Goal: Transaction & Acquisition: Book appointment/travel/reservation

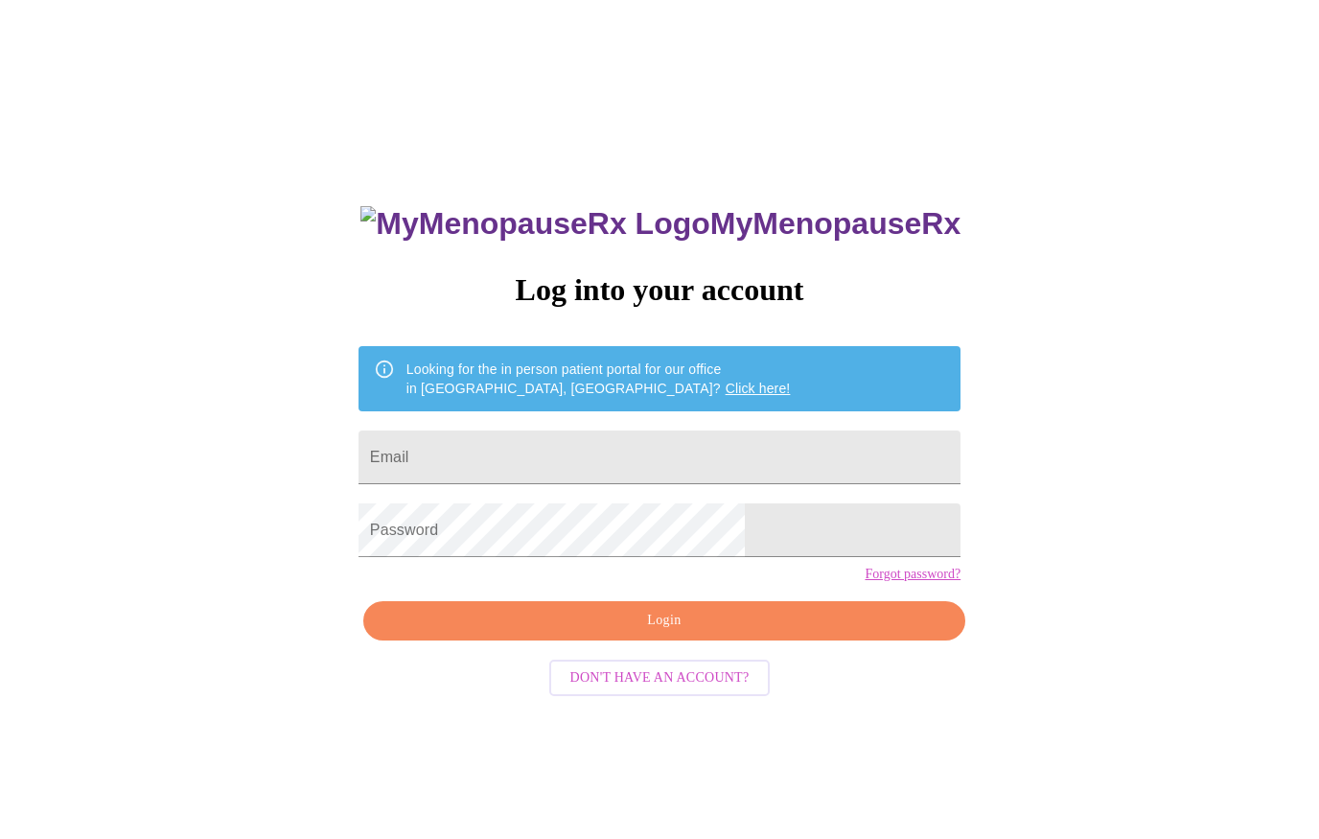
scroll to position [1, 0]
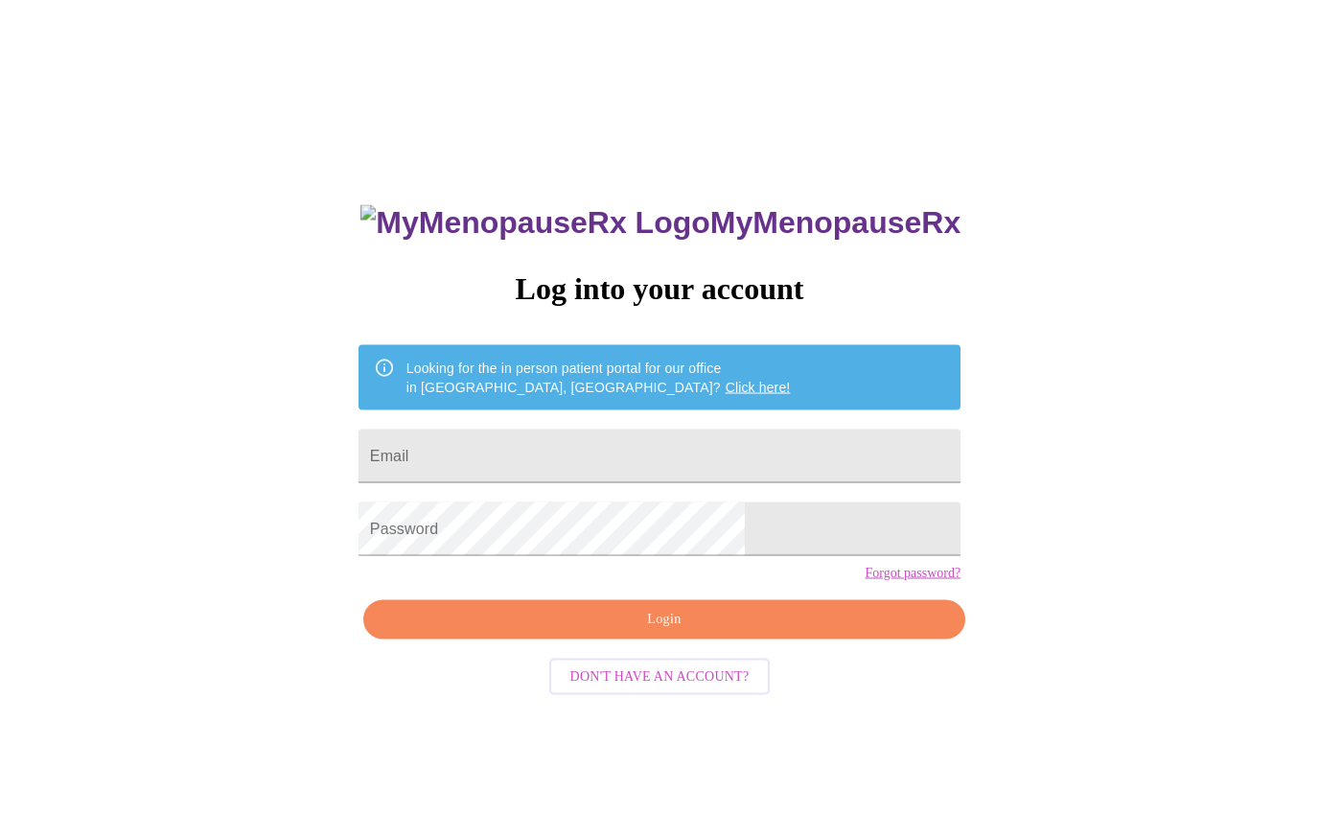
click at [521, 464] on input "Email" at bounding box center [660, 456] width 602 height 54
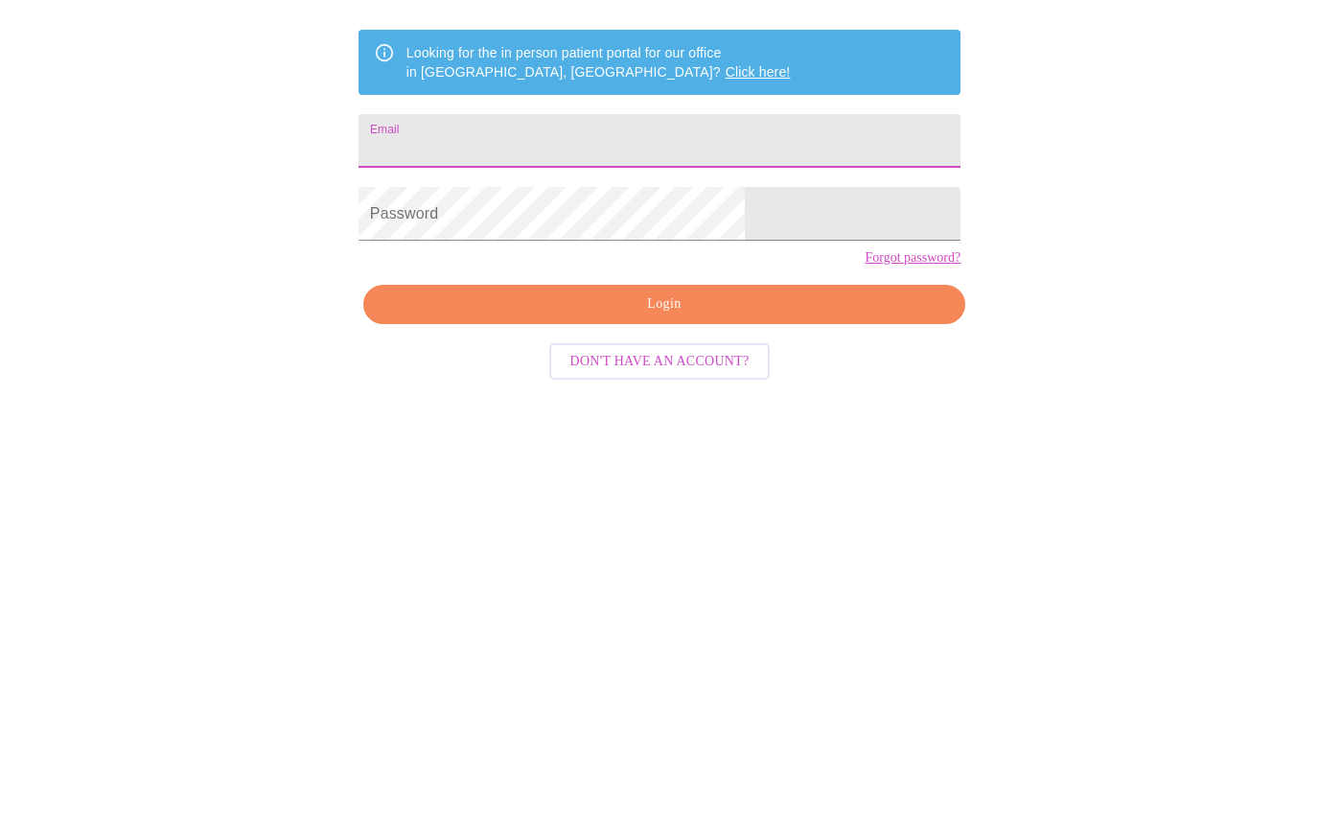
type input "[EMAIL_ADDRESS][DOMAIN_NAME]"
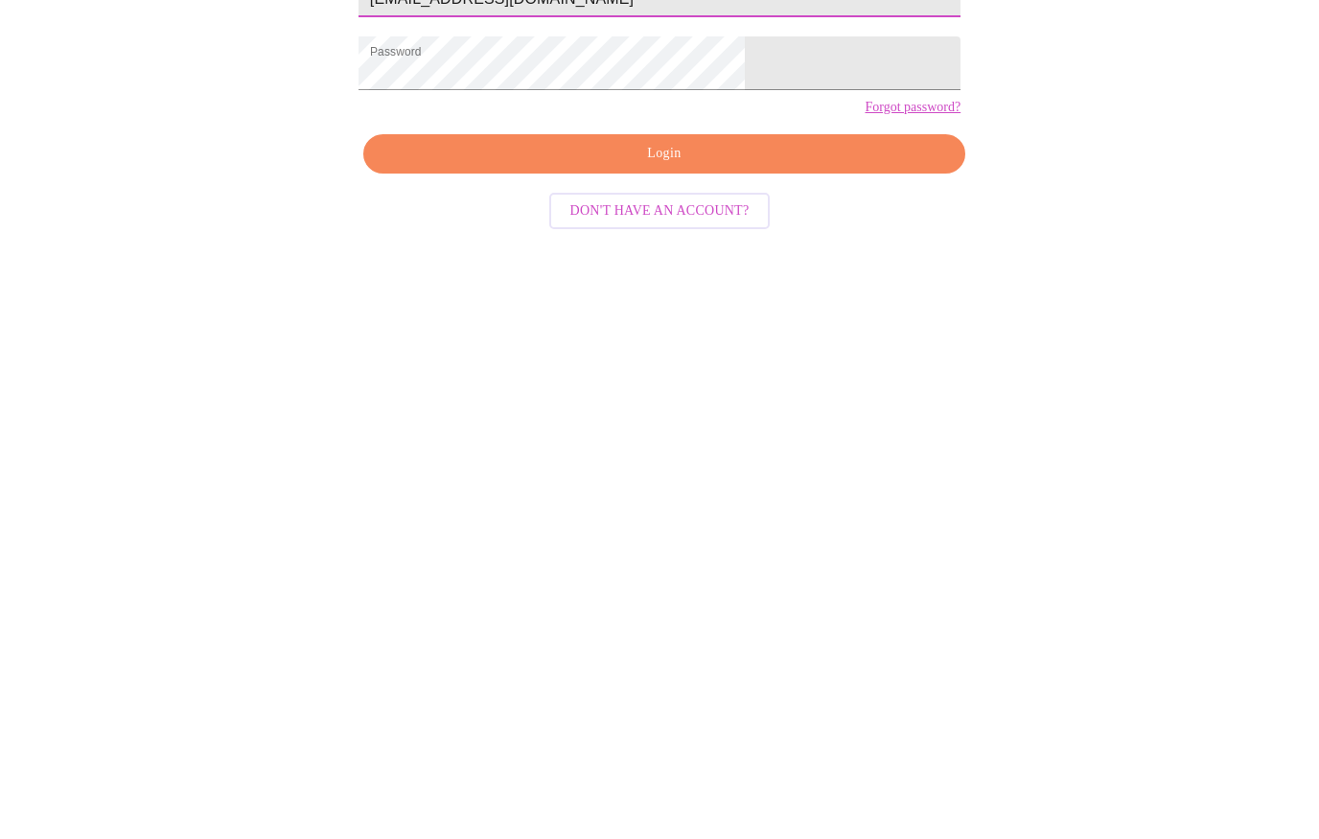
click at [535, 608] on span "Login" at bounding box center [664, 620] width 558 height 24
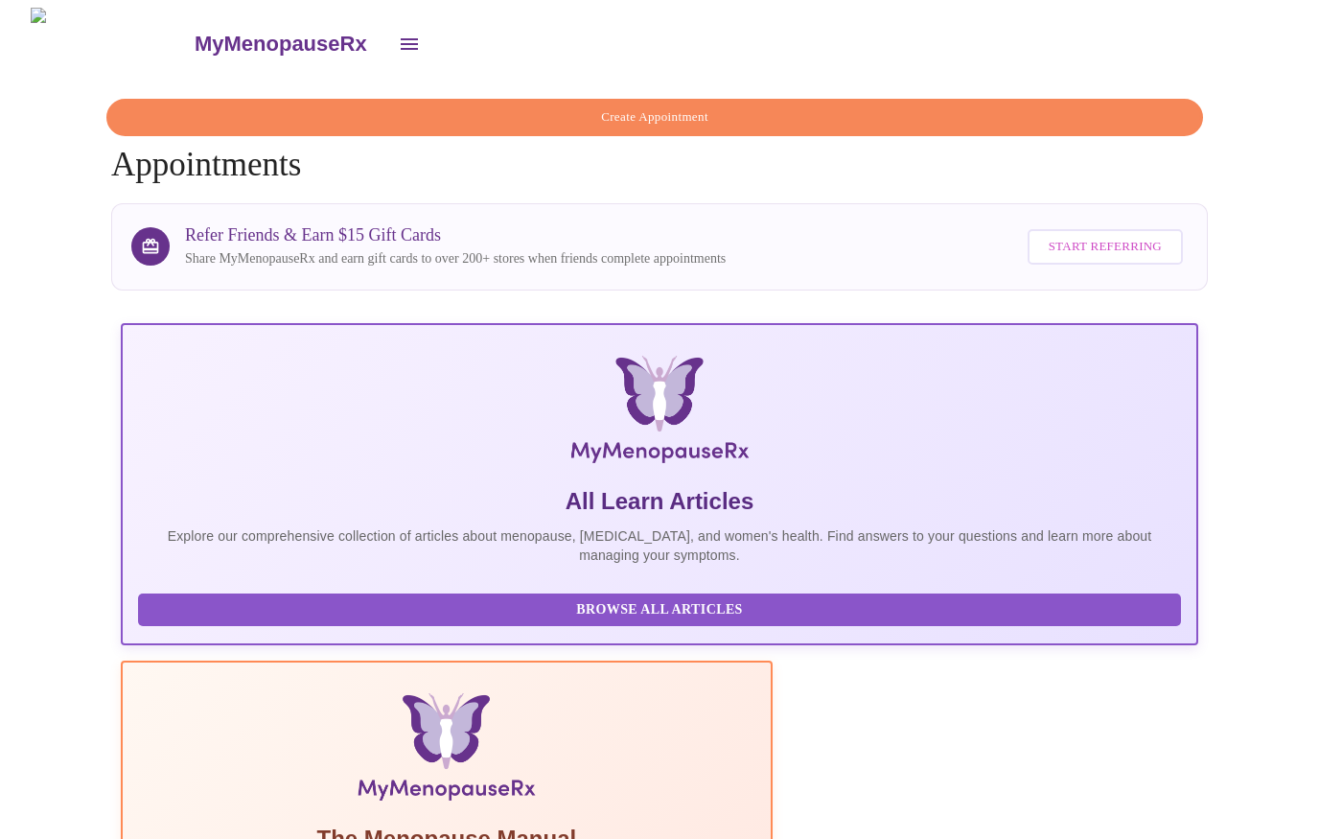
click at [936, 113] on span "Create Appointment" at bounding box center [654, 117] width 1053 height 22
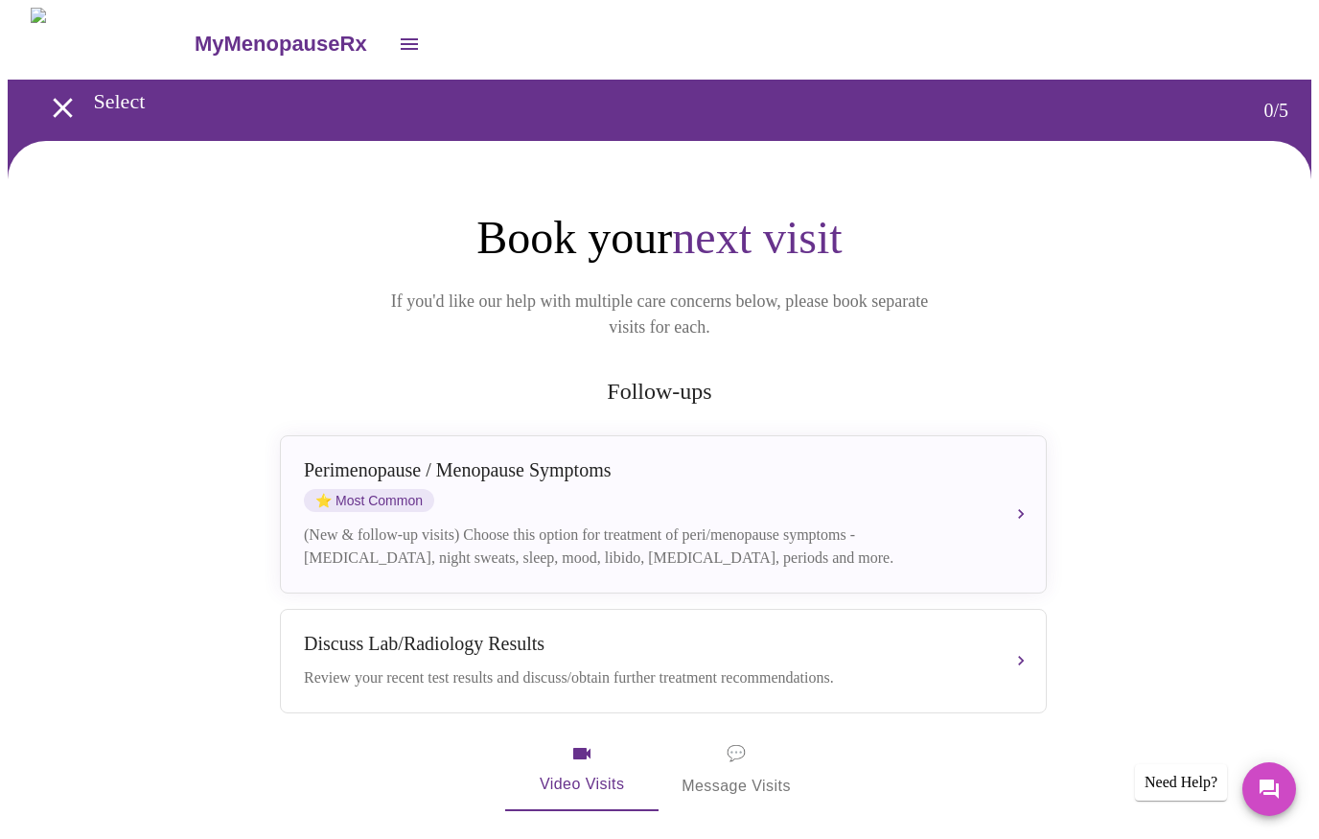
click at [1028, 486] on button "Perimenopause / Menopause Symptoms ⭐ Most Common (New & follow-up visits) Choos…" at bounding box center [663, 514] width 767 height 158
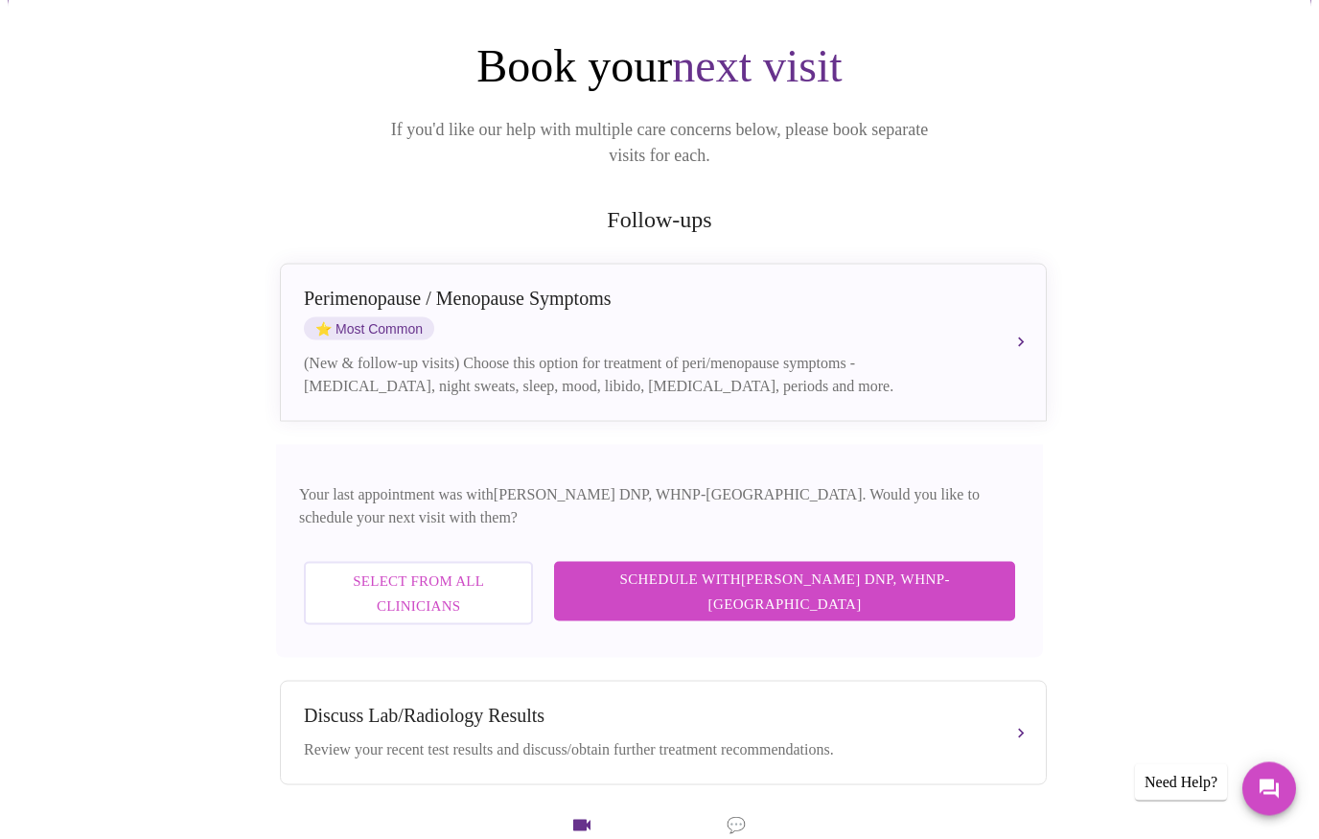
scroll to position [174, 0]
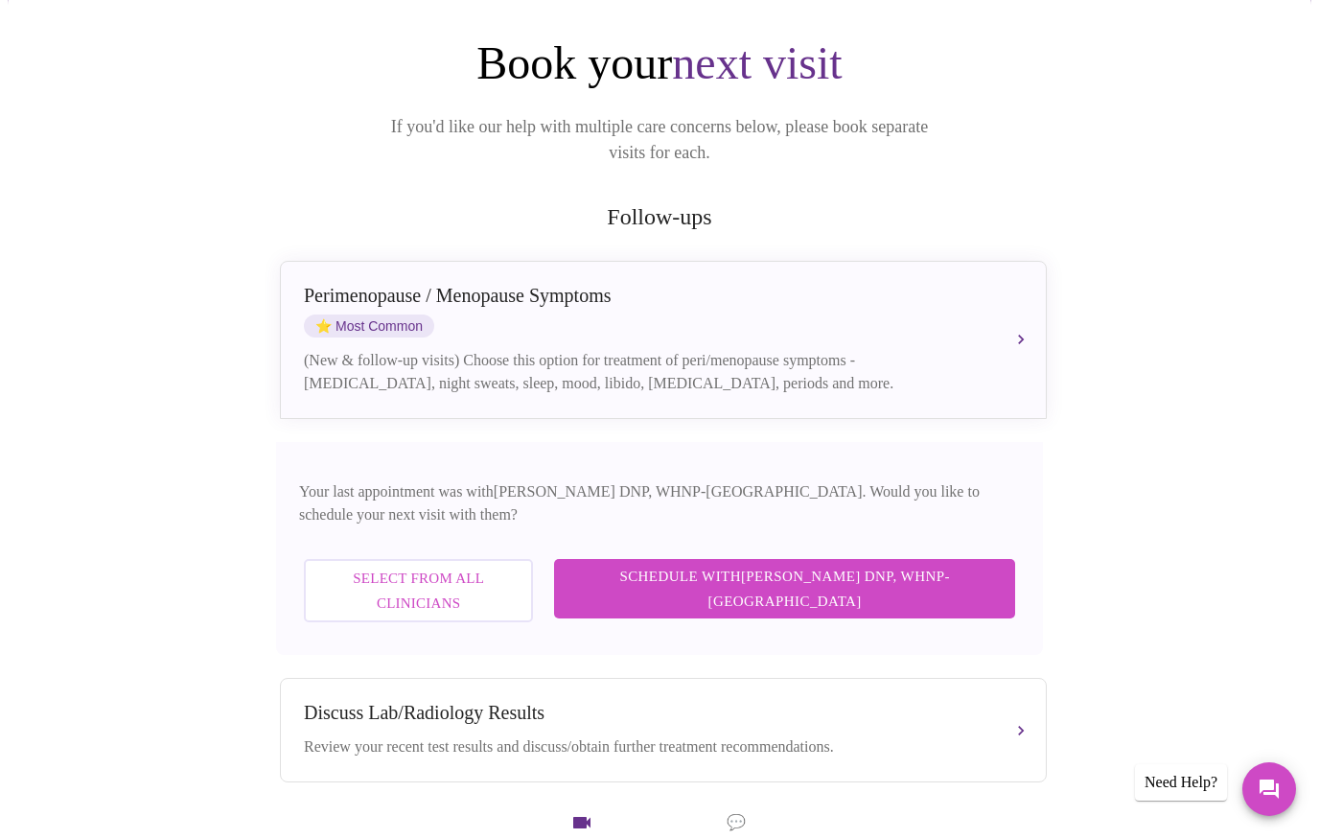
click at [1014, 559] on button "Schedule with Laura Smith DNP, WHNP-BC" at bounding box center [784, 589] width 461 height 60
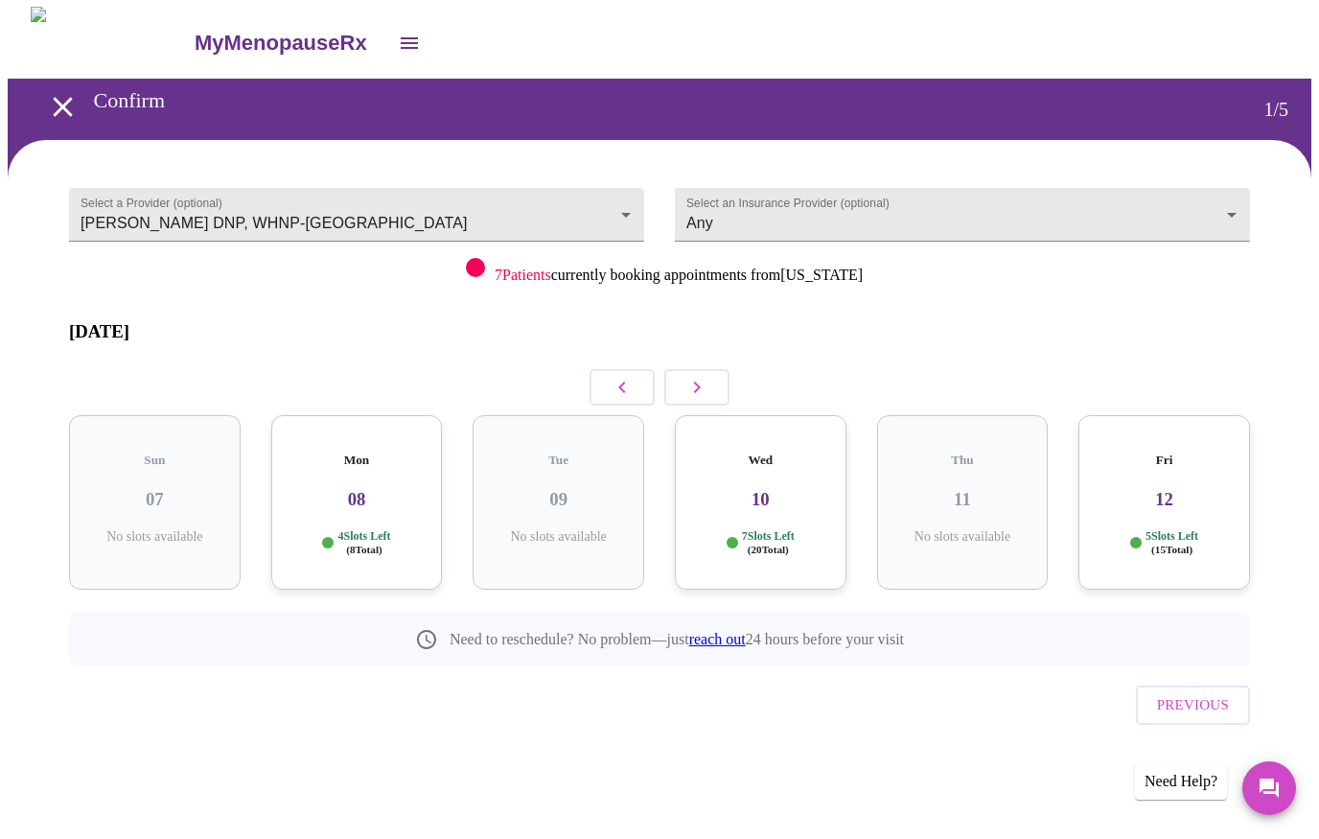
click at [370, 489] on div "Mon 08 4 Slots Left ( 8 Total)" at bounding box center [357, 503] width 172 height 174
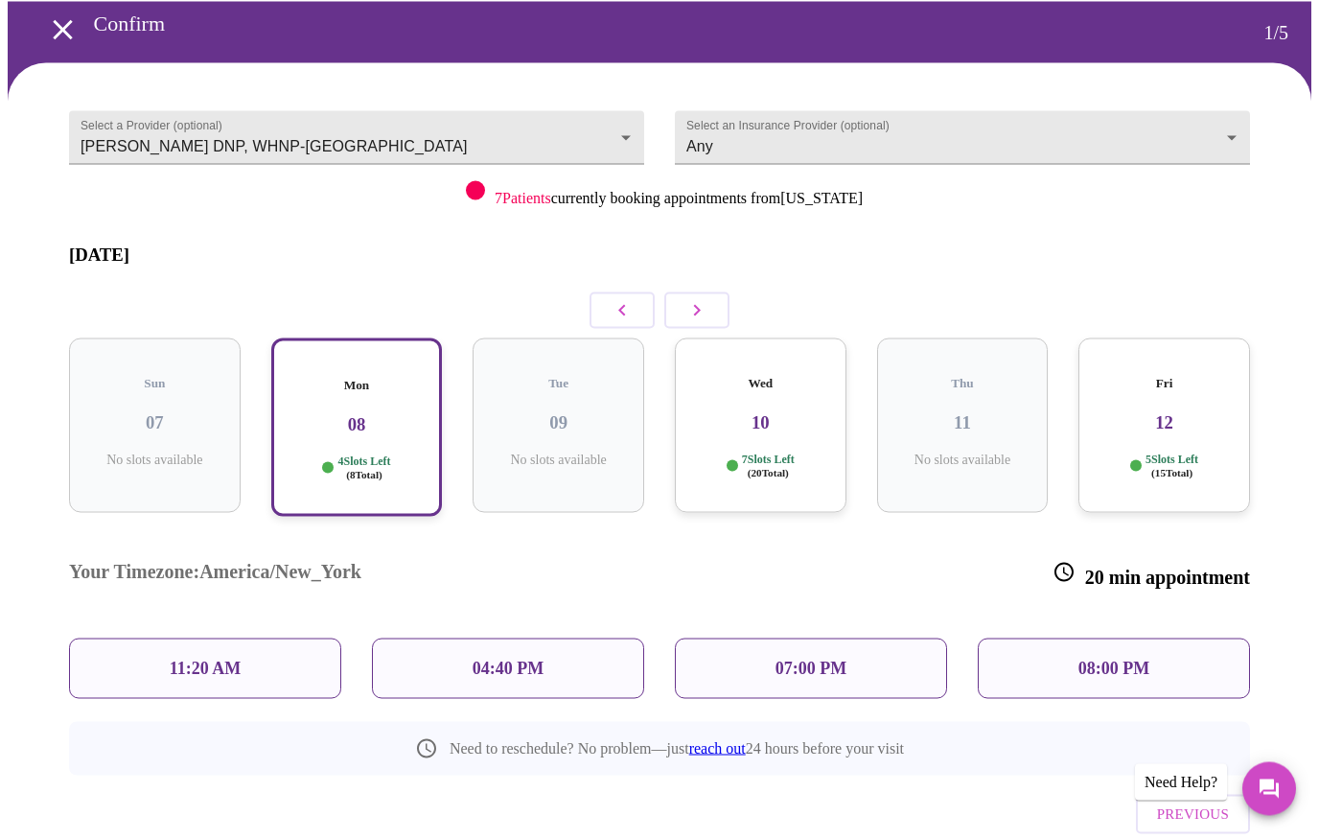
scroll to position [90, 0]
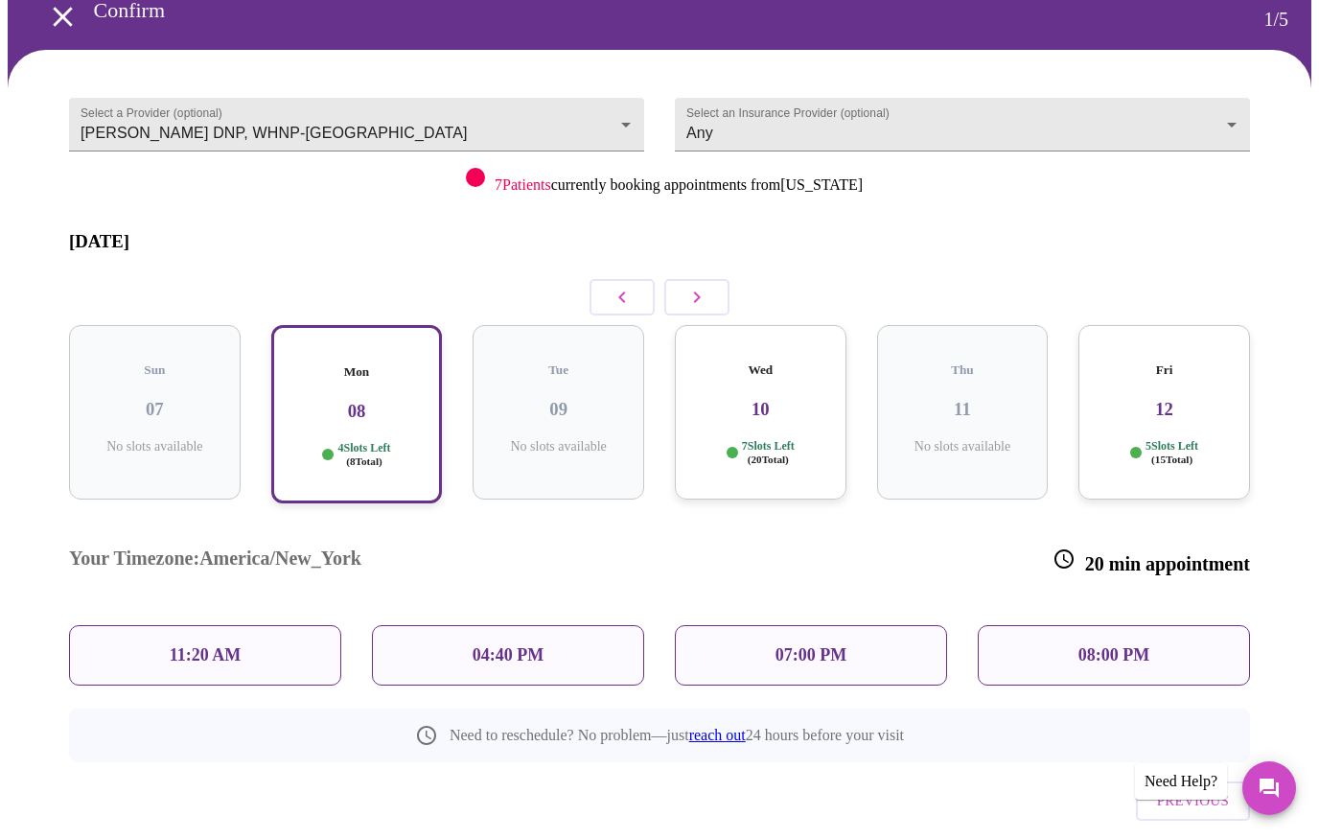
click at [227, 646] on p "11:20 AM" at bounding box center [206, 656] width 72 height 20
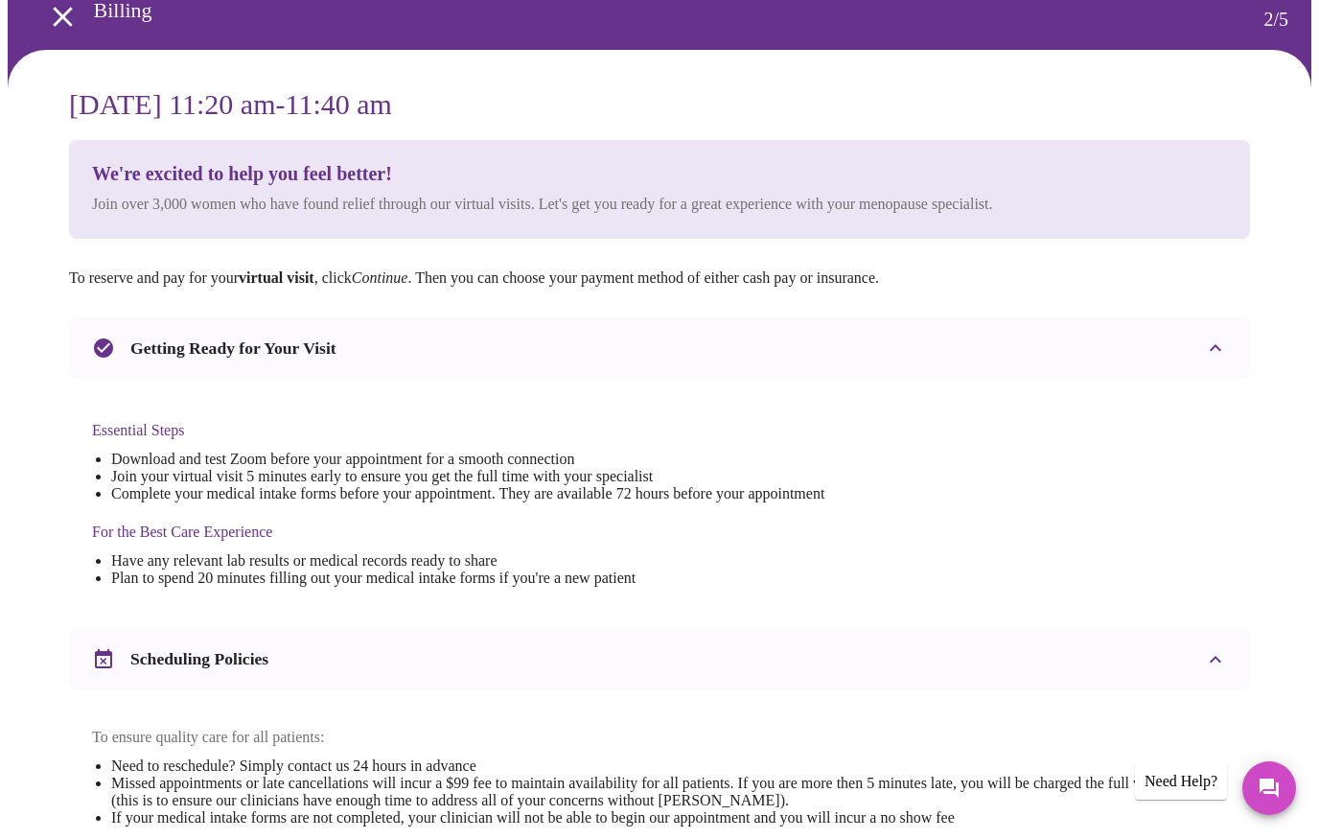
scroll to position [0, 0]
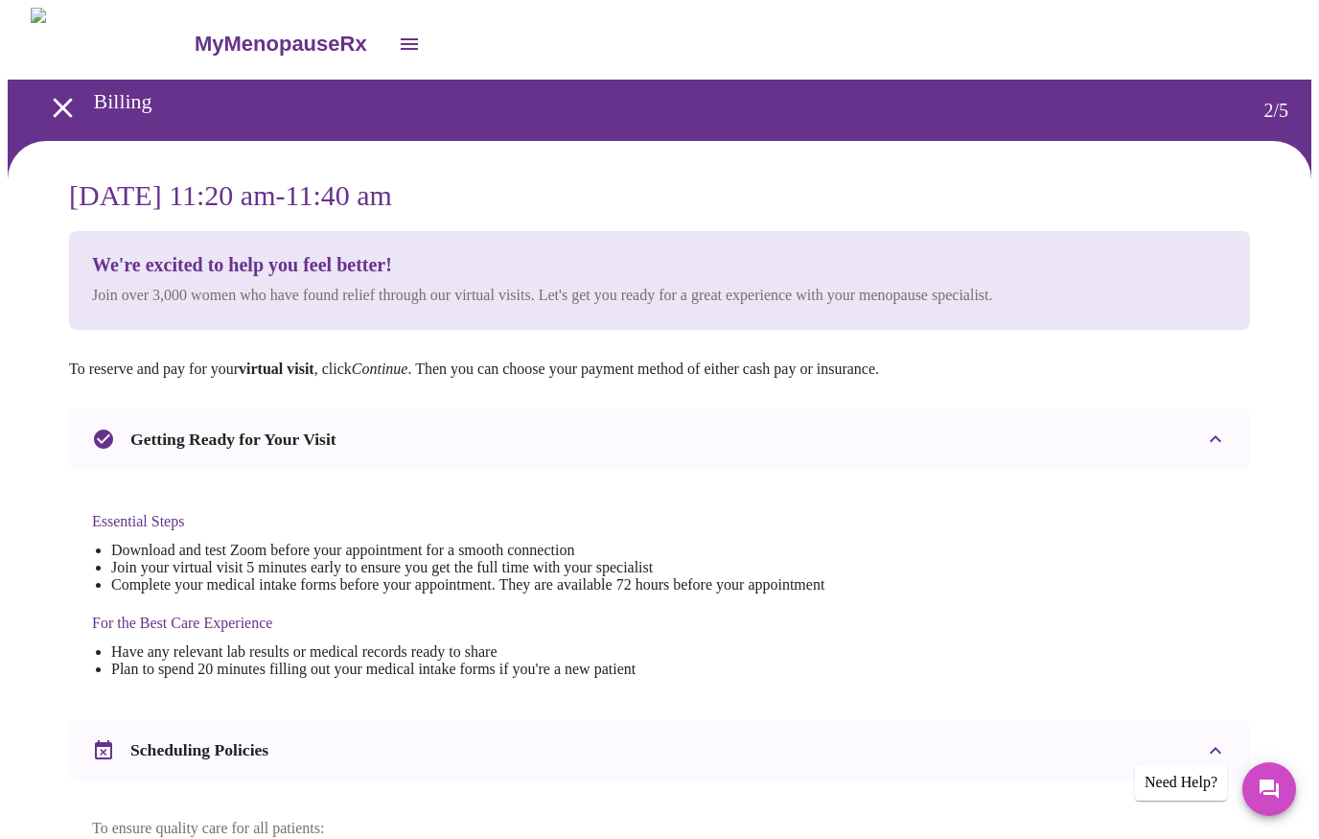
click at [62, 112] on icon "open drawer" at bounding box center [63, 108] width 34 height 34
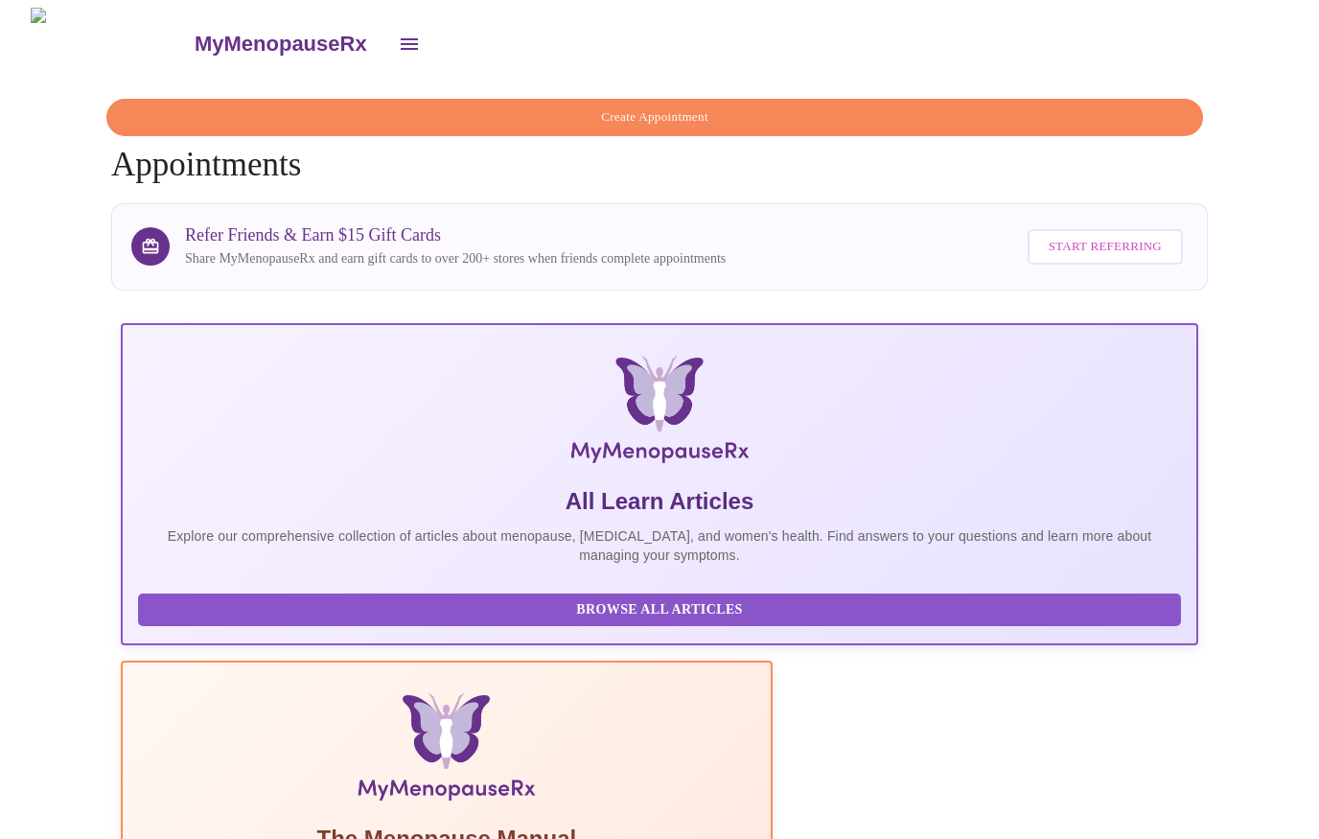
click at [352, 124] on button "Create Appointment" at bounding box center [654, 117] width 1097 height 37
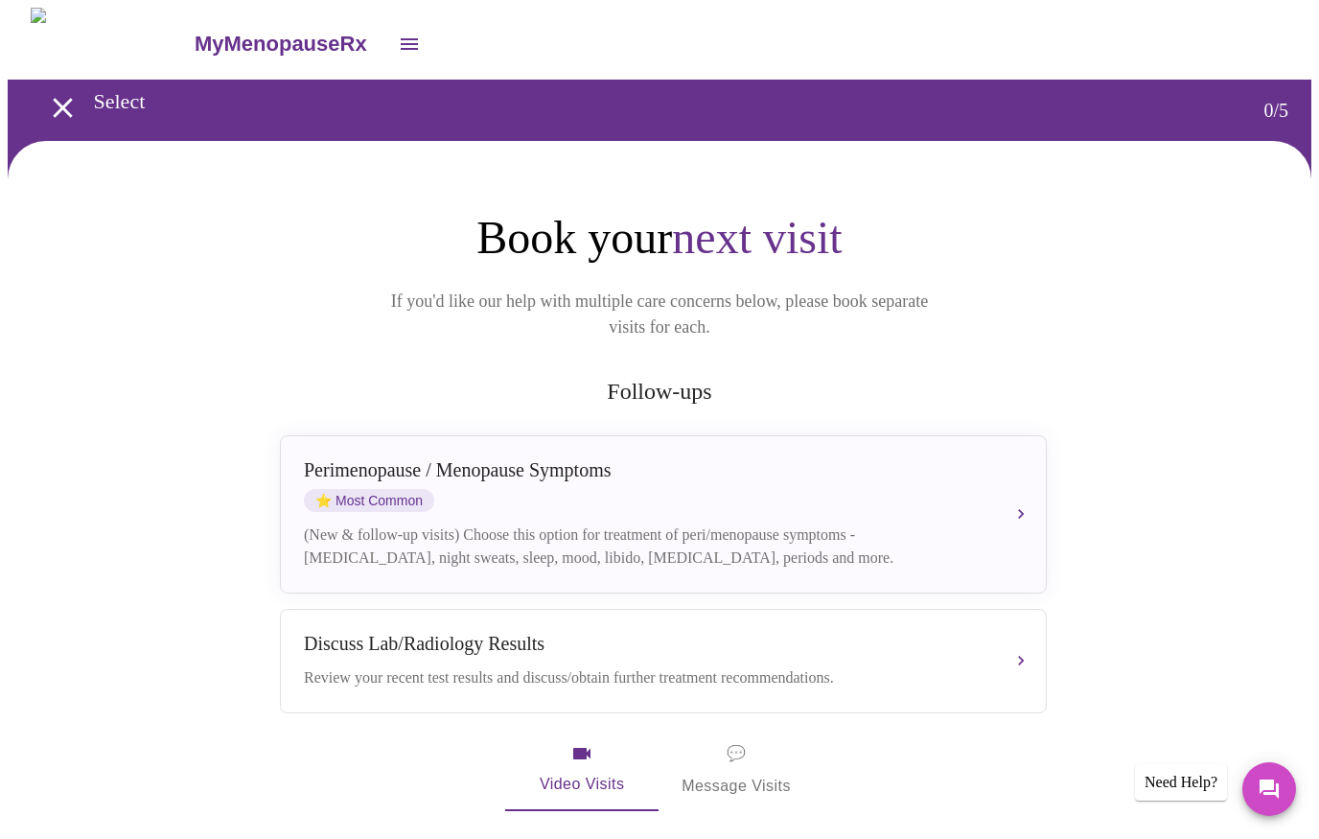
click at [364, 489] on span "⭐ Most Common" at bounding box center [369, 500] width 130 height 23
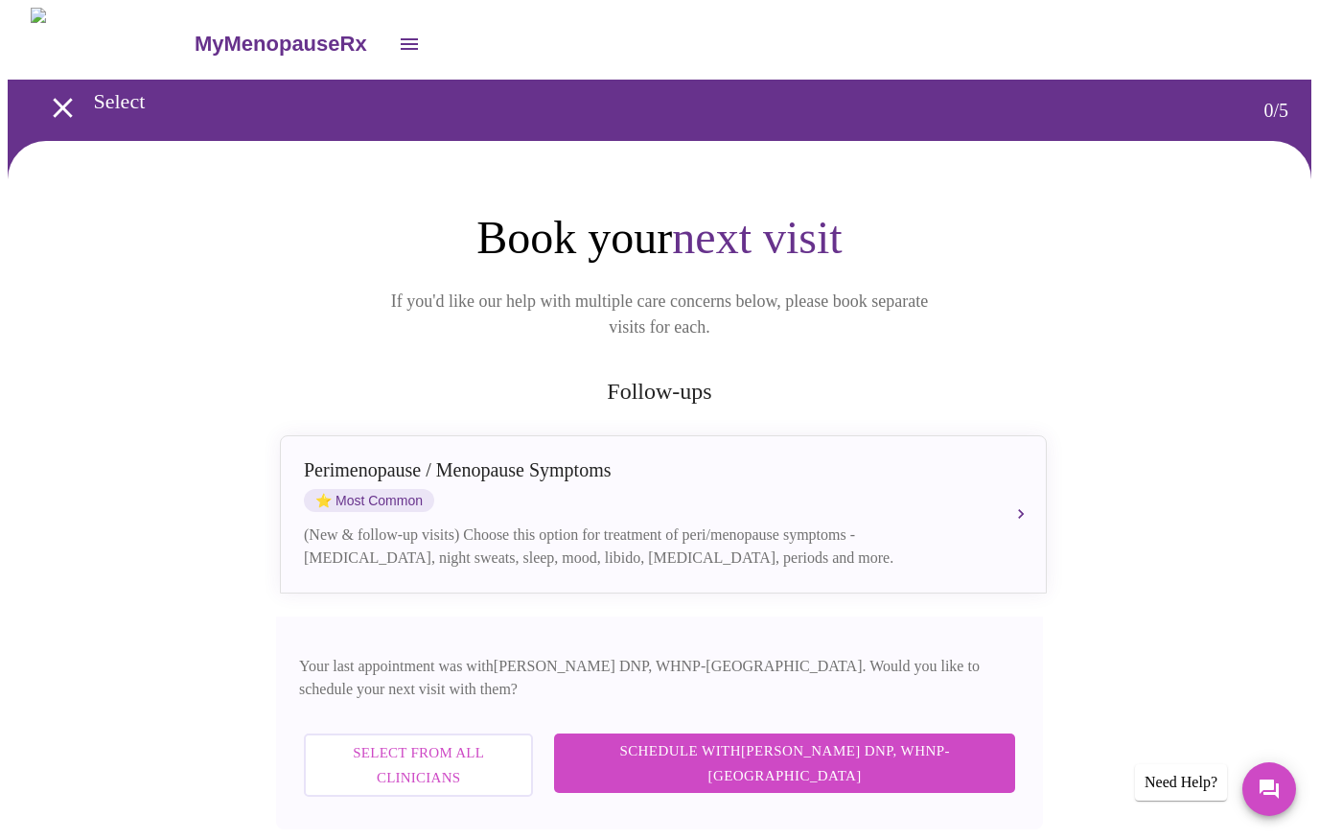
click at [748, 738] on span "Schedule with Laura Smith DNP, WHNP-BC" at bounding box center [784, 763] width 423 height 51
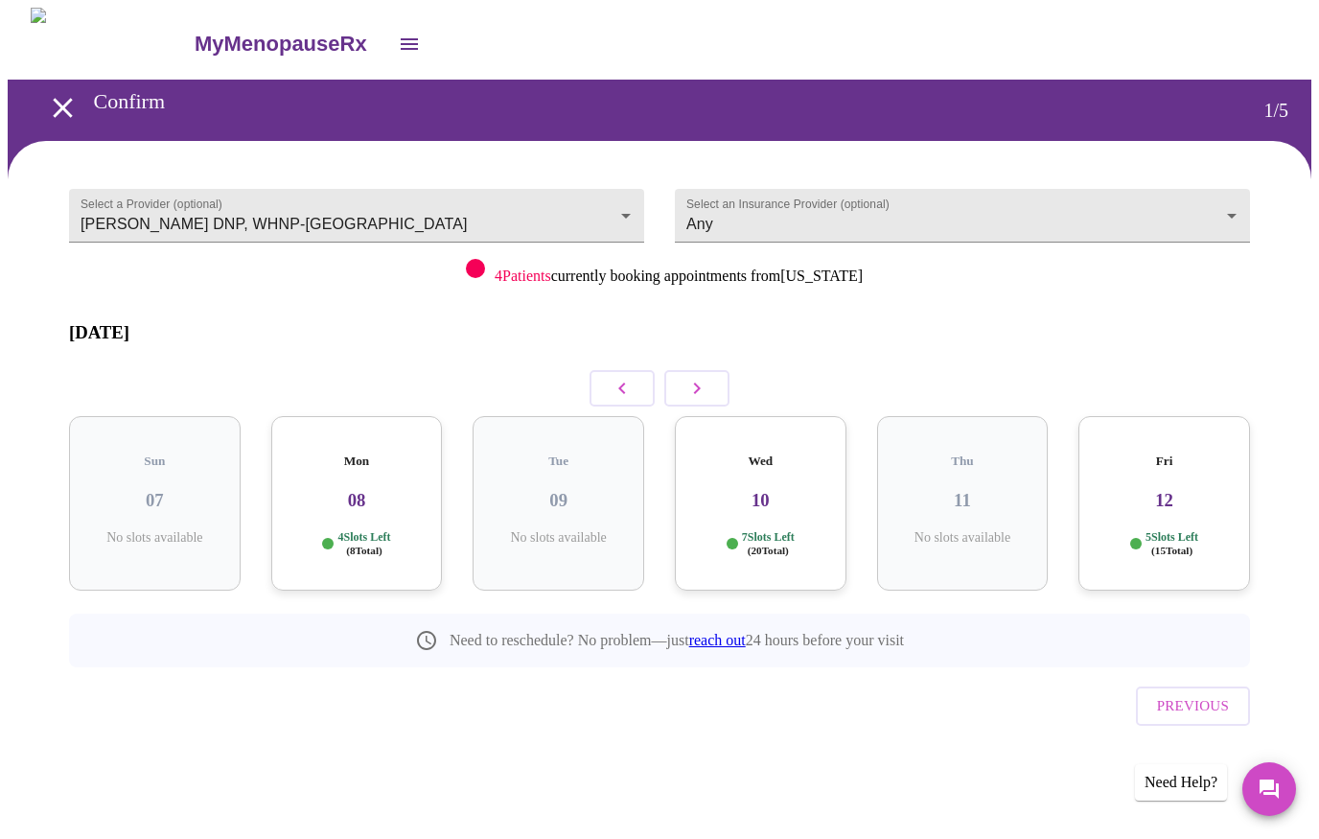
click at [338, 490] on h3 "08" at bounding box center [357, 500] width 141 height 21
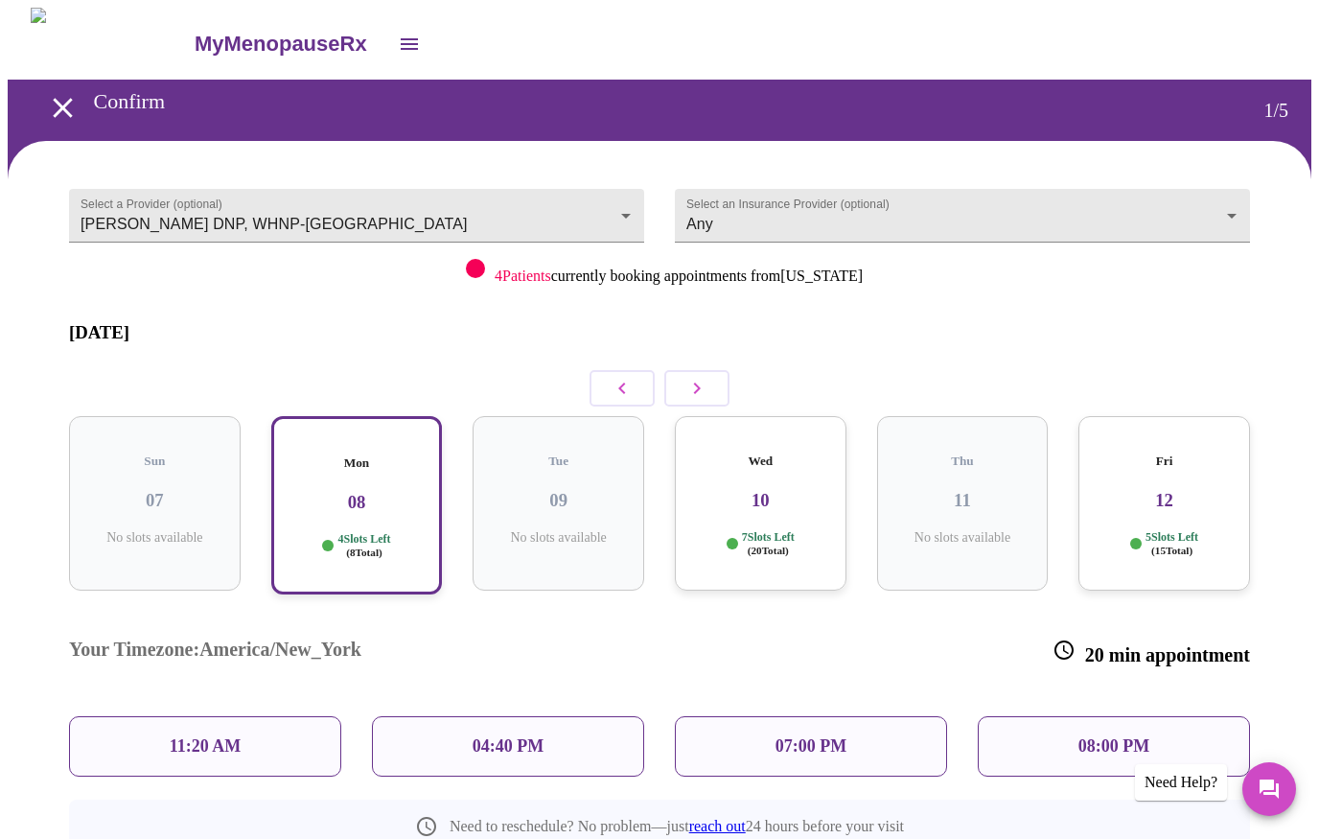
click at [476, 736] on p "04:40 PM" at bounding box center [508, 746] width 71 height 20
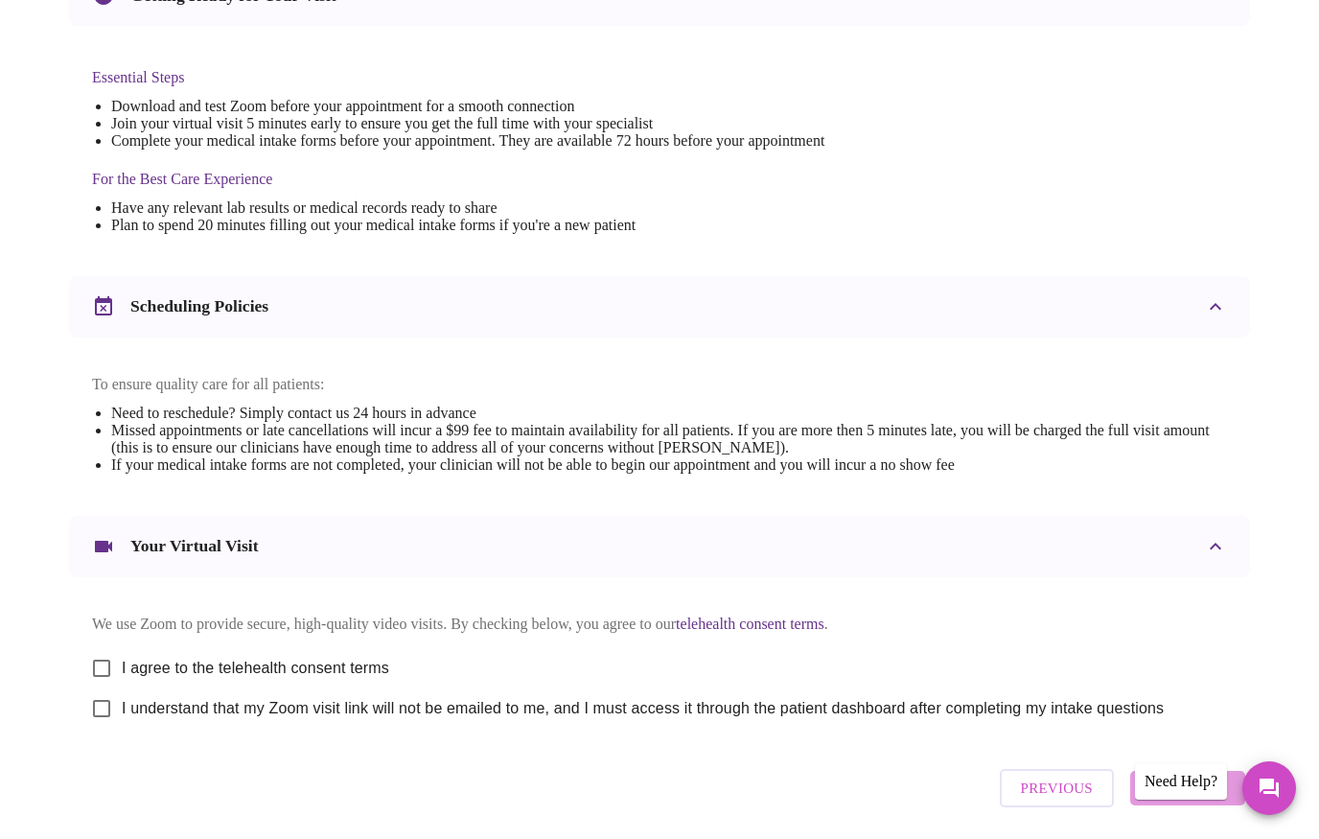
scroll to position [537, 0]
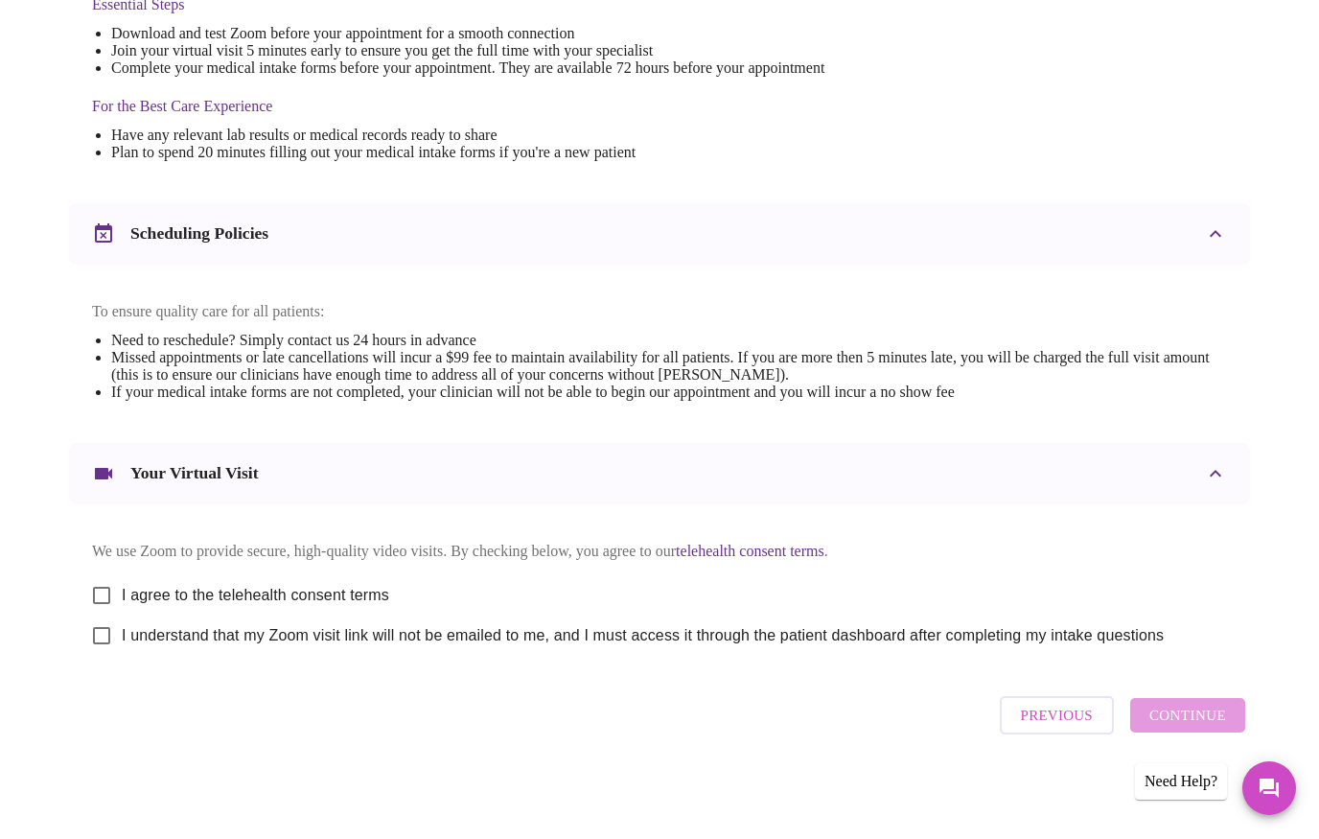
click at [110, 591] on input "I agree to the telehealth consent terms" at bounding box center [101, 596] width 40 height 40
checkbox input "true"
click at [120, 638] on input "I understand that my Zoom visit link will not be emailed to me, and I must acce…" at bounding box center [101, 636] width 40 height 40
checkbox input "true"
click at [1209, 727] on span "Continue" at bounding box center [1187, 716] width 77 height 25
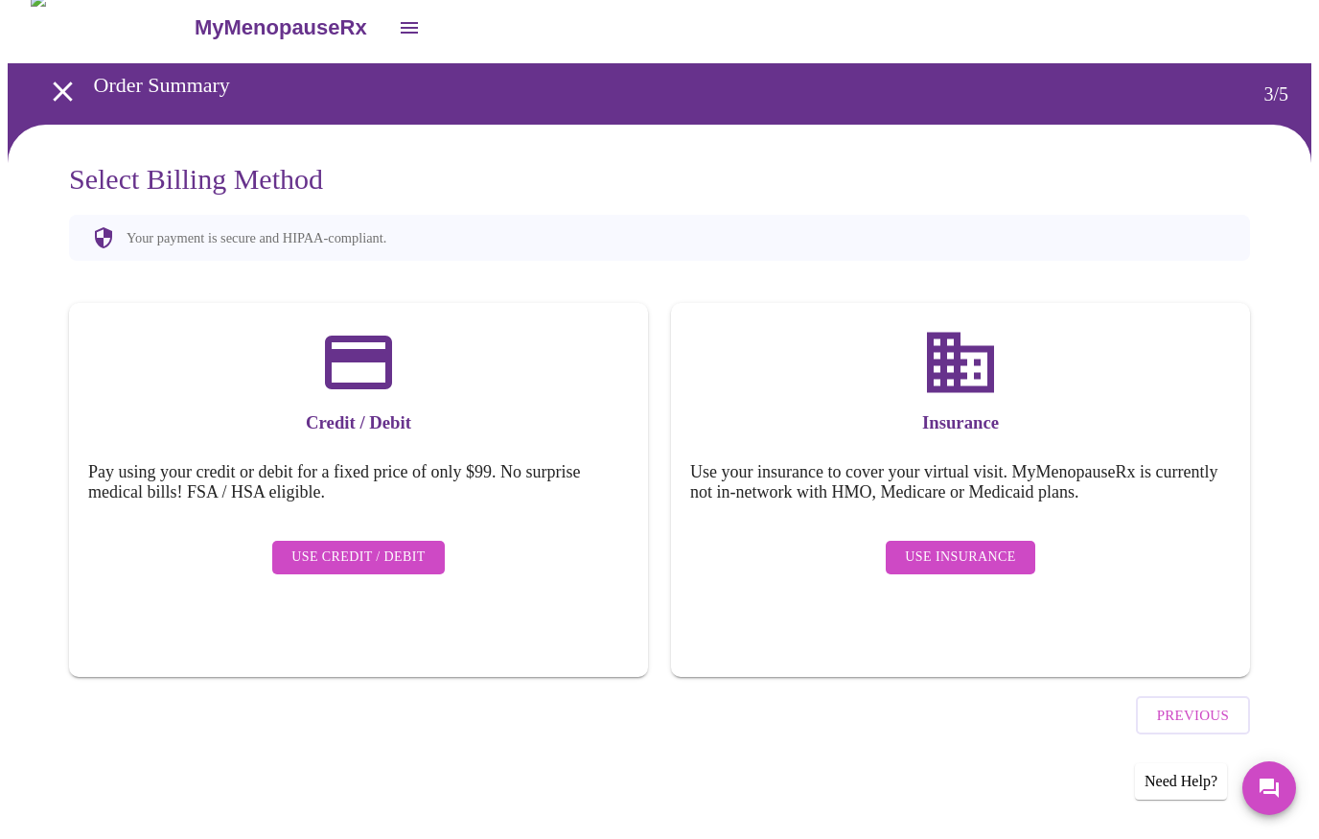
scroll to position [0, 0]
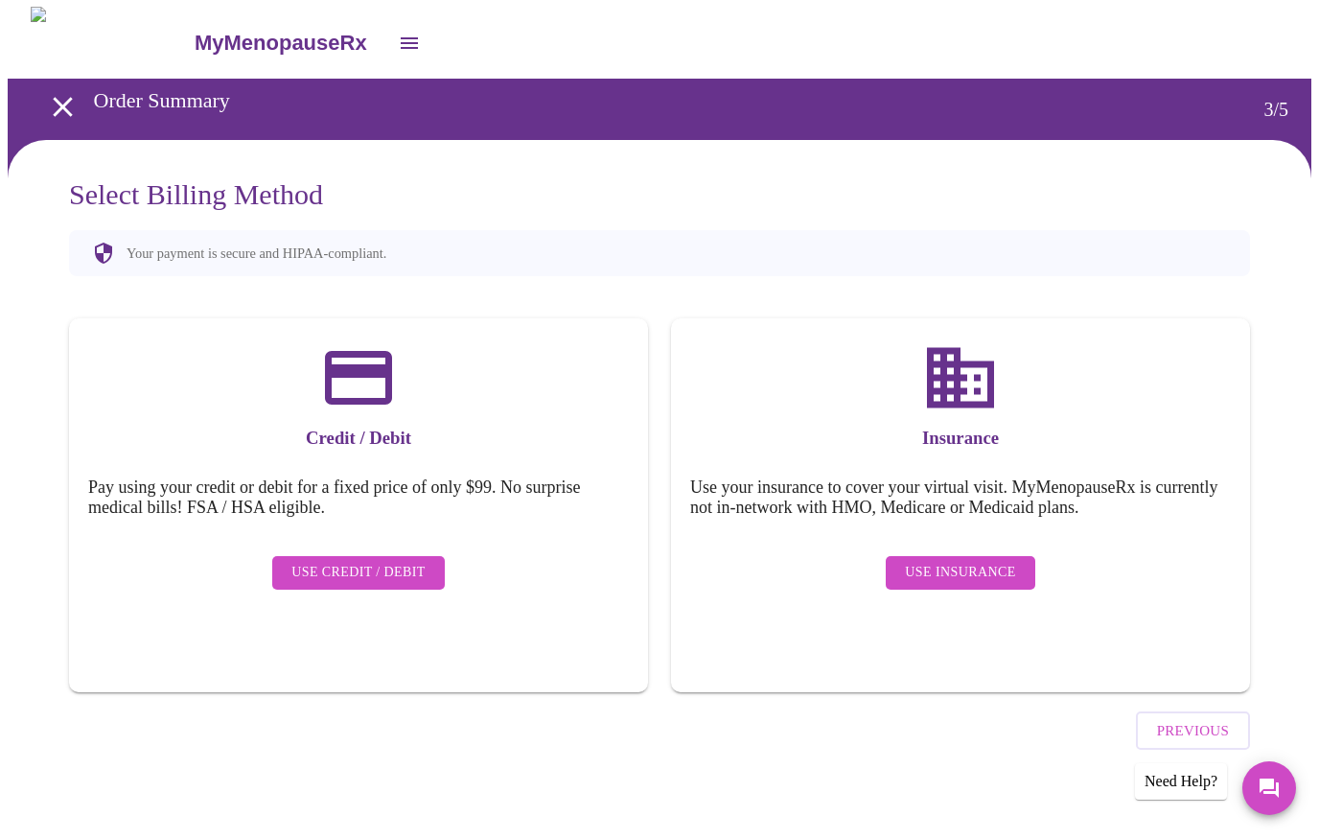
click at [1003, 562] on span "Use Insurance" at bounding box center [960, 574] width 110 height 24
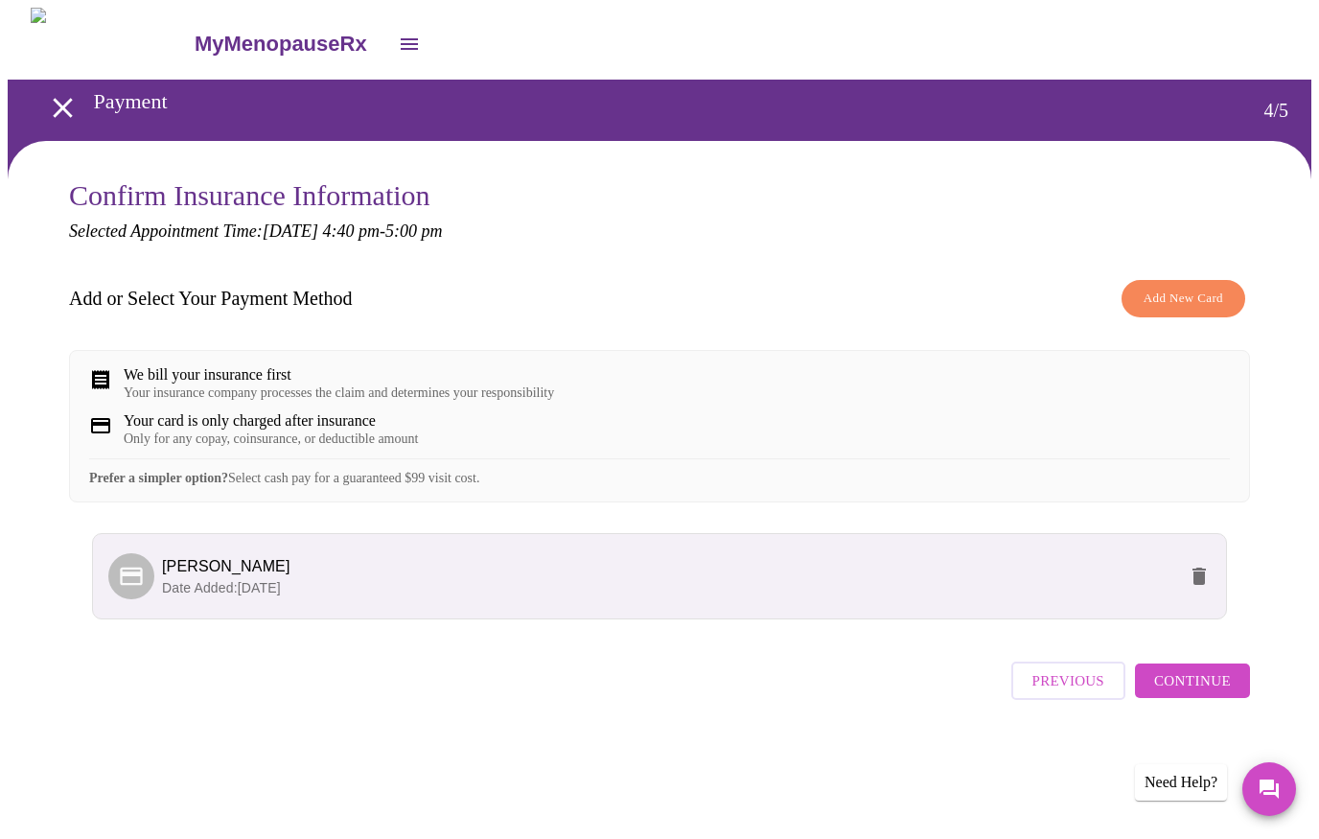
click at [699, 597] on p "Date Added: 03-25-2024" at bounding box center [669, 587] width 1014 height 19
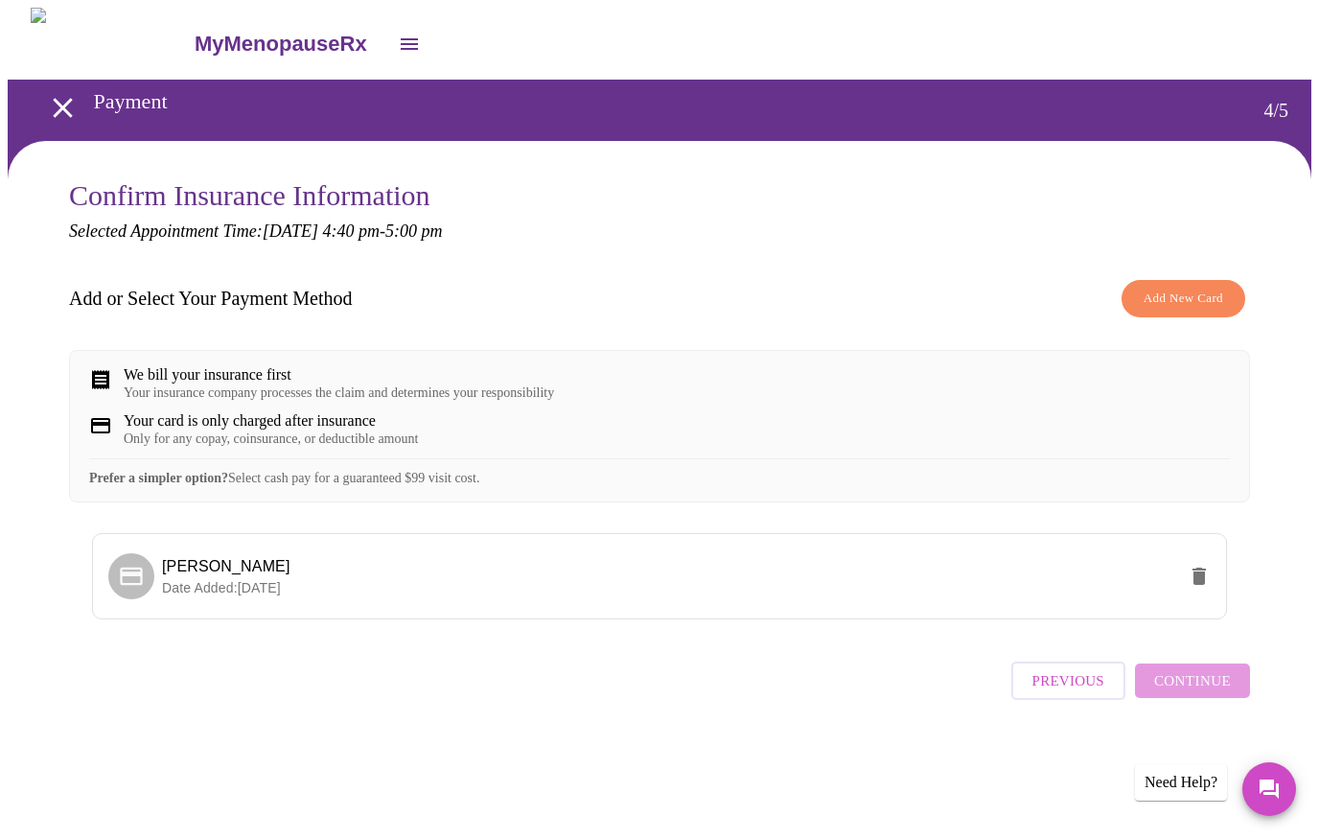
click at [911, 619] on li "Yesenia Morales Date Added: 03-25-2024" at bounding box center [659, 576] width 1135 height 86
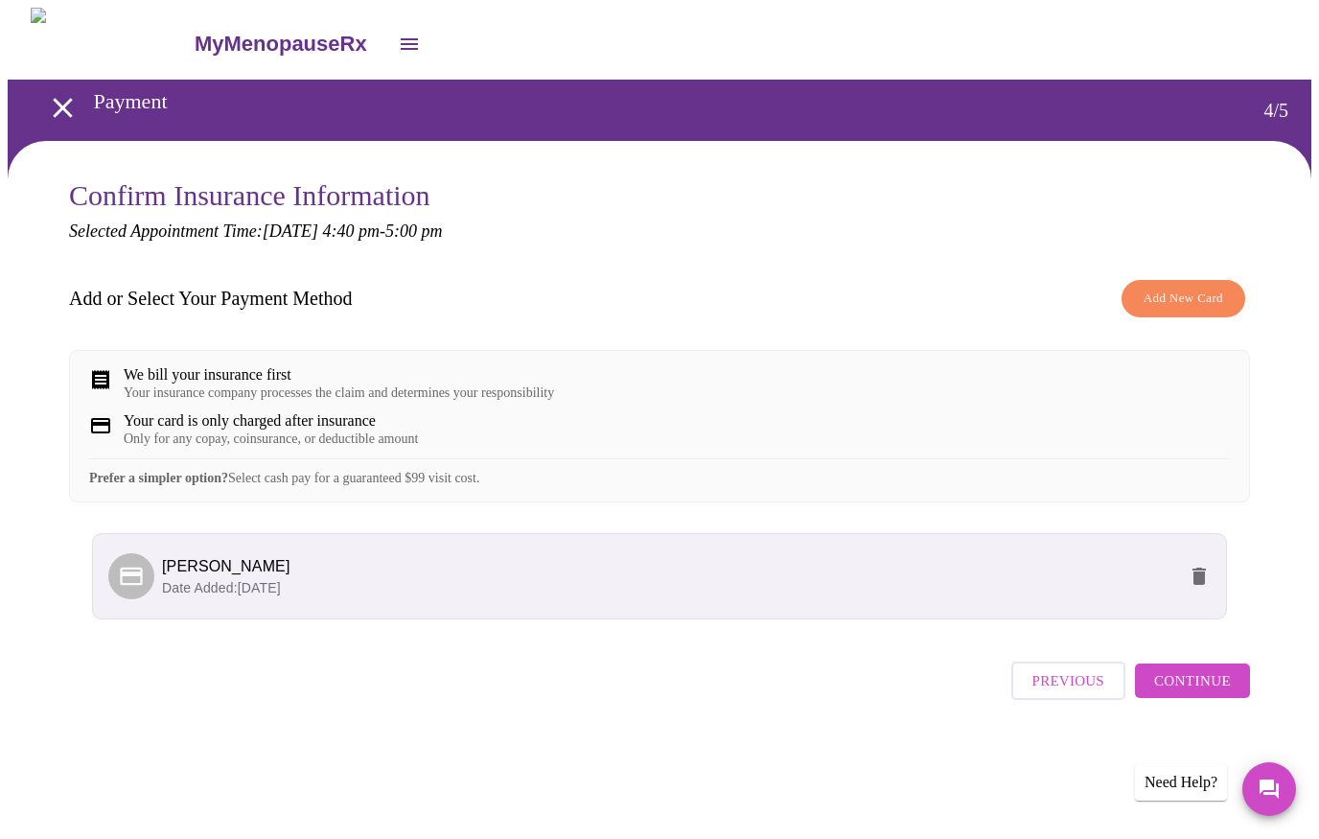
click at [1210, 693] on span "Continue" at bounding box center [1192, 680] width 77 height 25
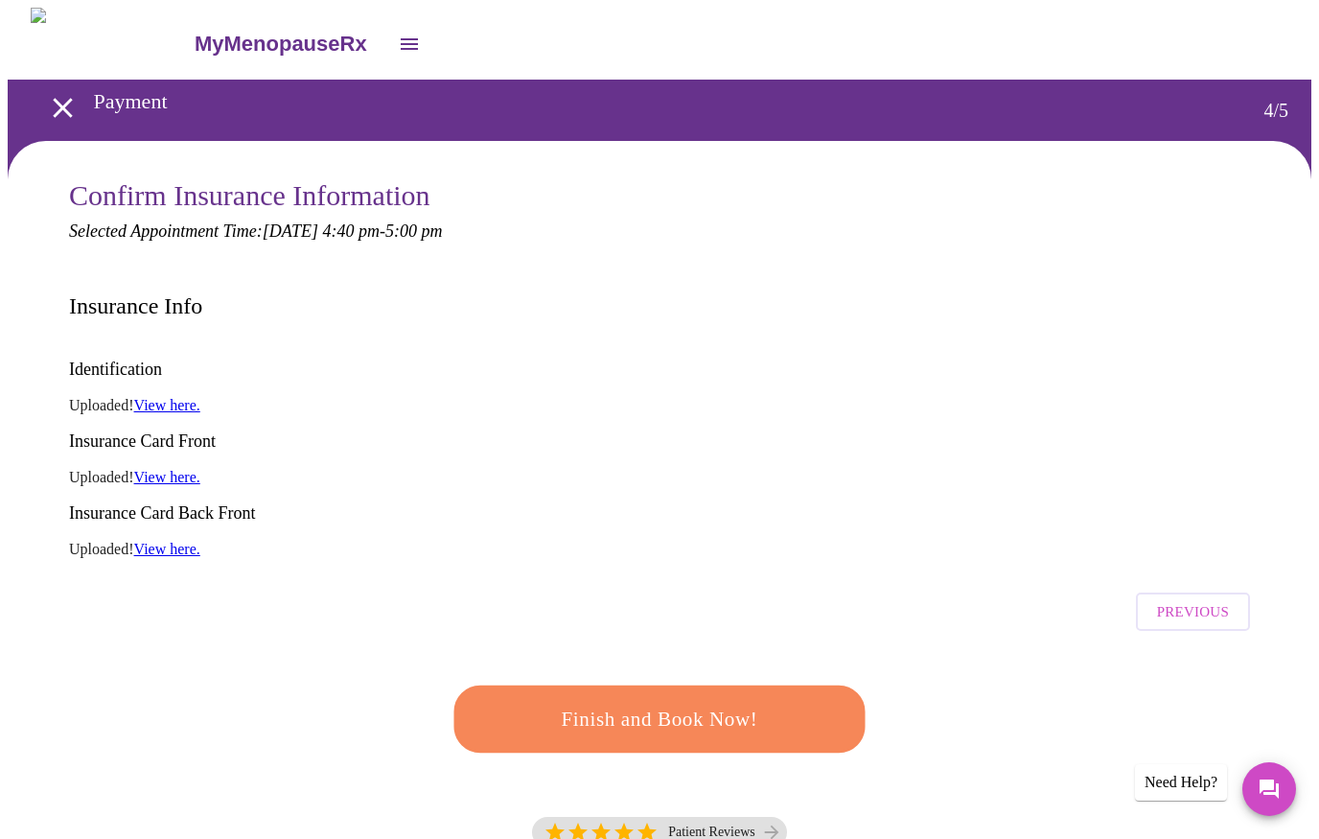
click at [780, 701] on span "Finish and Book Now!" at bounding box center [659, 719] width 368 height 36
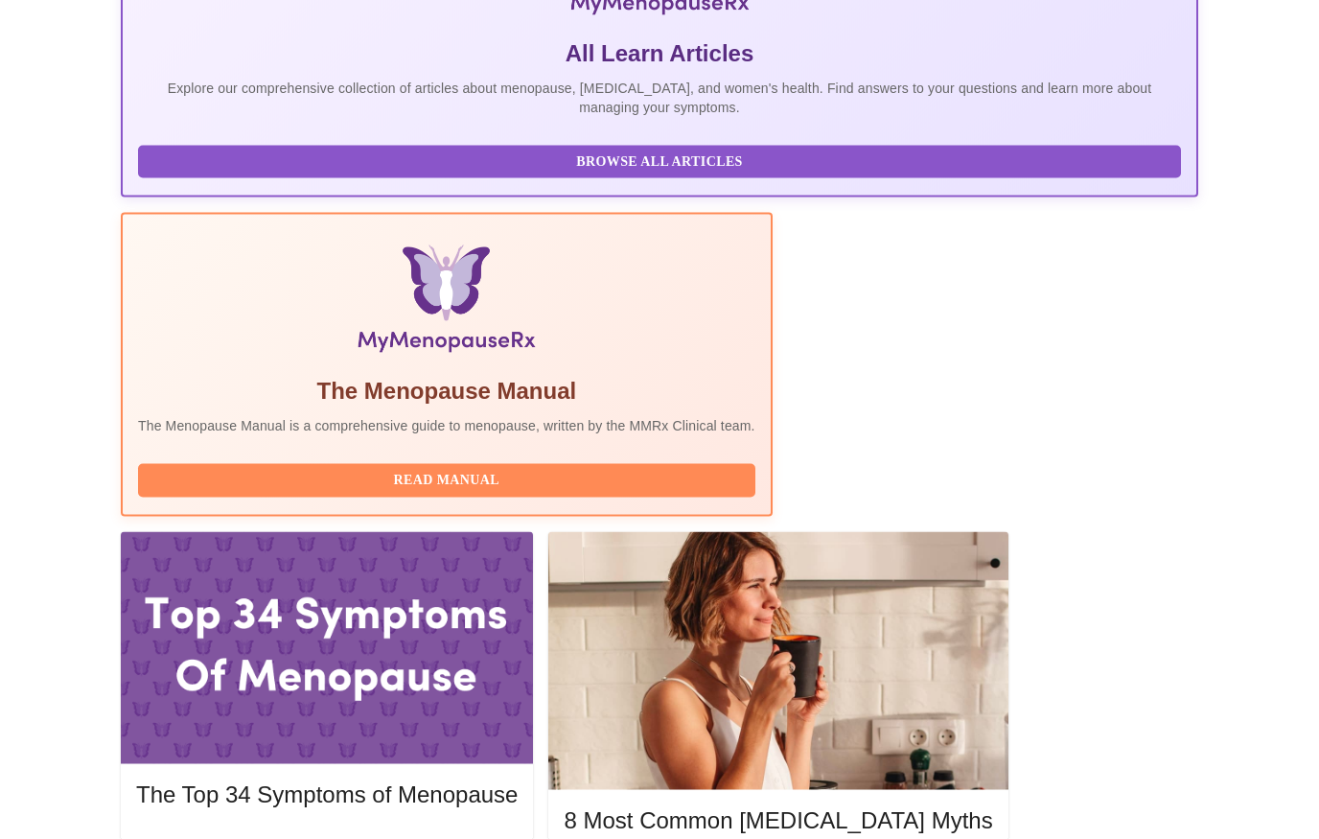
scroll to position [450, 0]
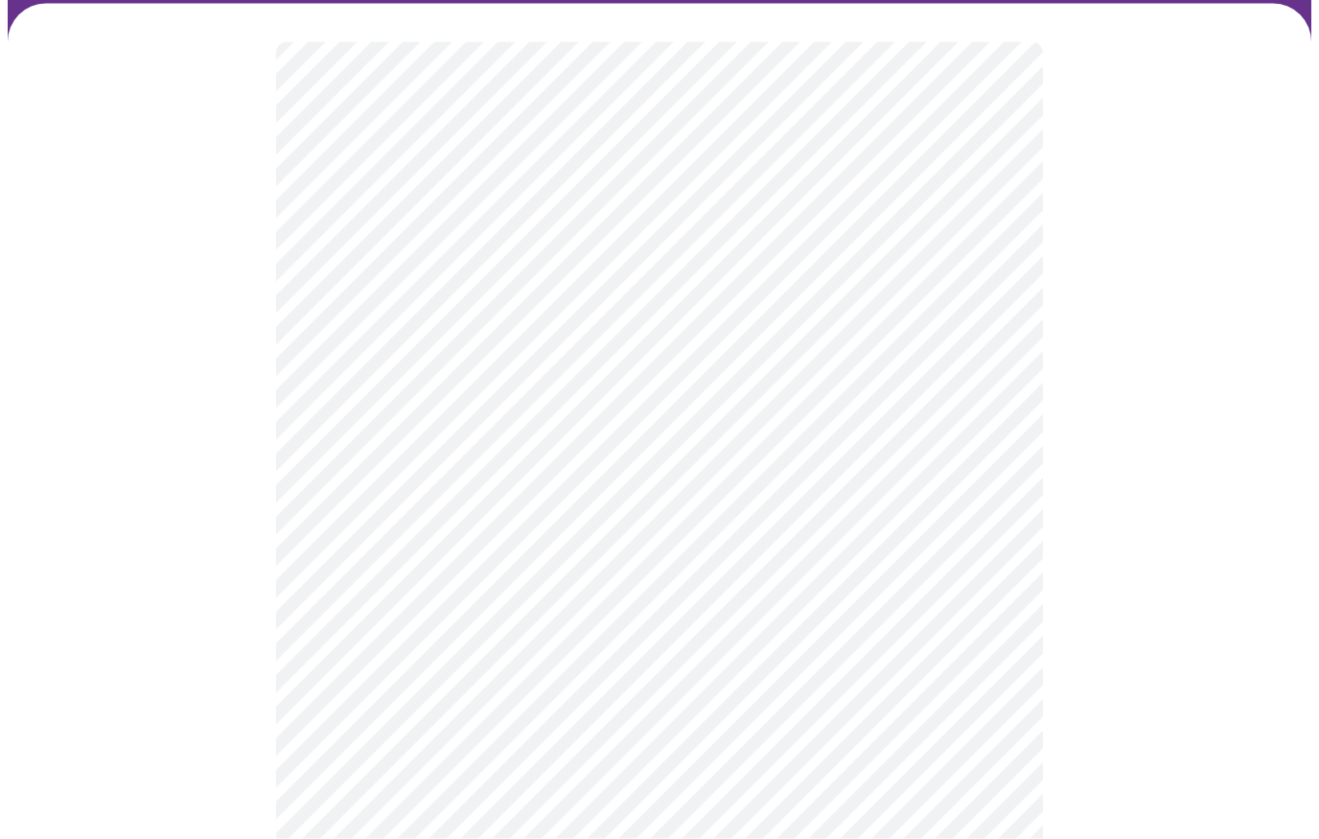
scroll to position [139, 0]
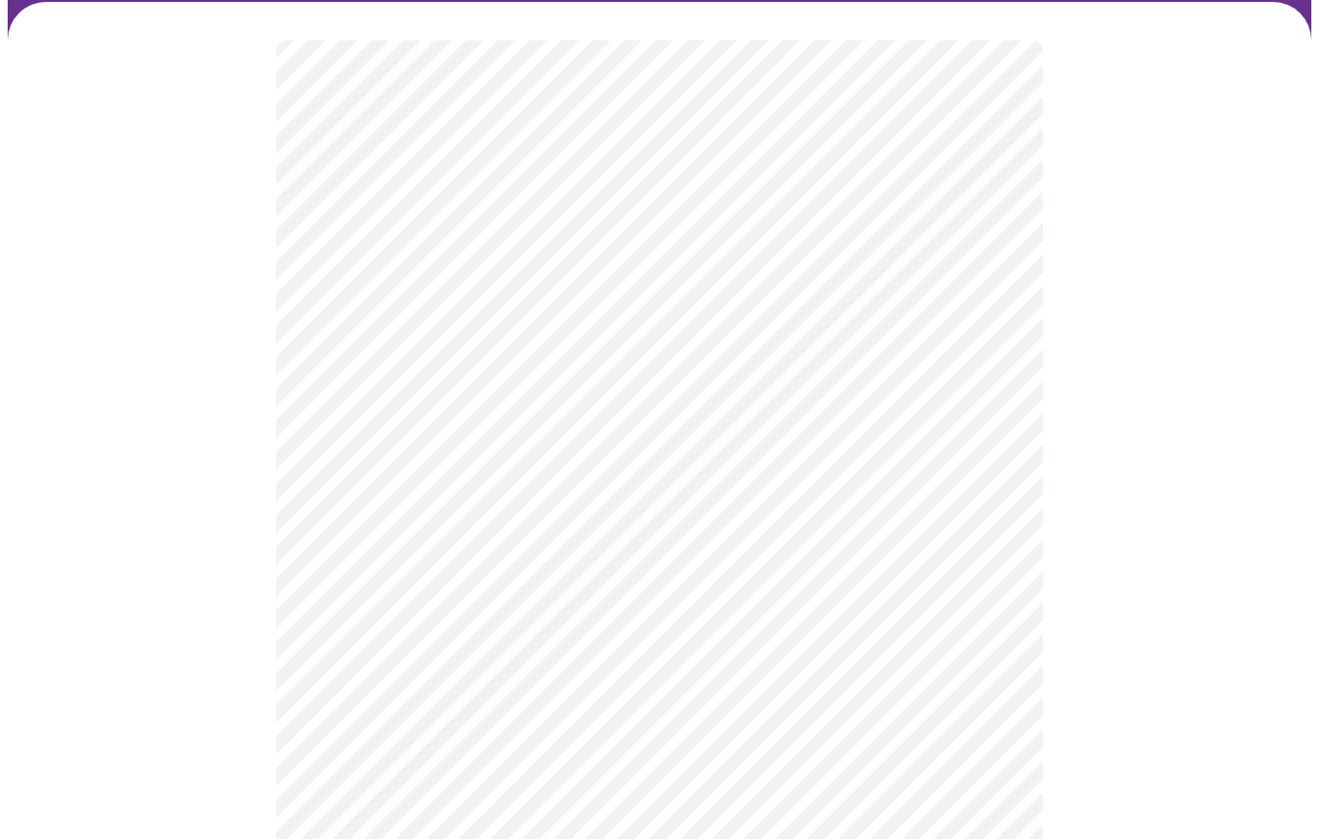
click at [986, 277] on body "MyMenopauseRx Intake Questions 1 / 13" at bounding box center [660, 743] width 1304 height 1748
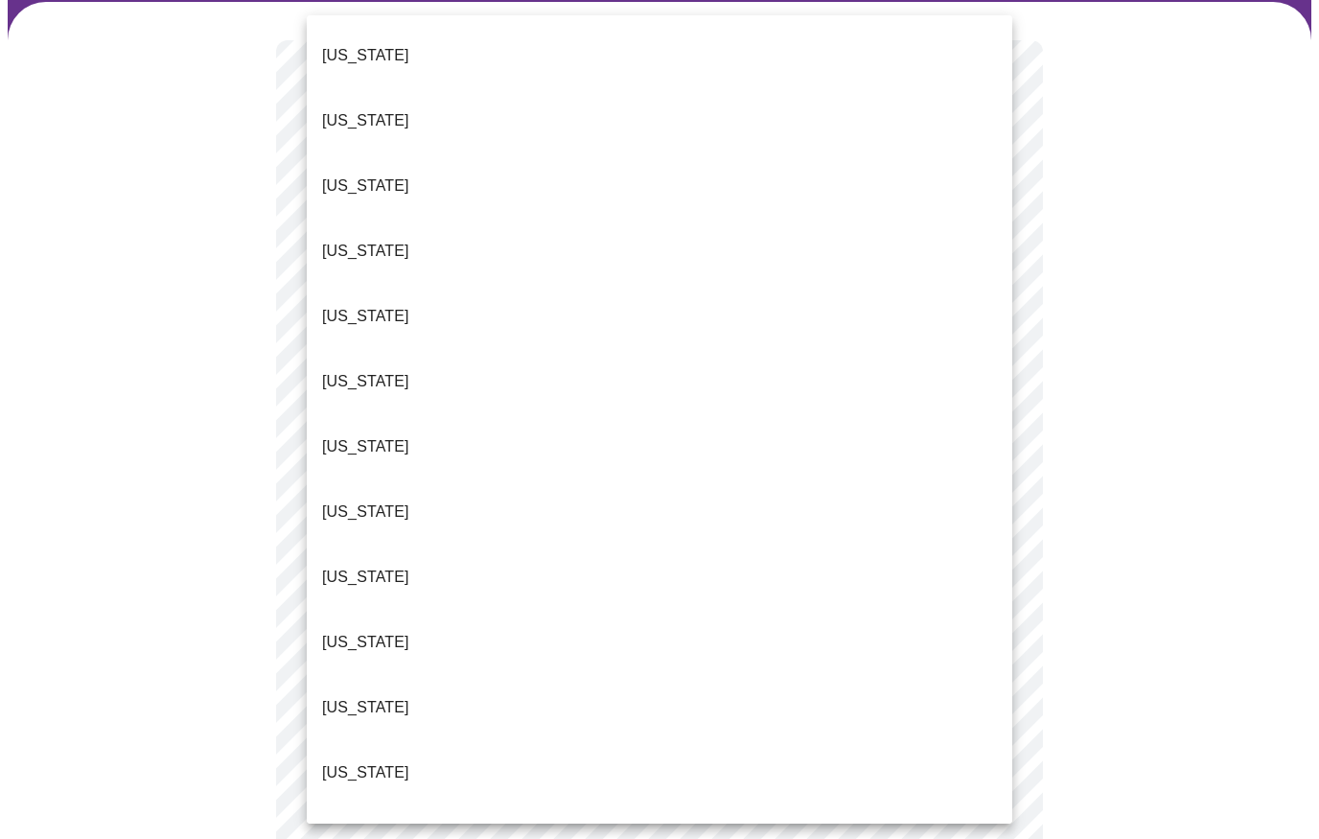
click at [361, 566] on p "[US_STATE]" at bounding box center [365, 577] width 87 height 23
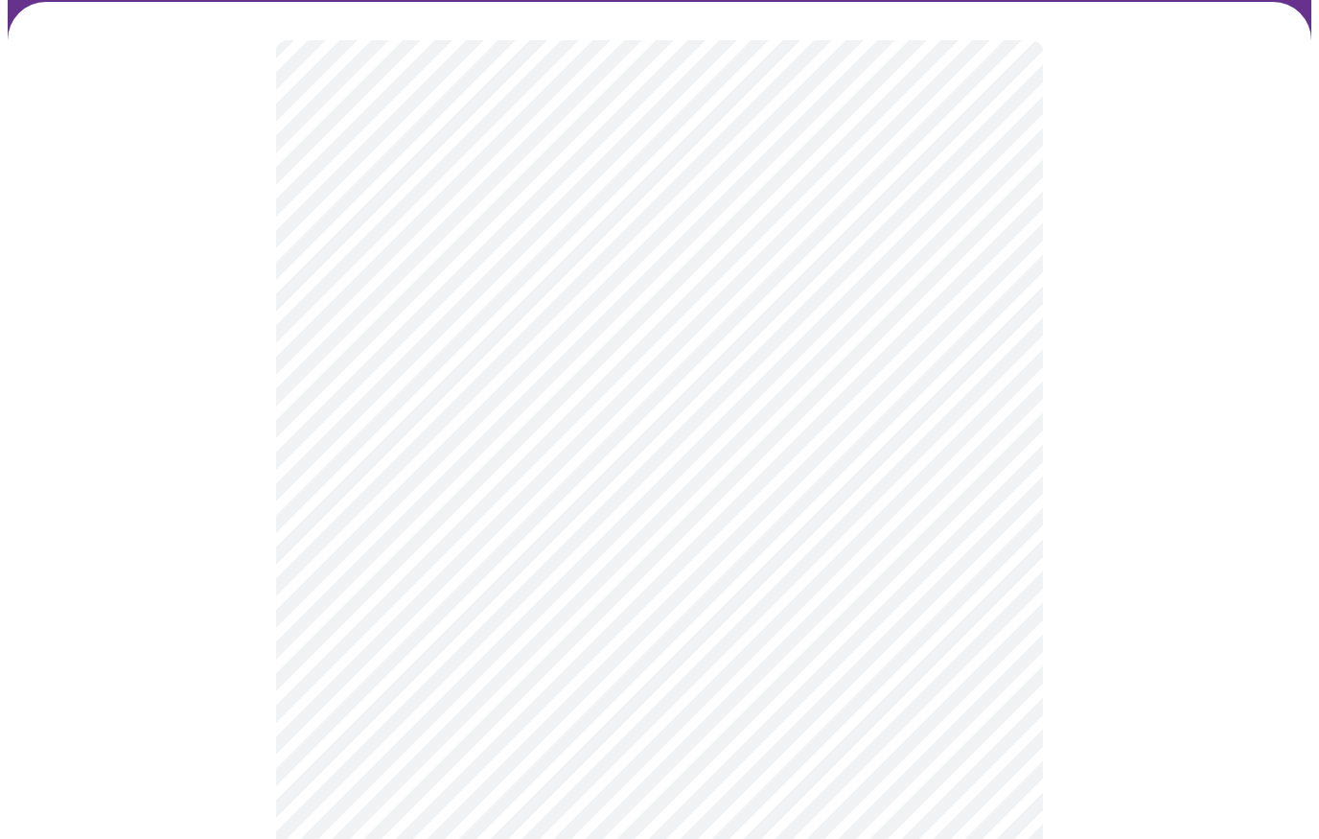
click at [775, 435] on body "MyMenopauseRx Intake Questions 1 / 13" at bounding box center [660, 738] width 1304 height 1738
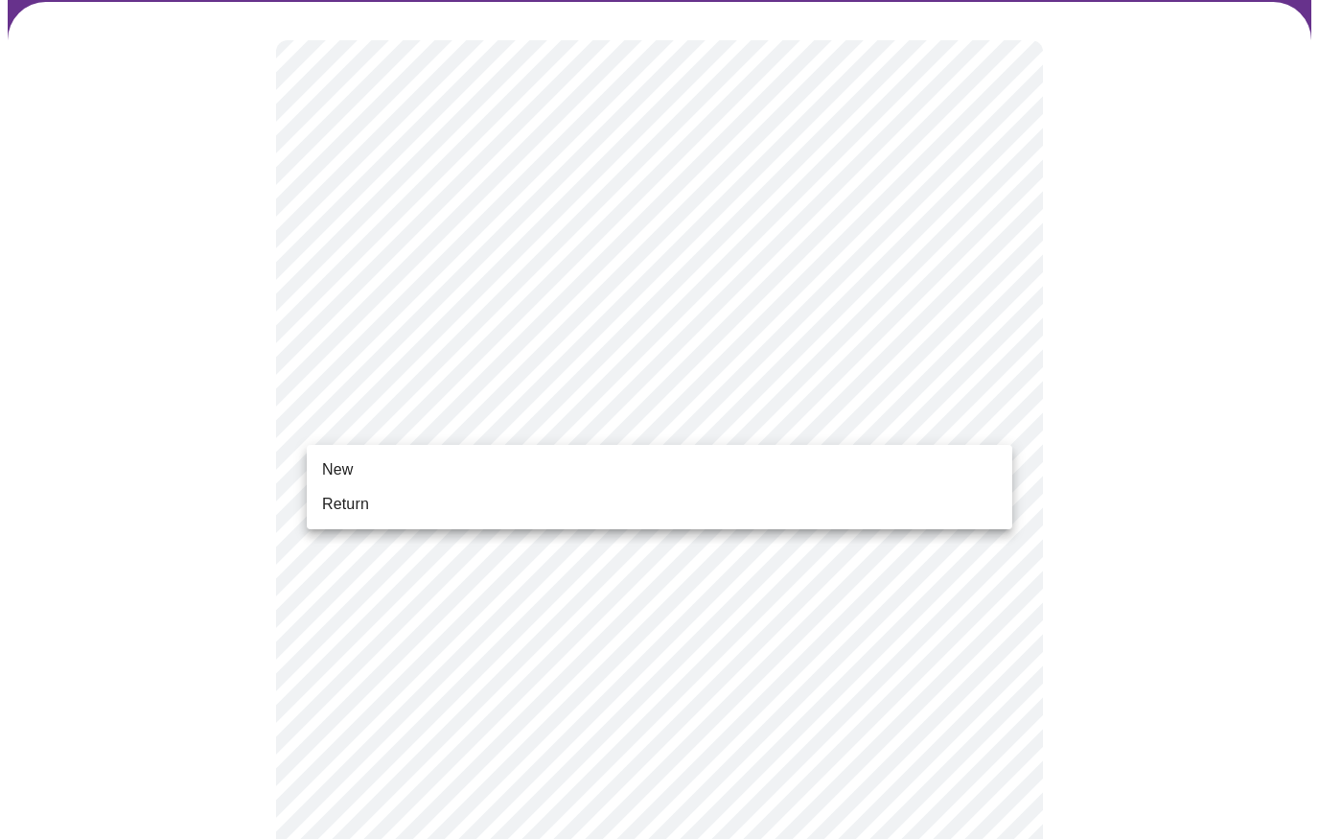
click at [369, 512] on li "Return" at bounding box center [660, 504] width 706 height 35
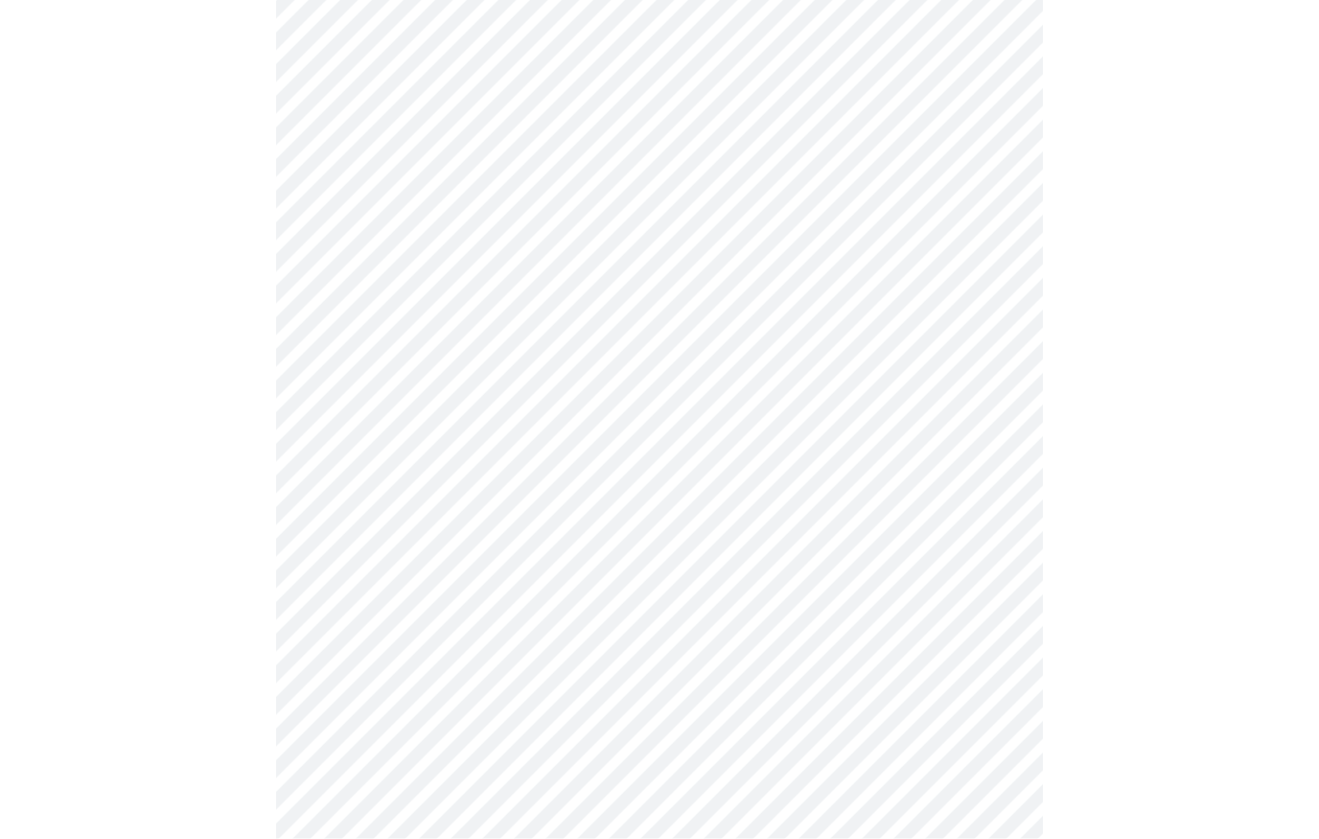
scroll to position [0, 0]
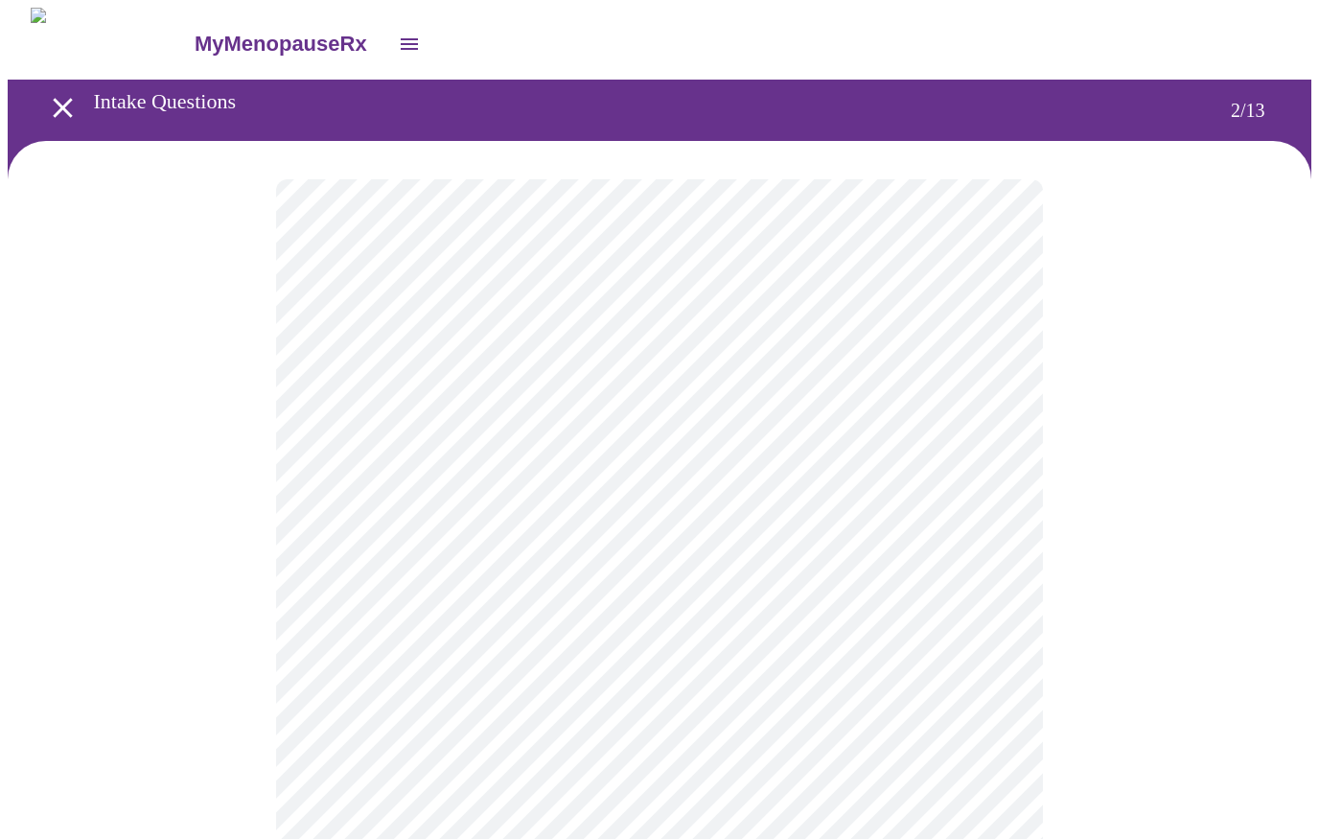
click at [988, 397] on body "MyMenopauseRx Intake Questions 2 / 13" at bounding box center [660, 582] width 1304 height 1149
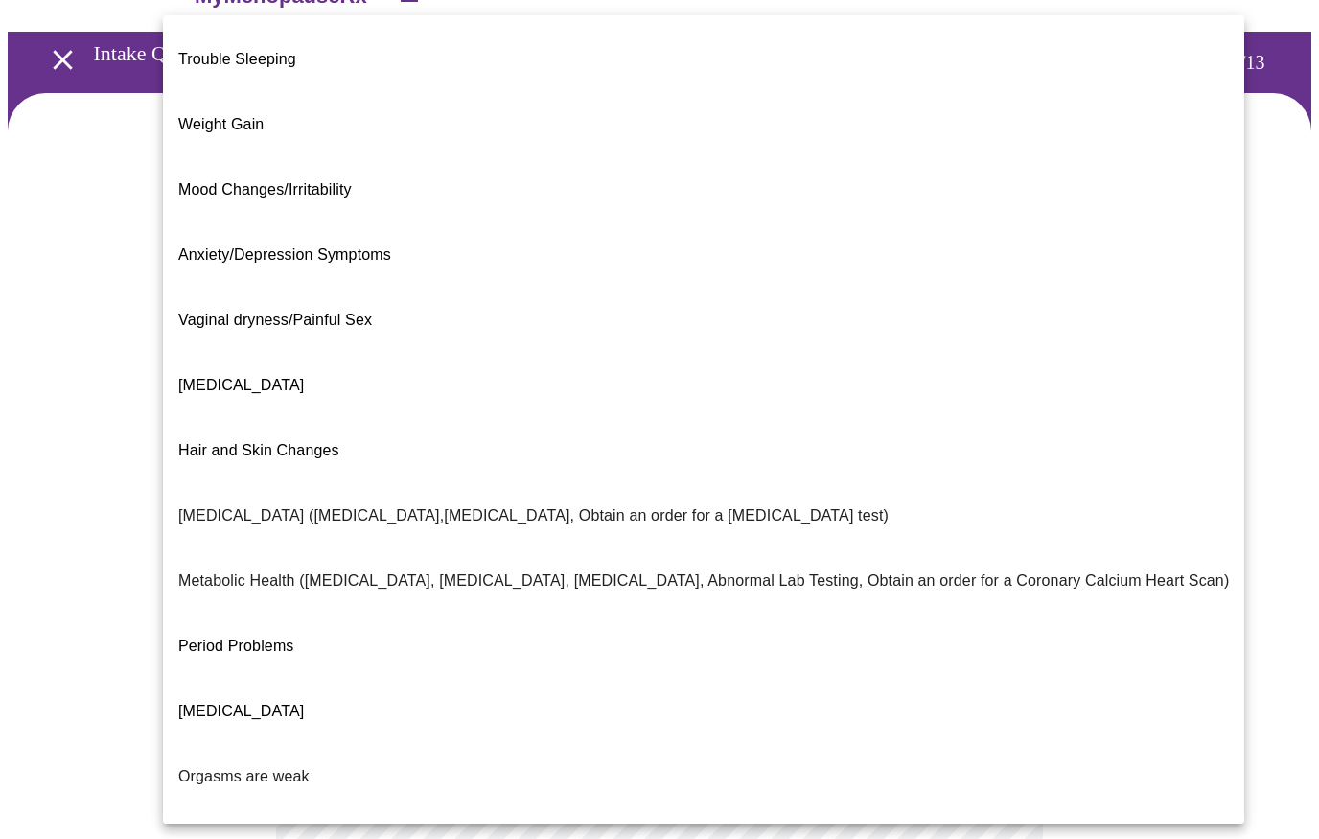
scroll to position [60, 0]
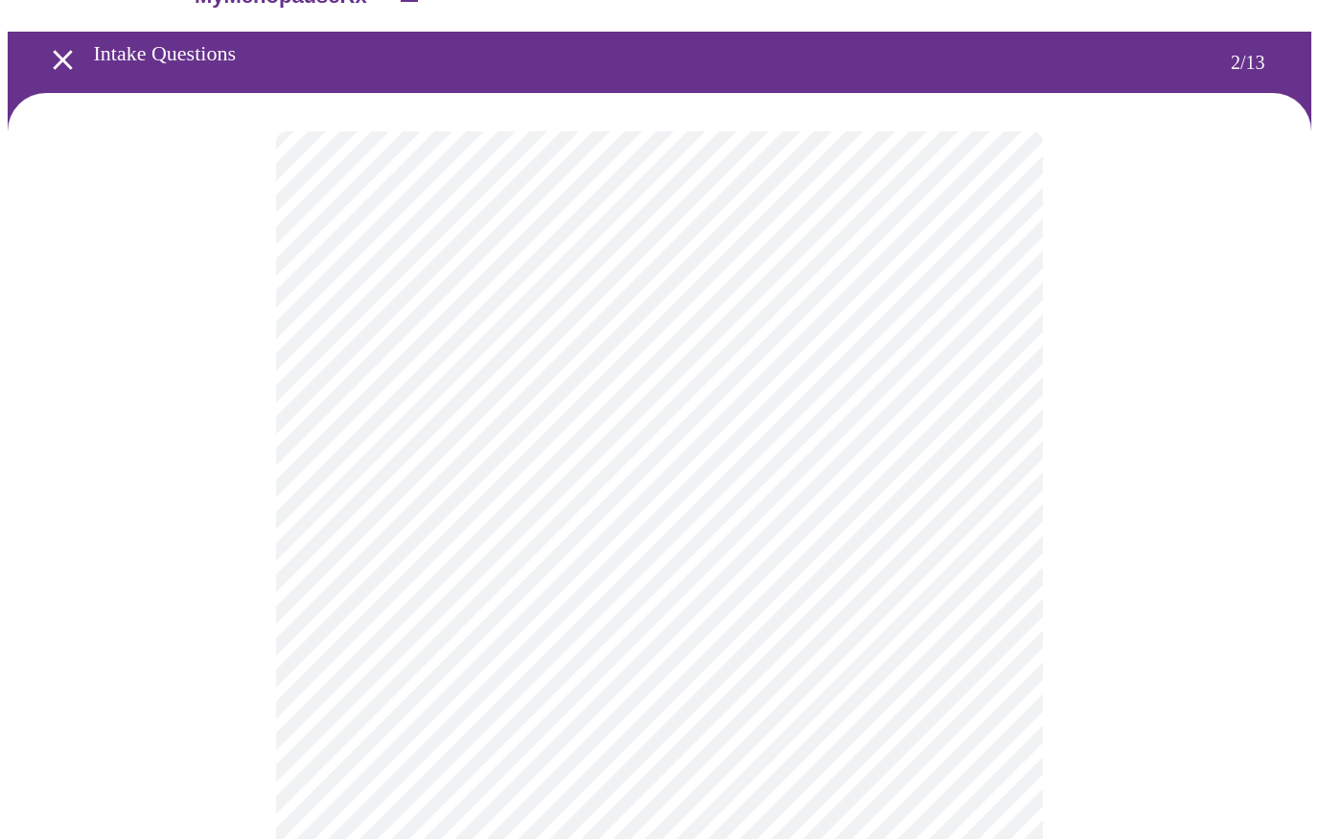
click at [781, 546] on body "MyMenopauseRx Intake Questions 2 / 13" at bounding box center [660, 529] width 1304 height 1139
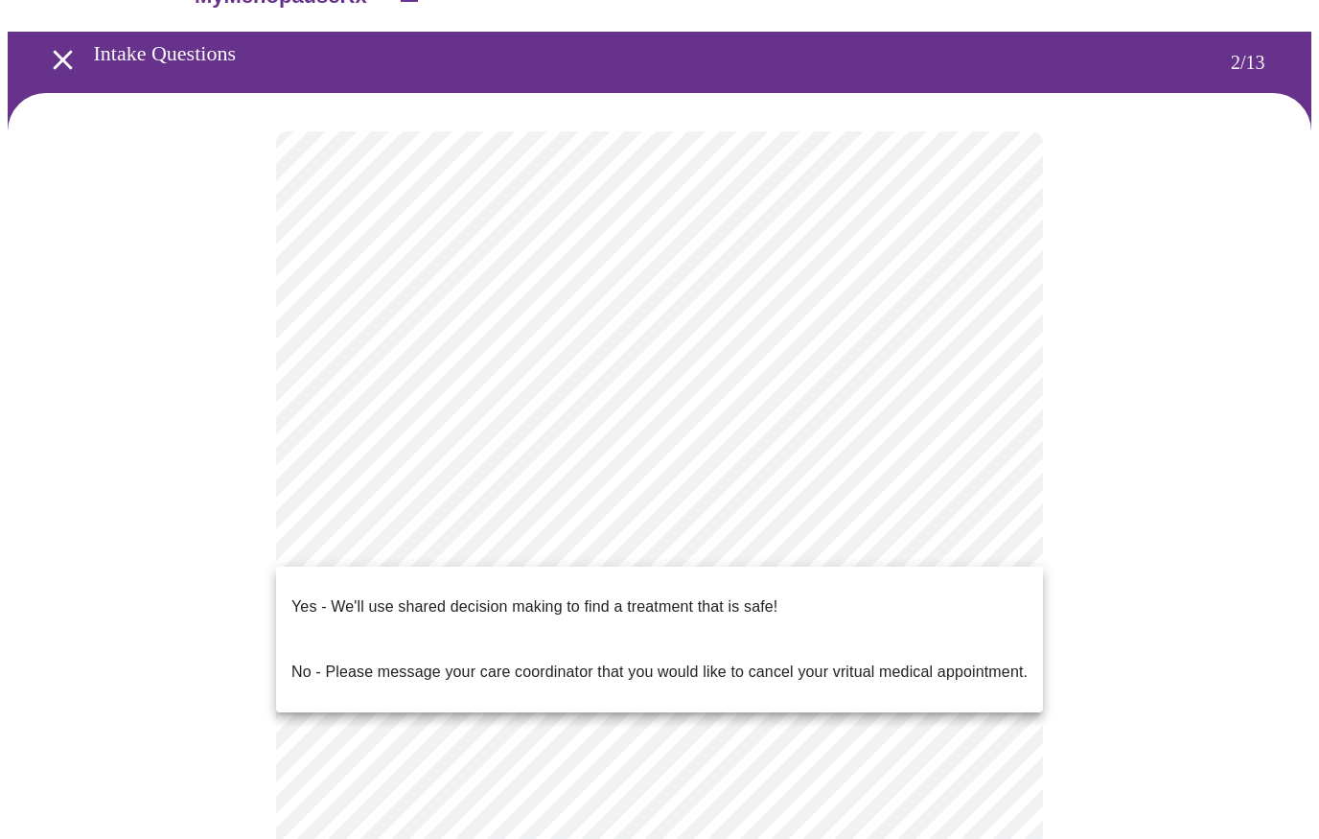
click at [756, 595] on p "Yes - We'll use shared decision making to find a treatment that is safe!" at bounding box center [534, 606] width 486 height 23
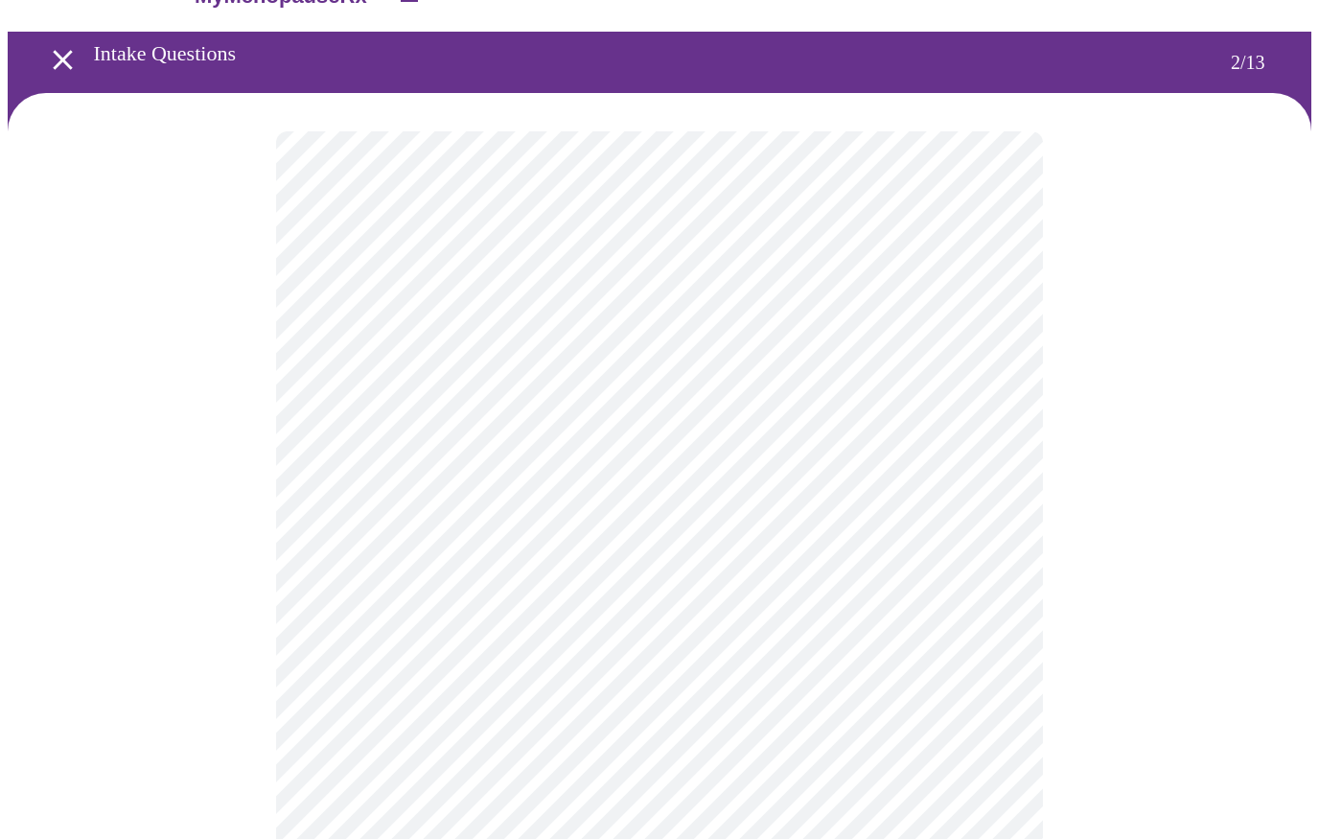
scroll to position [194, 0]
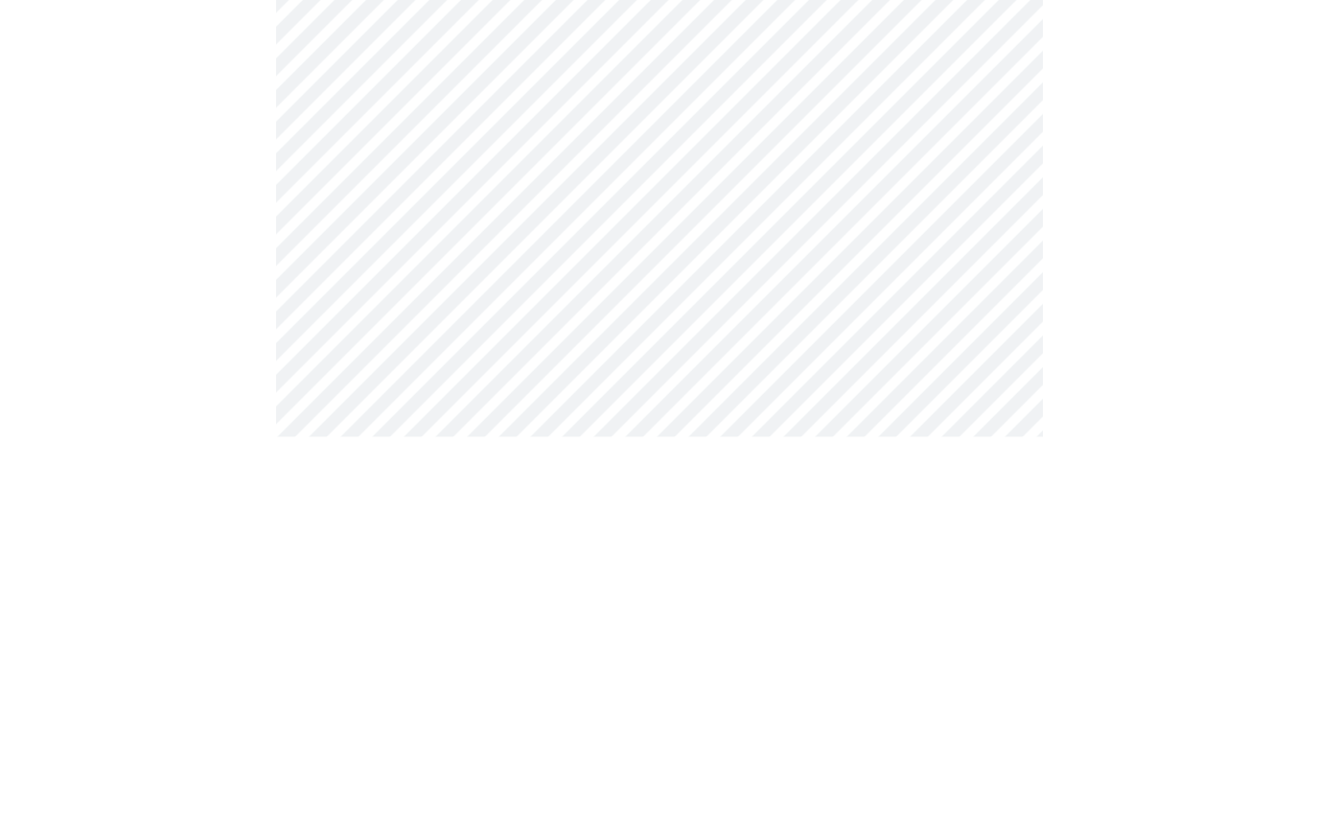
click at [1285, 297] on div at bounding box center [660, 424] width 1304 height 954
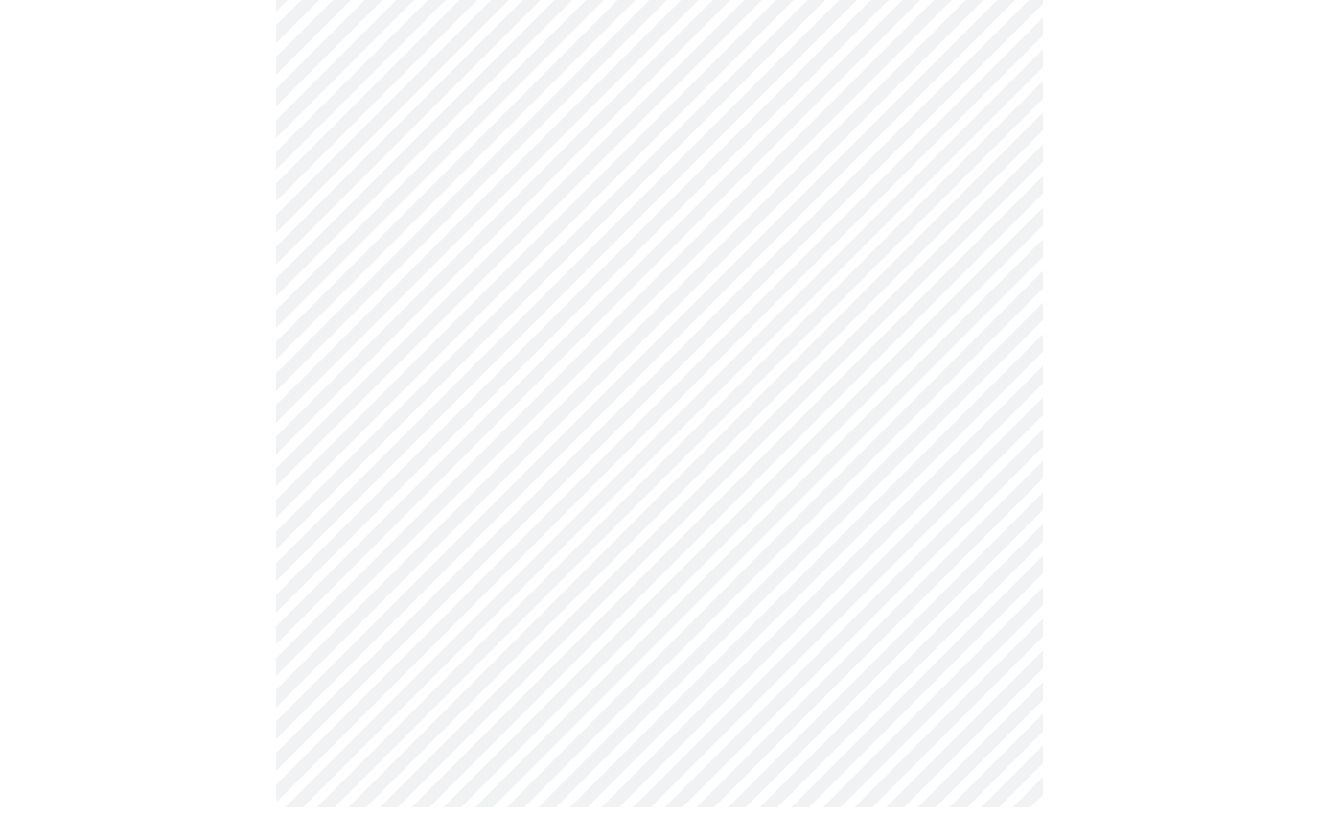
scroll to position [0, 0]
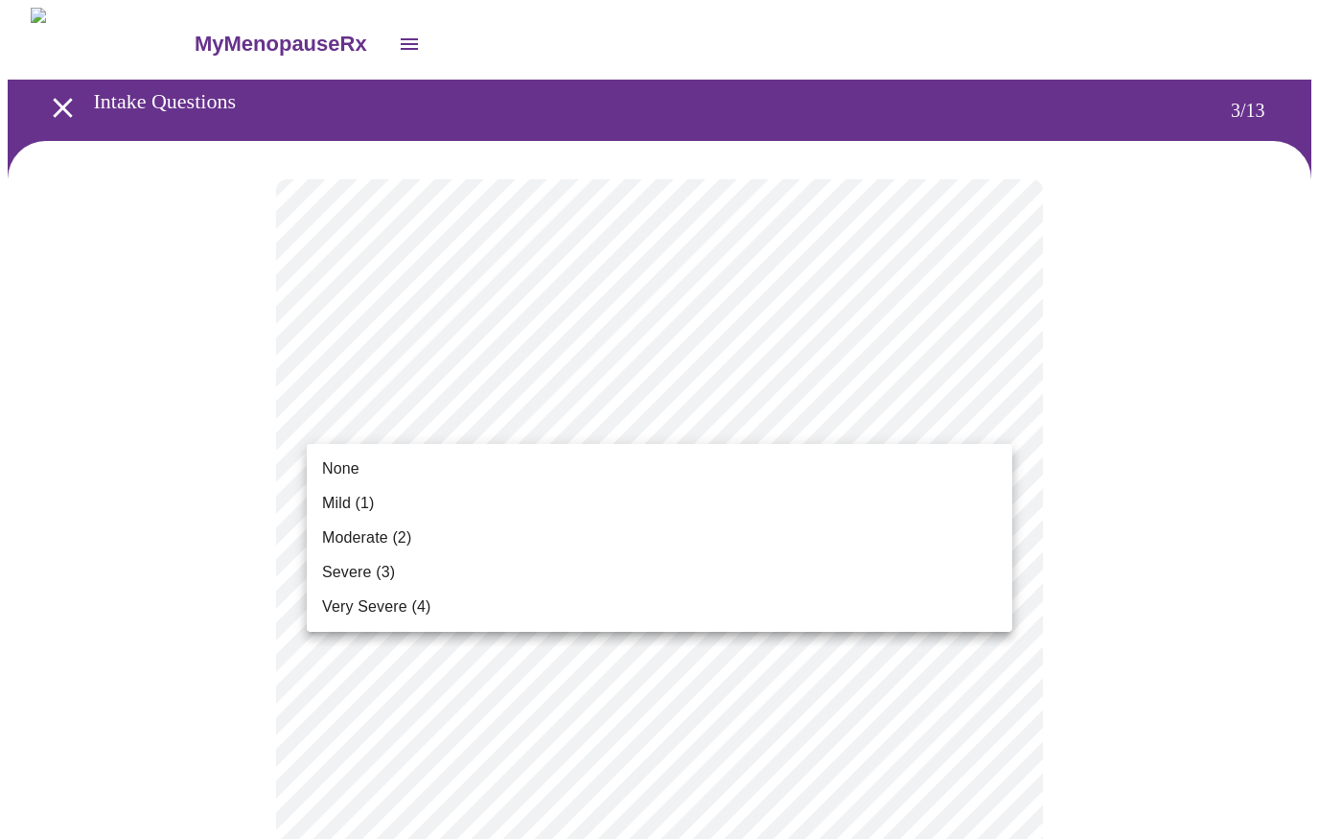
click at [1214, 331] on div at bounding box center [659, 419] width 1319 height 839
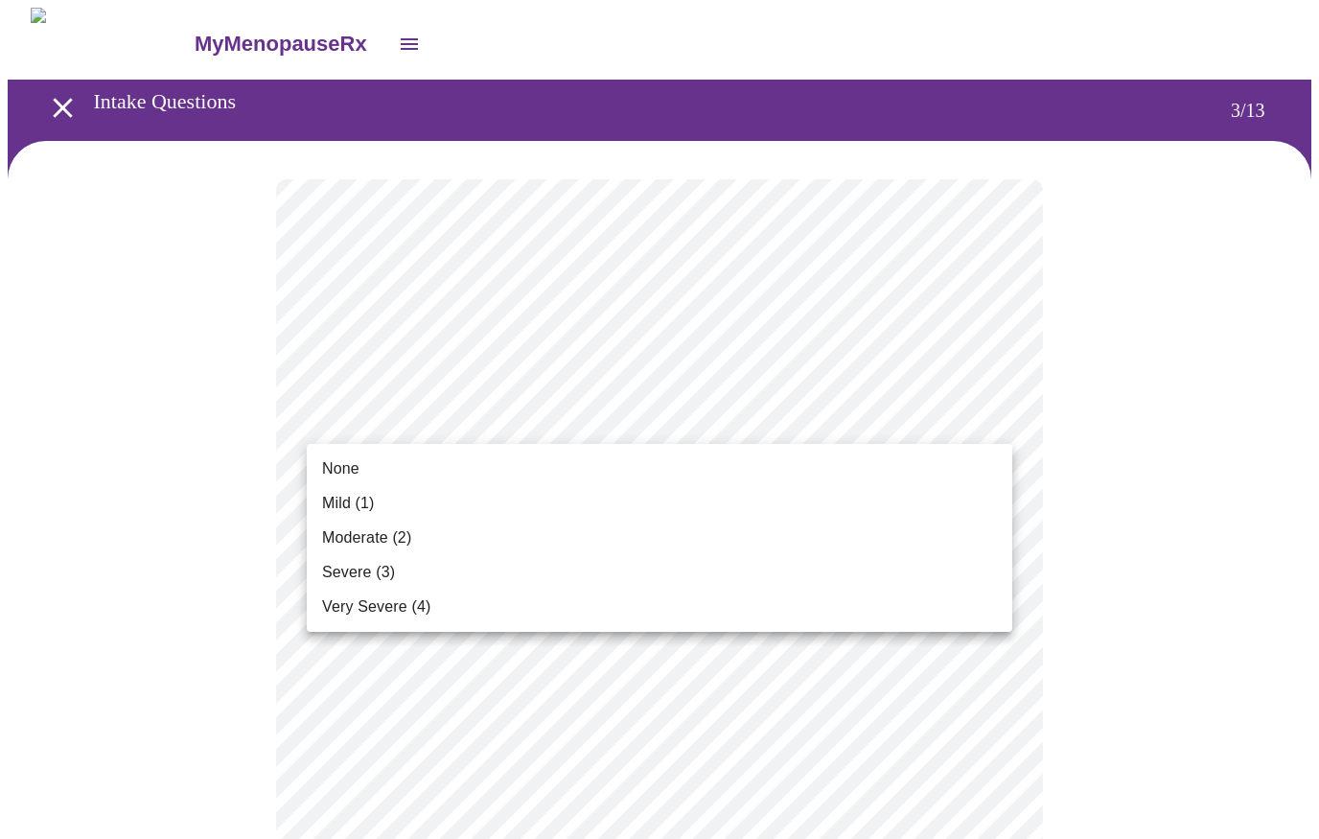
click at [443, 620] on li "Very Severe (4)" at bounding box center [660, 607] width 706 height 35
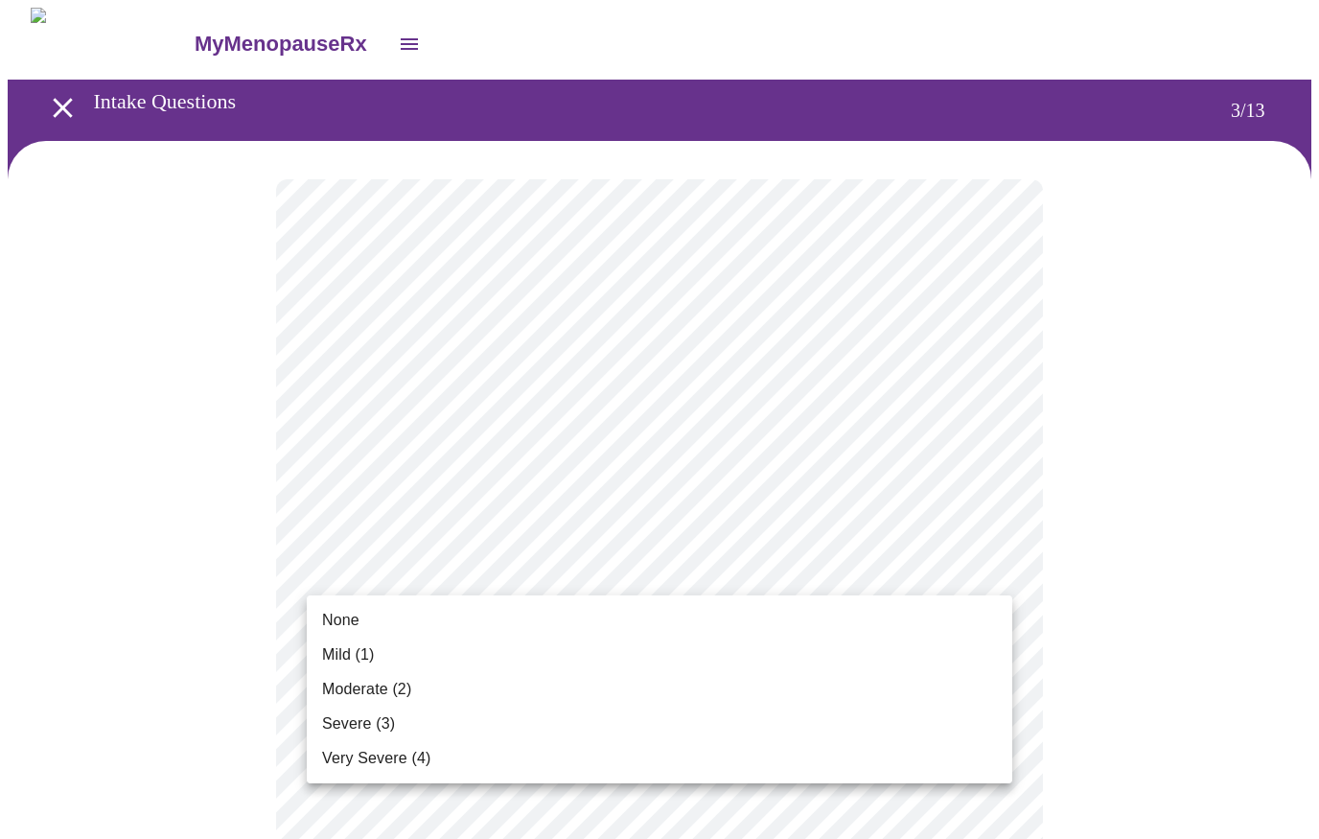
click at [396, 731] on li "Severe (3)" at bounding box center [660, 723] width 706 height 35
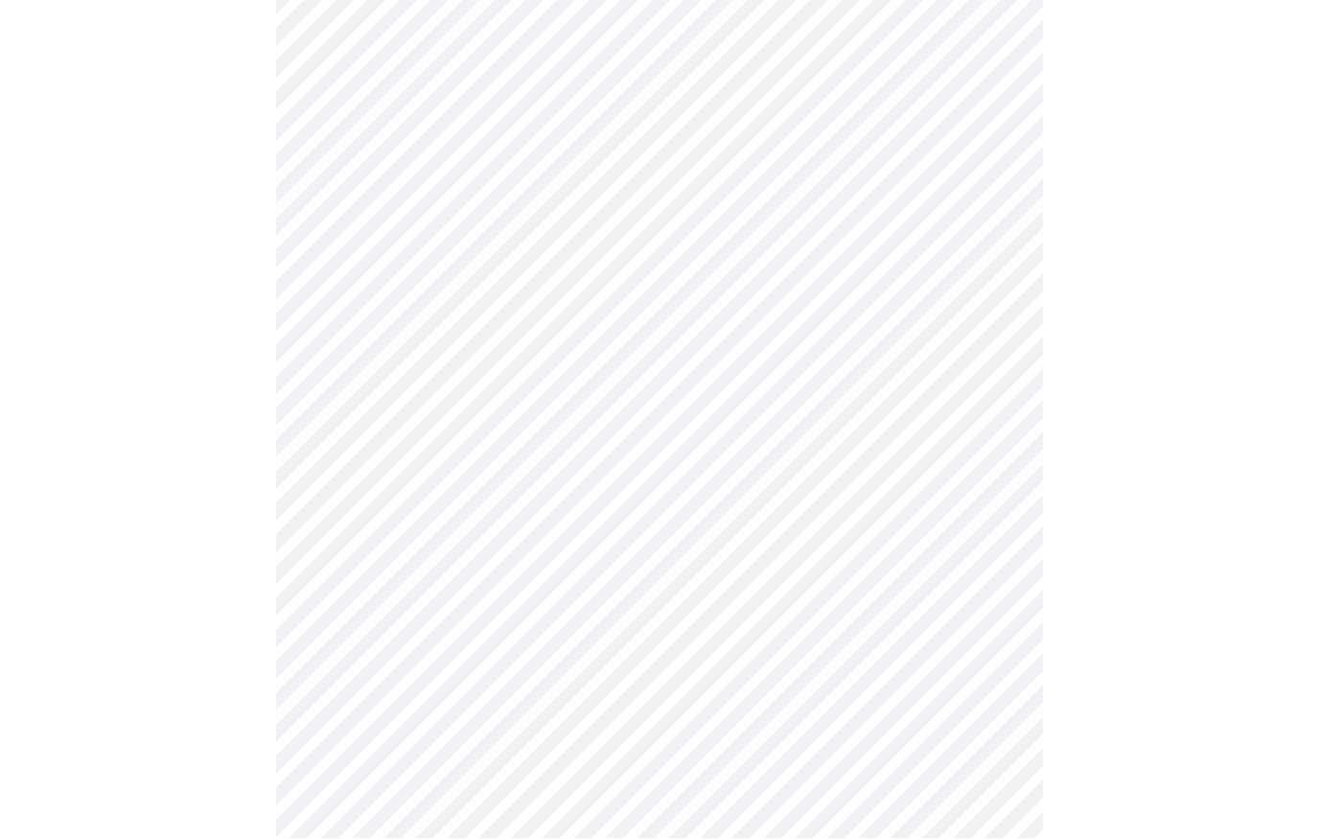
scroll to position [549, 0]
click at [957, 180] on body "MyMenopauseRx Intake Questions 3 / 13" at bounding box center [660, 702] width 1304 height 2488
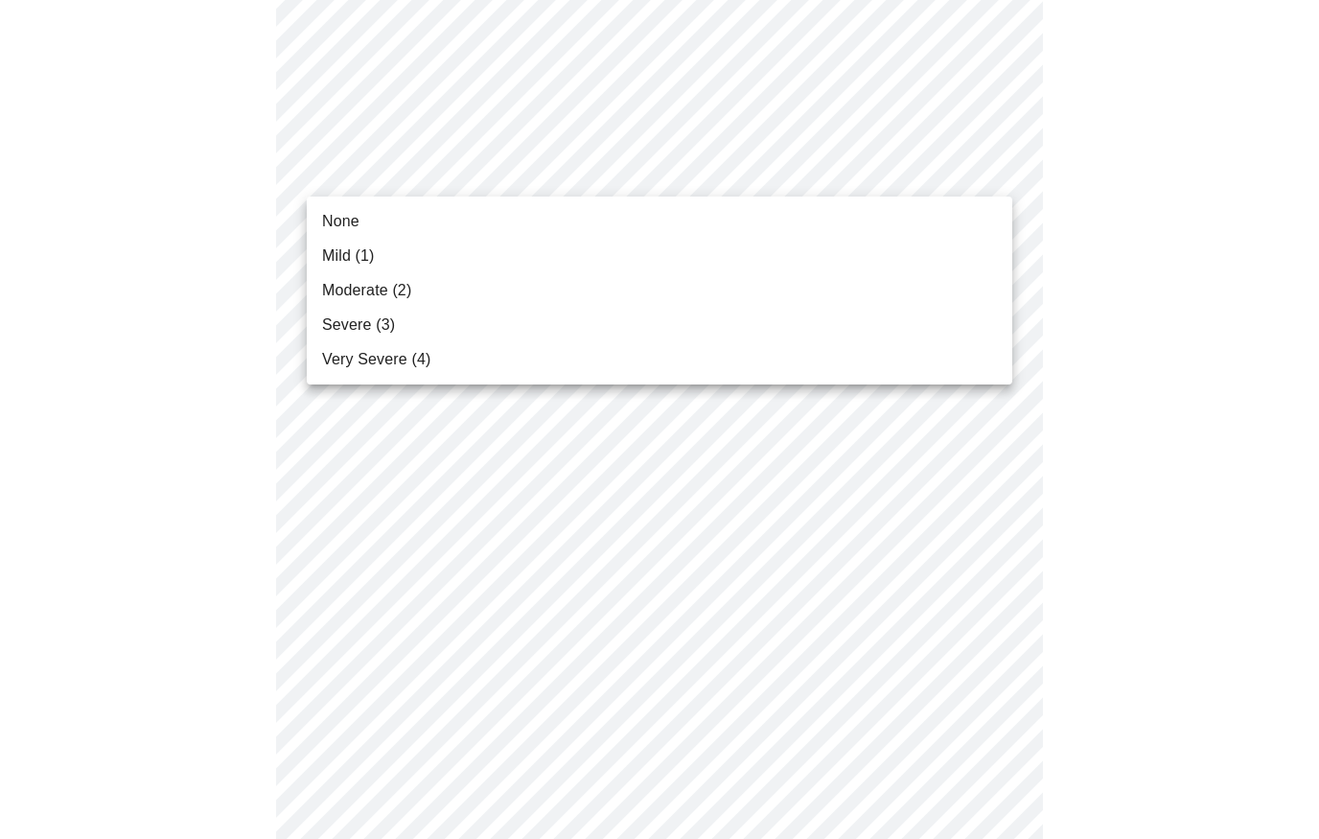
click at [435, 365] on li "Very Severe (4)" at bounding box center [660, 359] width 706 height 35
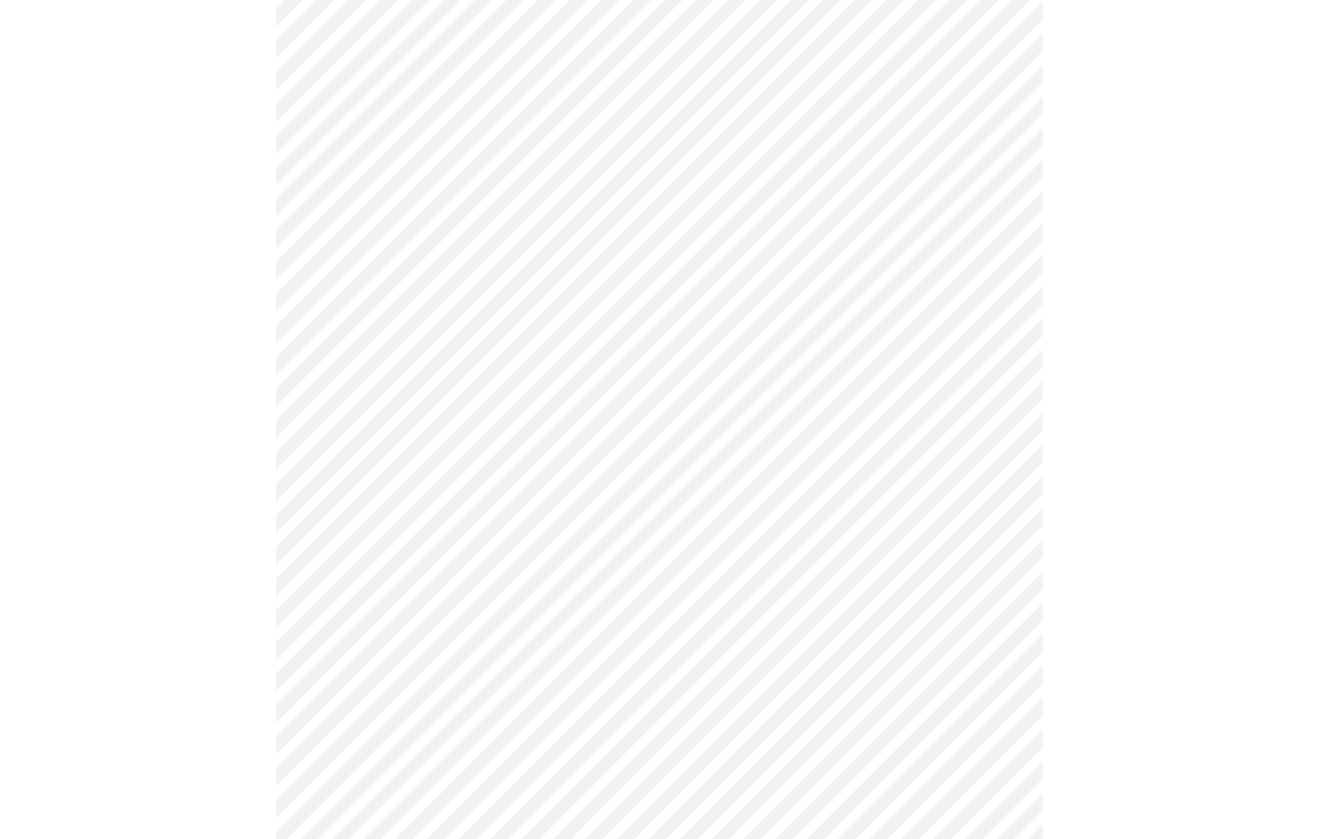
click at [809, 332] on body "MyMenopauseRx Intake Questions 3 / 13" at bounding box center [660, 688] width 1304 height 2462
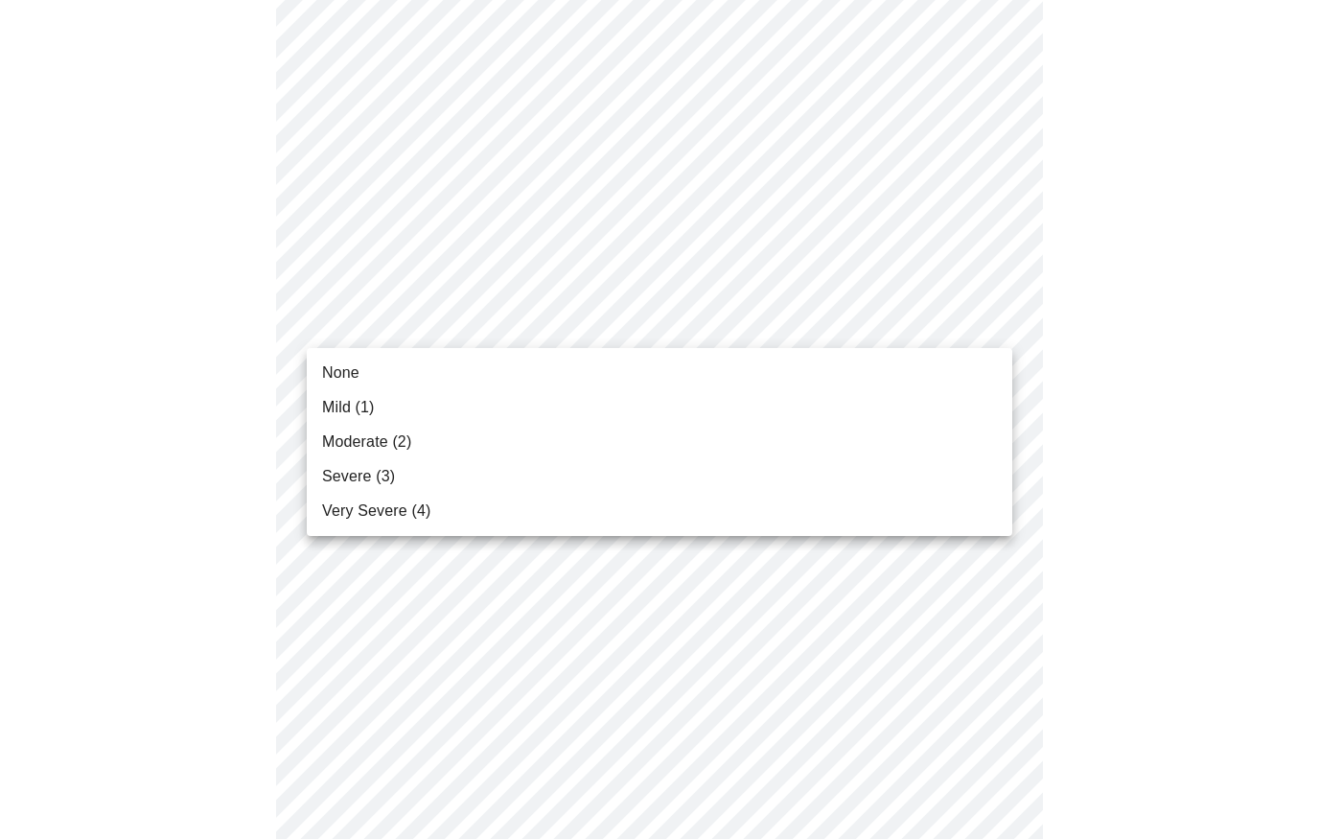
click at [423, 517] on span "Very Severe (4)" at bounding box center [376, 510] width 108 height 23
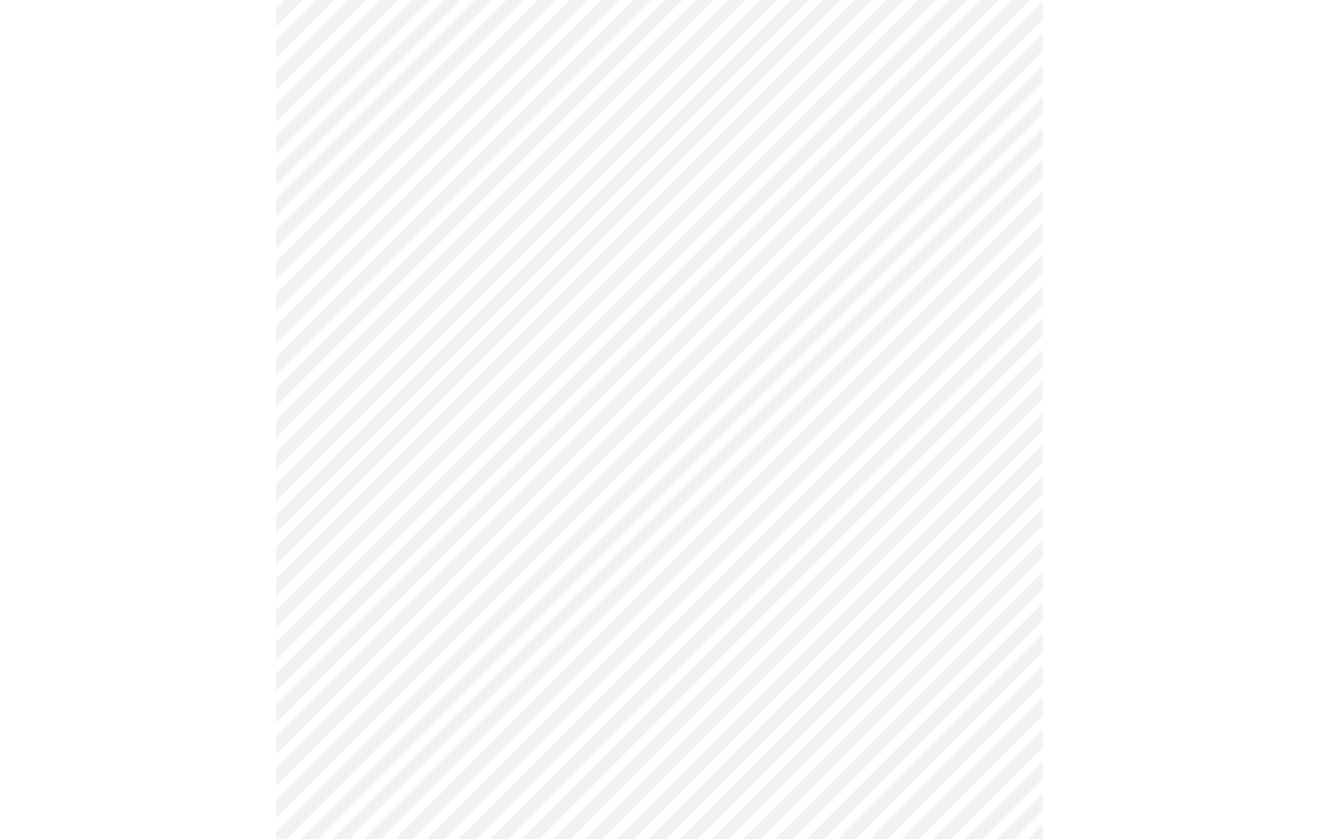
click at [766, 455] on body "MyMenopauseRx Intake Questions 3 / 13" at bounding box center [660, 675] width 1304 height 2436
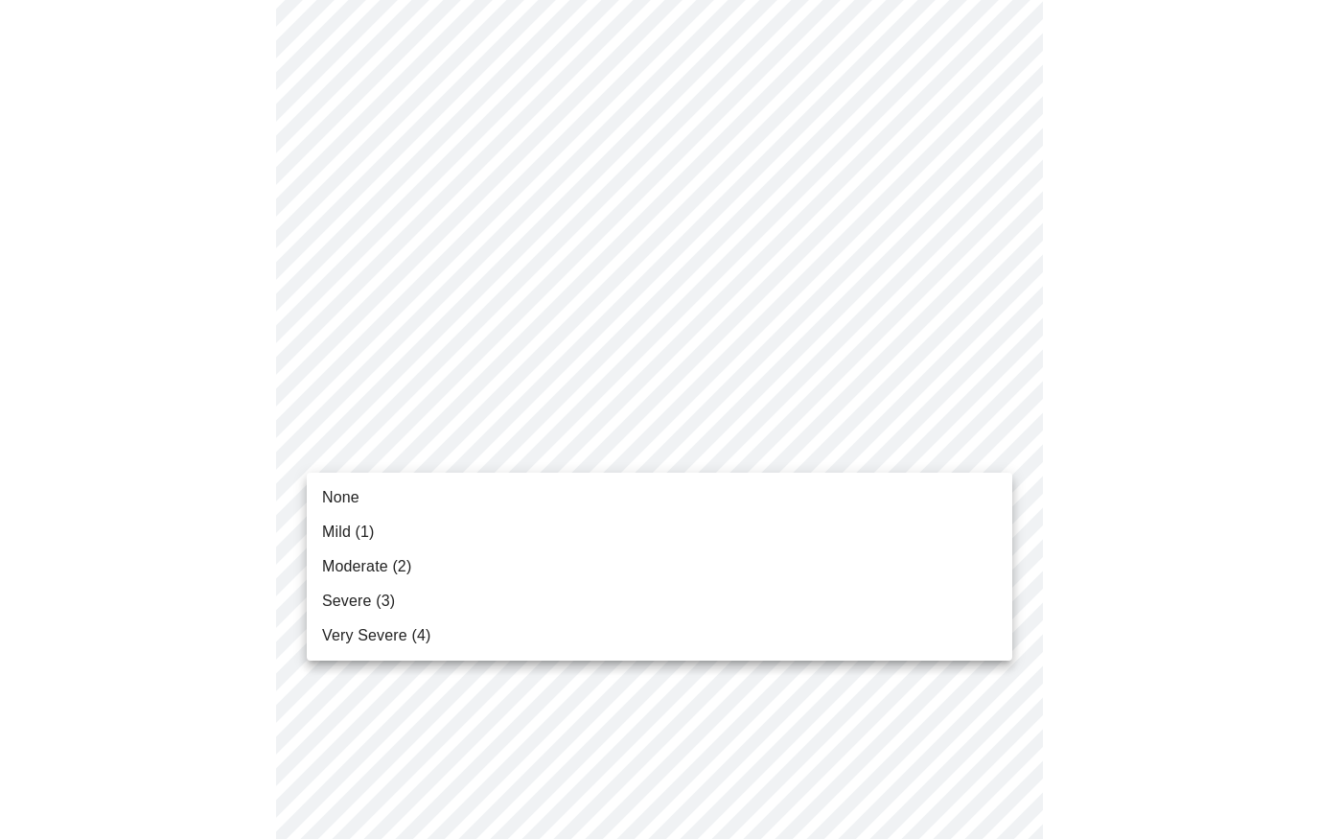
click at [431, 642] on li "Very Severe (4)" at bounding box center [660, 635] width 706 height 35
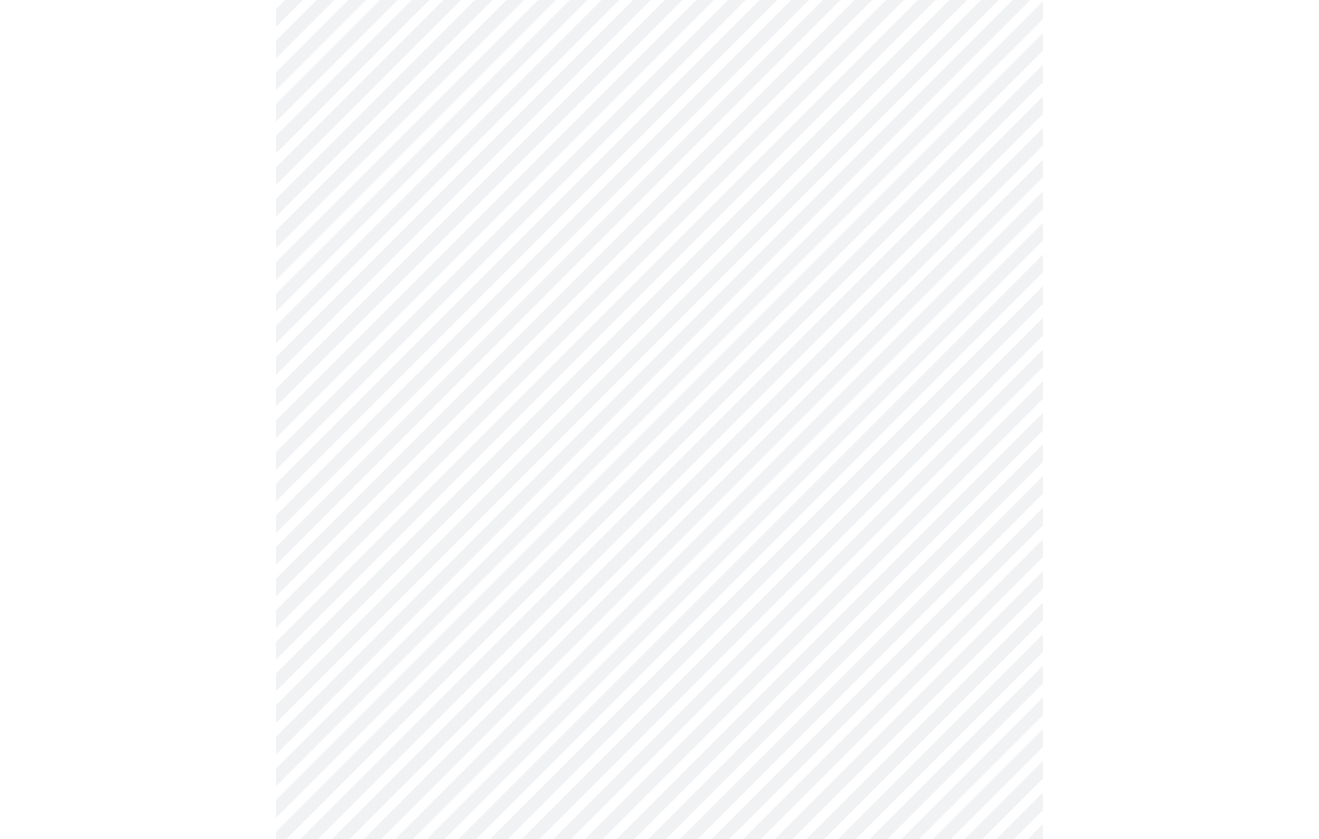
click at [609, 574] on body "MyMenopauseRx Intake Questions 3 / 13" at bounding box center [660, 662] width 1304 height 2410
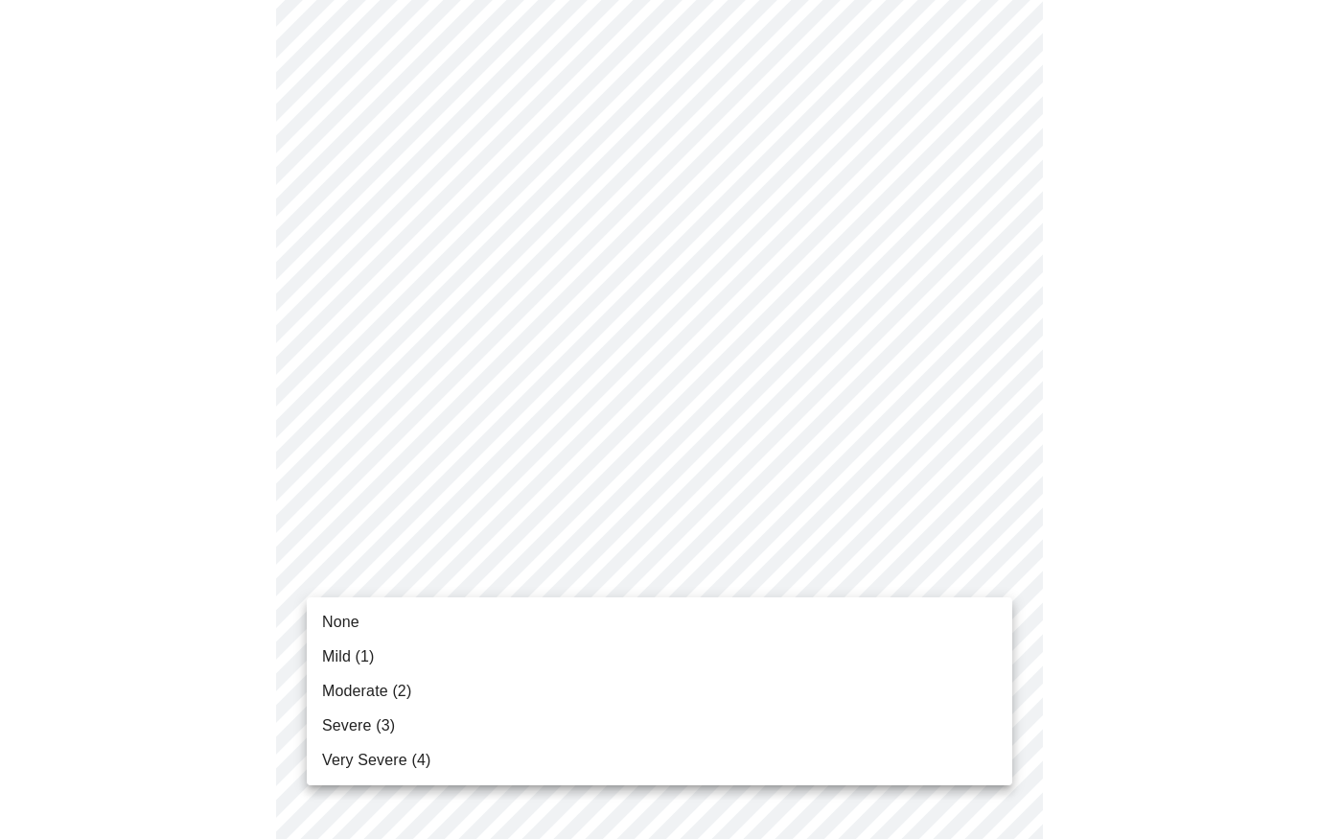
click at [442, 764] on li "Very Severe (4)" at bounding box center [660, 760] width 706 height 35
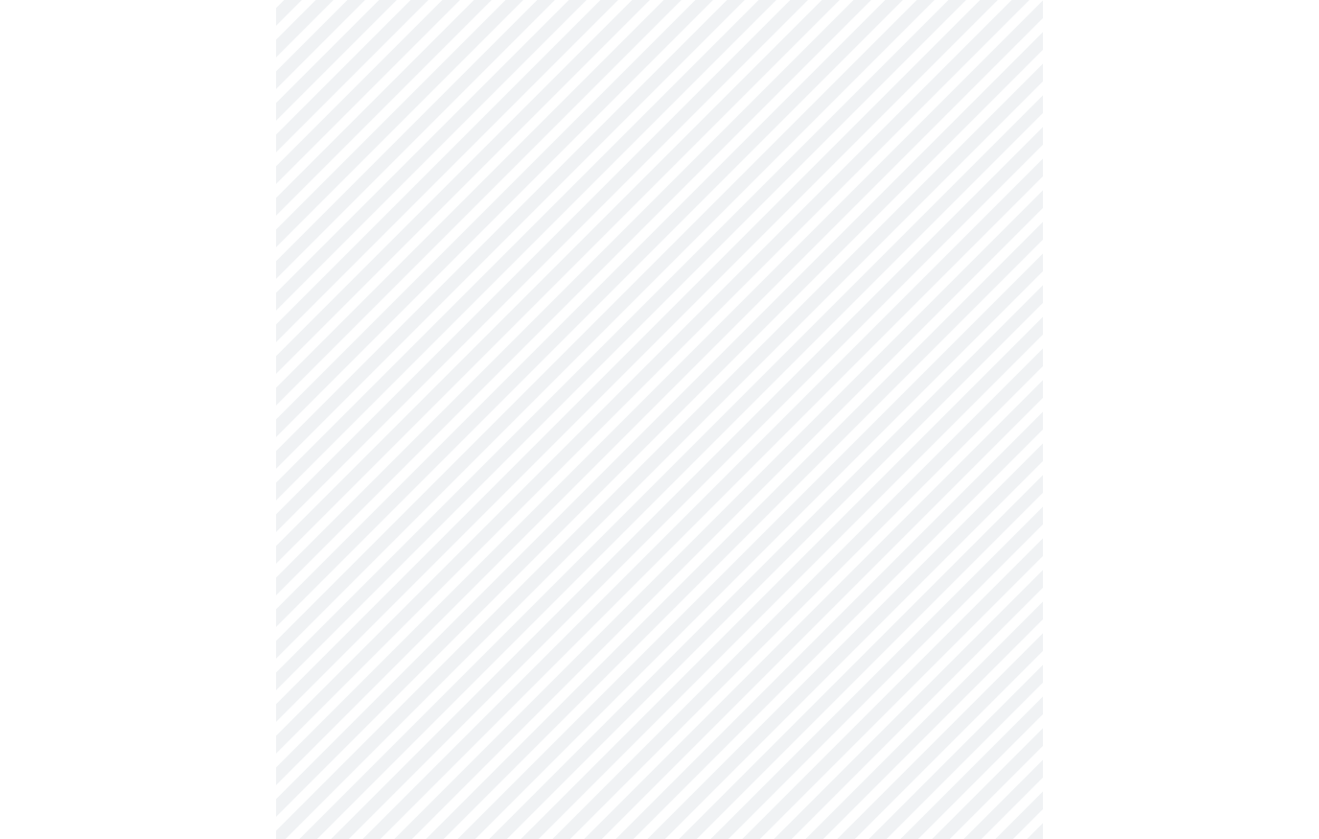
scroll to position [977, 0]
click at [888, 305] on body "MyMenopauseRx Intake Questions 3 / 13" at bounding box center [660, 223] width 1304 height 2384
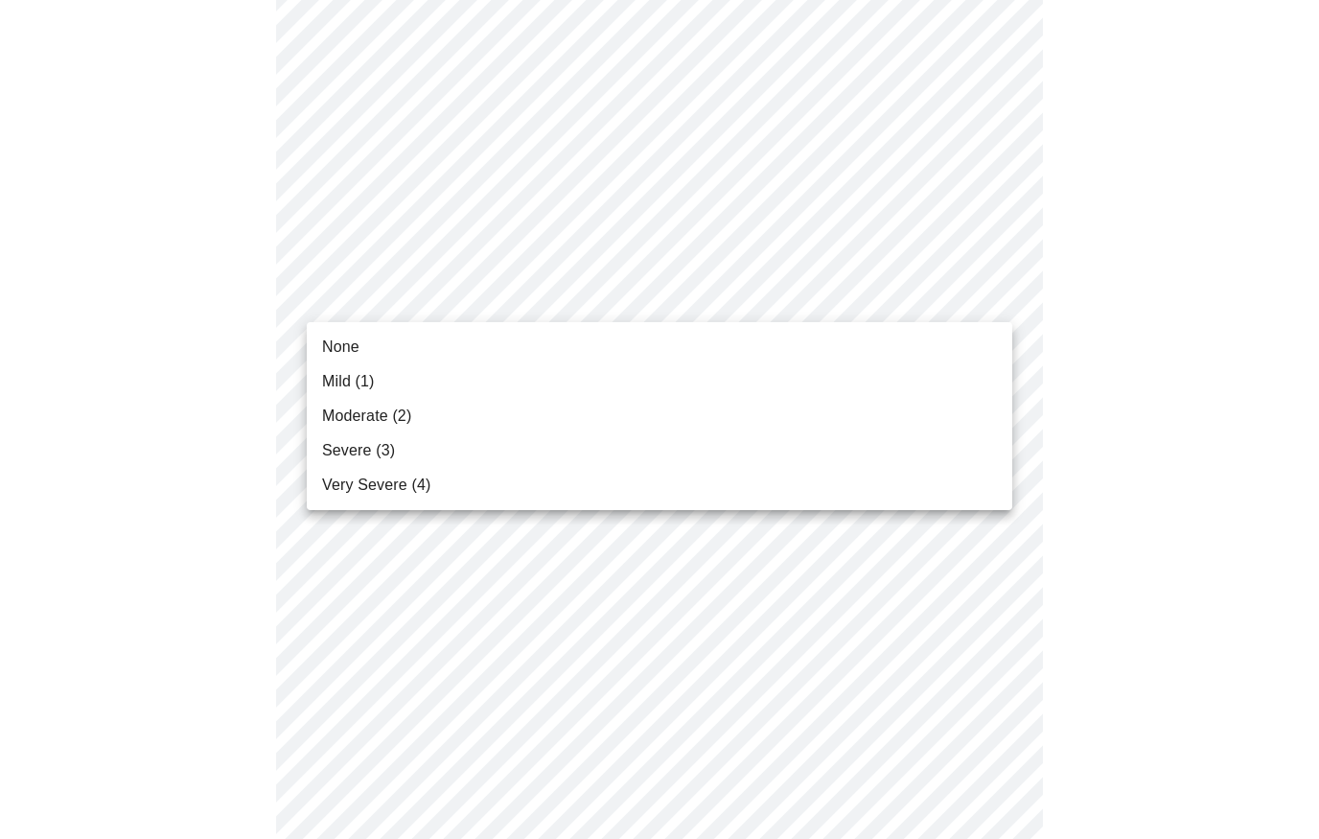
click at [433, 496] on li "Very Severe (4)" at bounding box center [660, 485] width 706 height 35
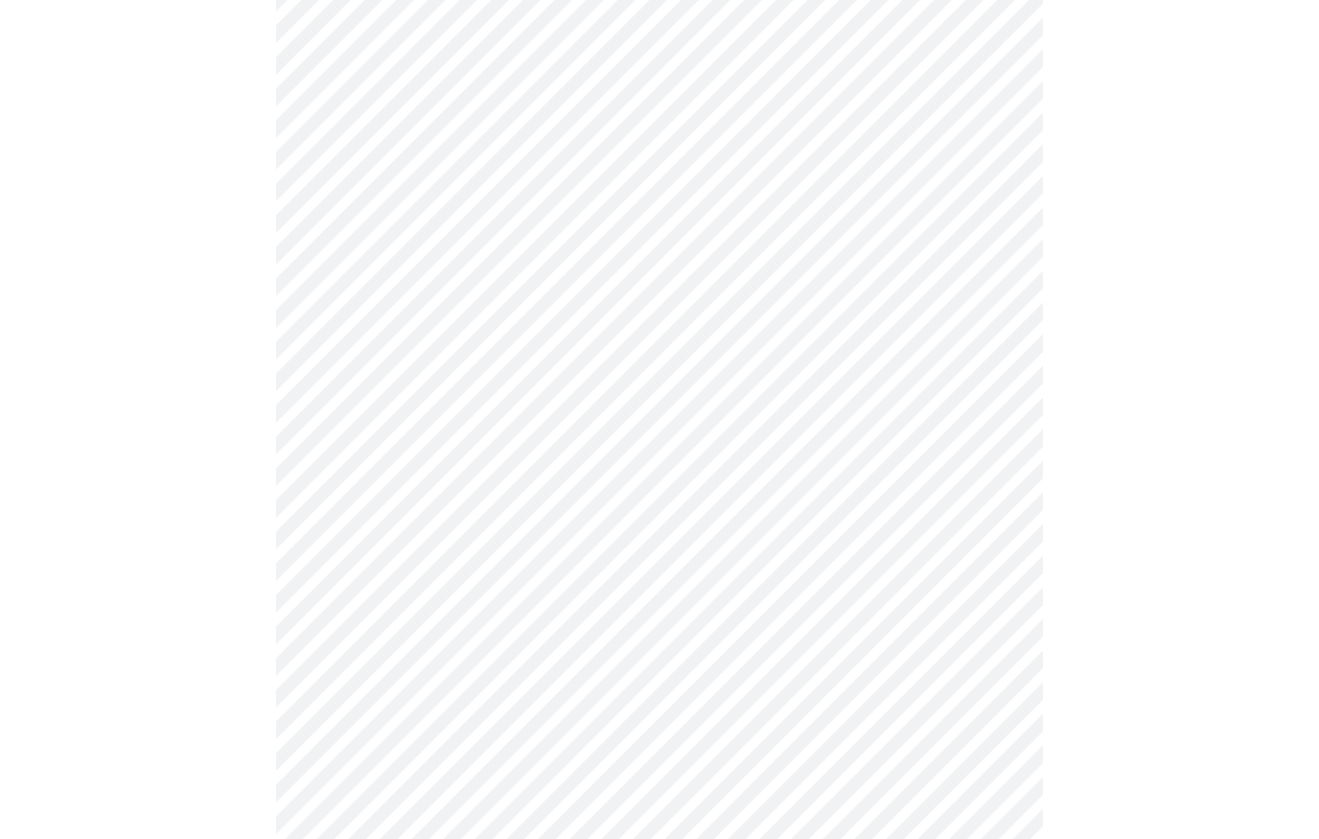
click at [739, 455] on body "MyMenopauseRx Intake Questions 3 / 13" at bounding box center [660, 210] width 1304 height 2358
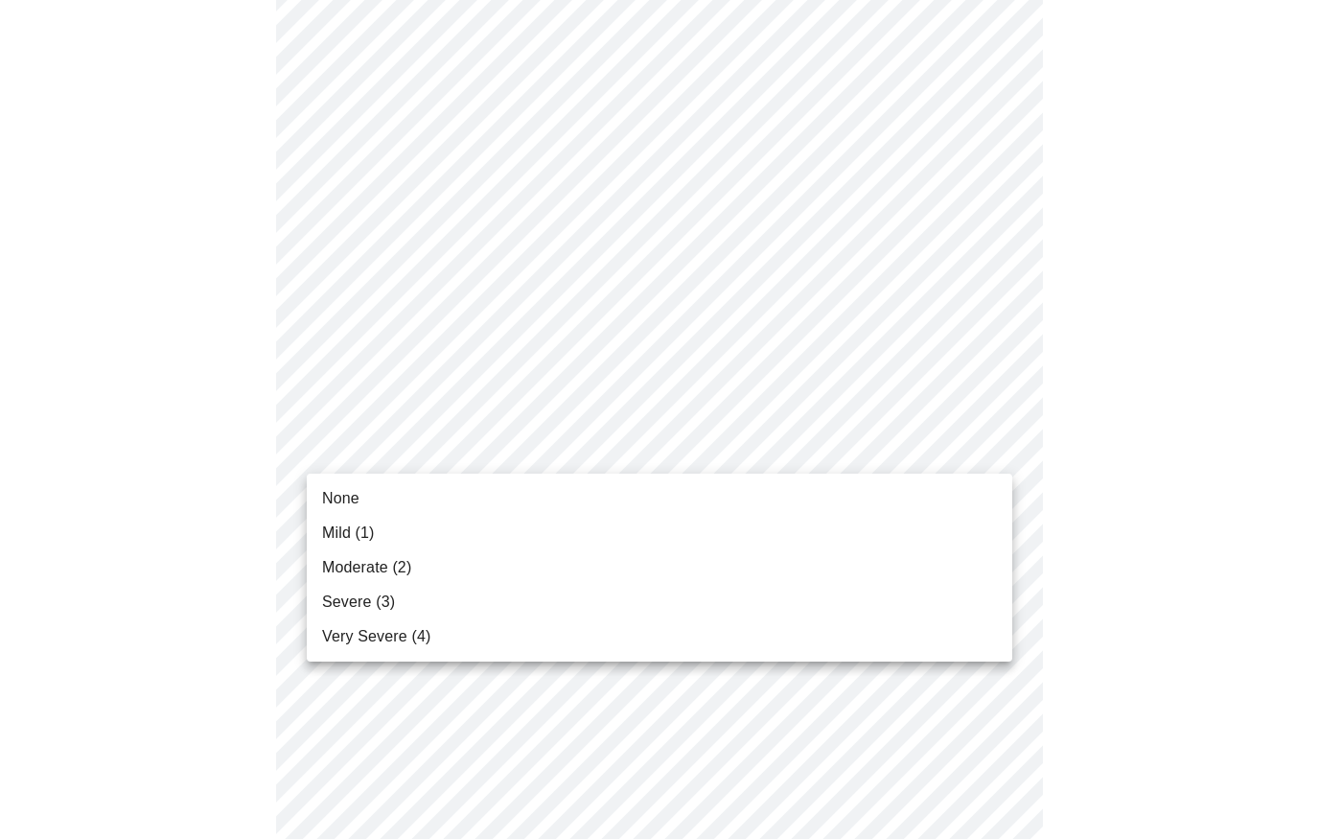
click at [465, 644] on li "Very Severe (4)" at bounding box center [660, 636] width 706 height 35
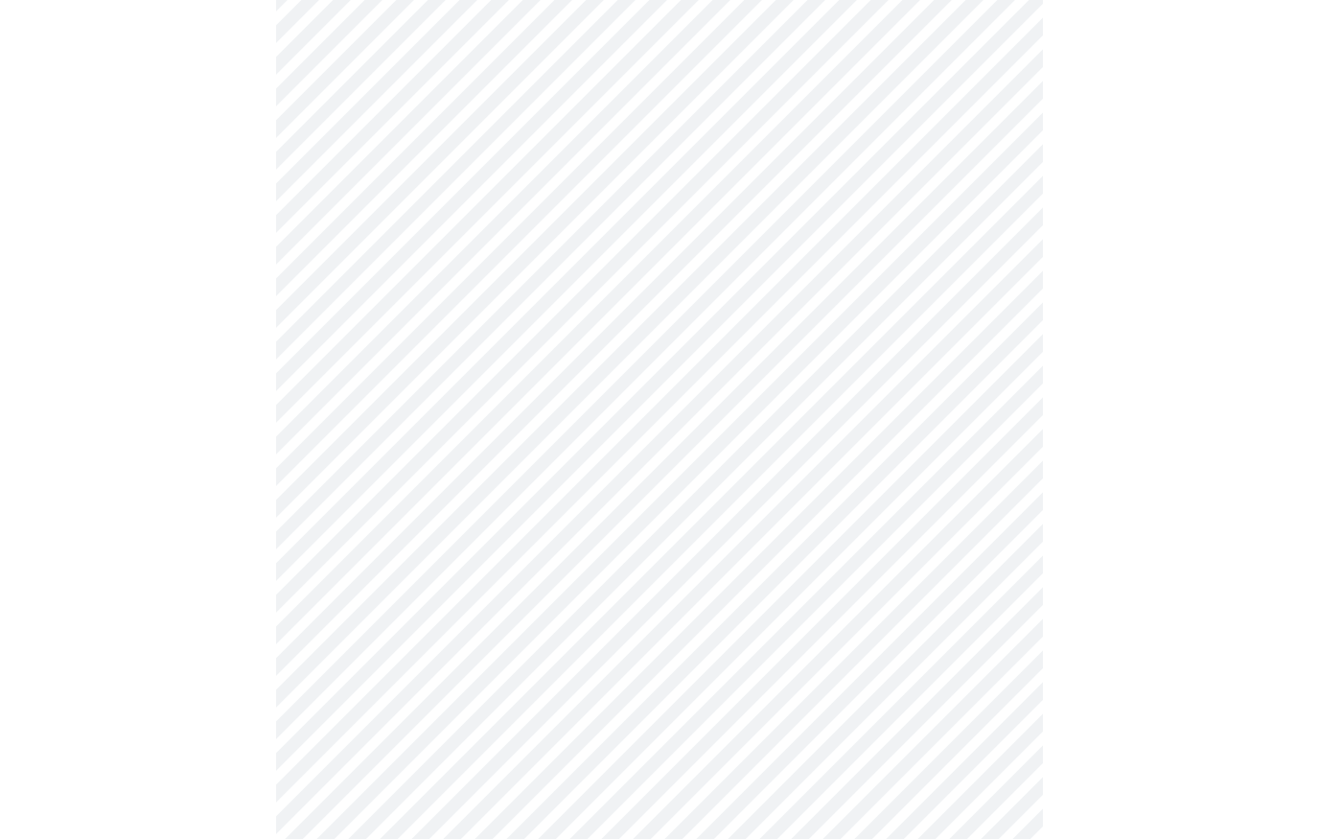
click at [744, 598] on body "MyMenopauseRx Intake Questions 3 / 13" at bounding box center [660, 197] width 1304 height 2332
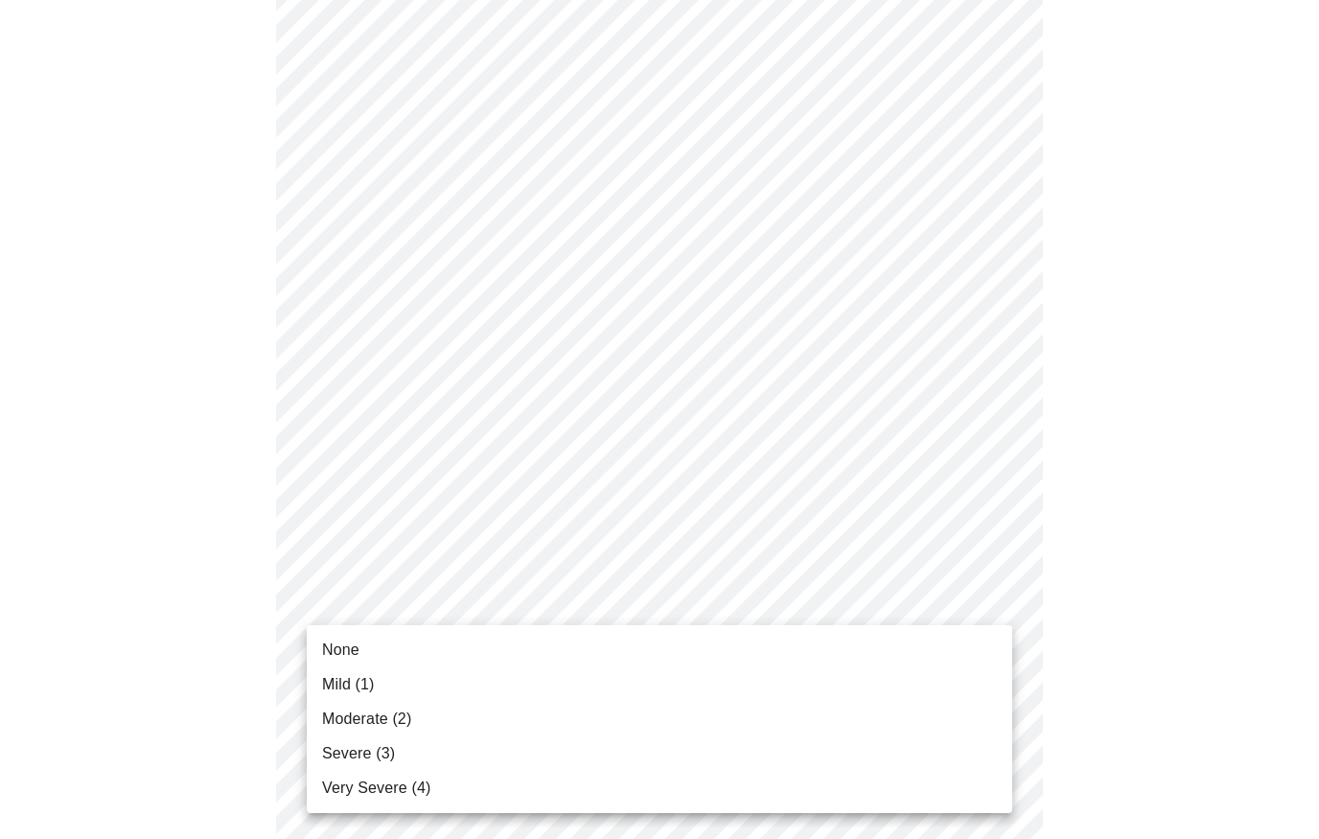
click at [428, 757] on li "Severe (3)" at bounding box center [660, 753] width 706 height 35
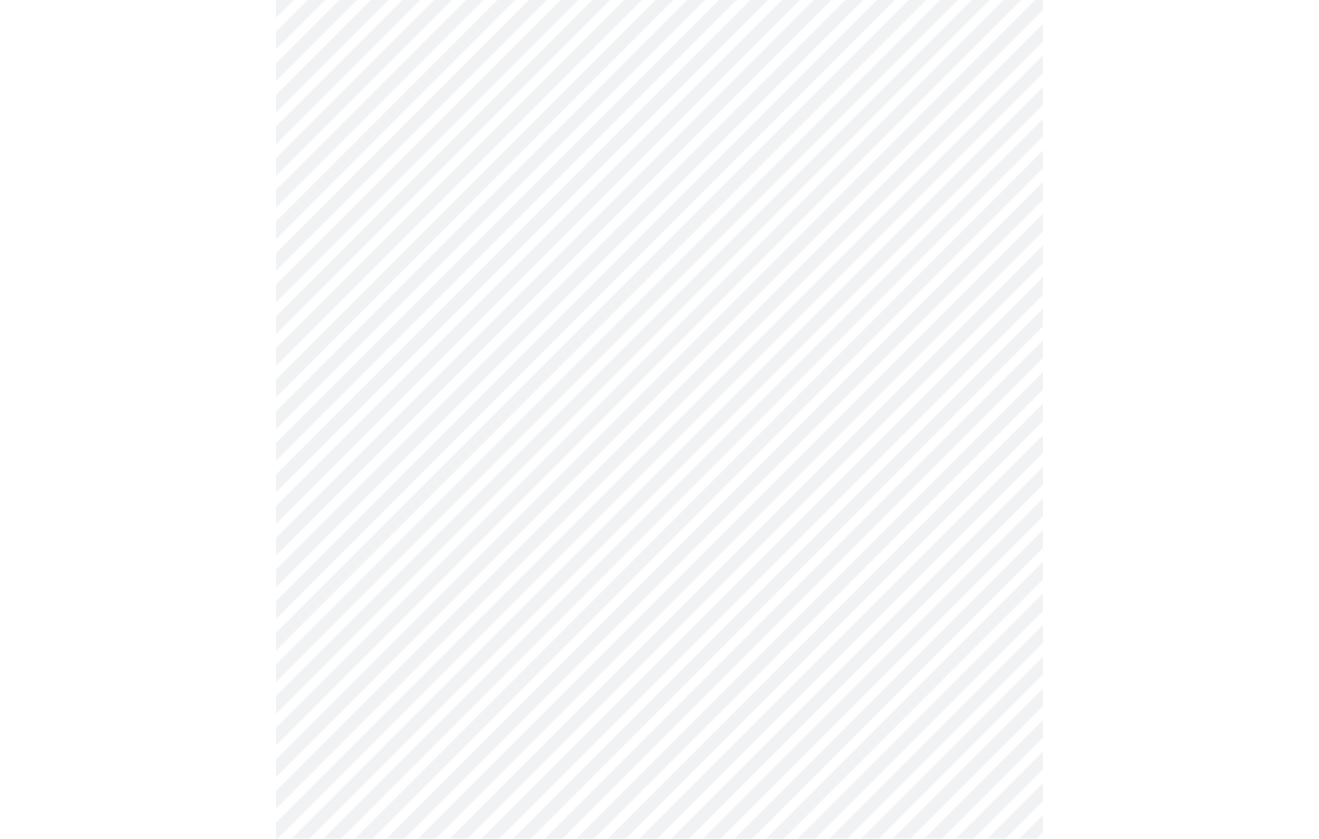
scroll to position [1367, 0]
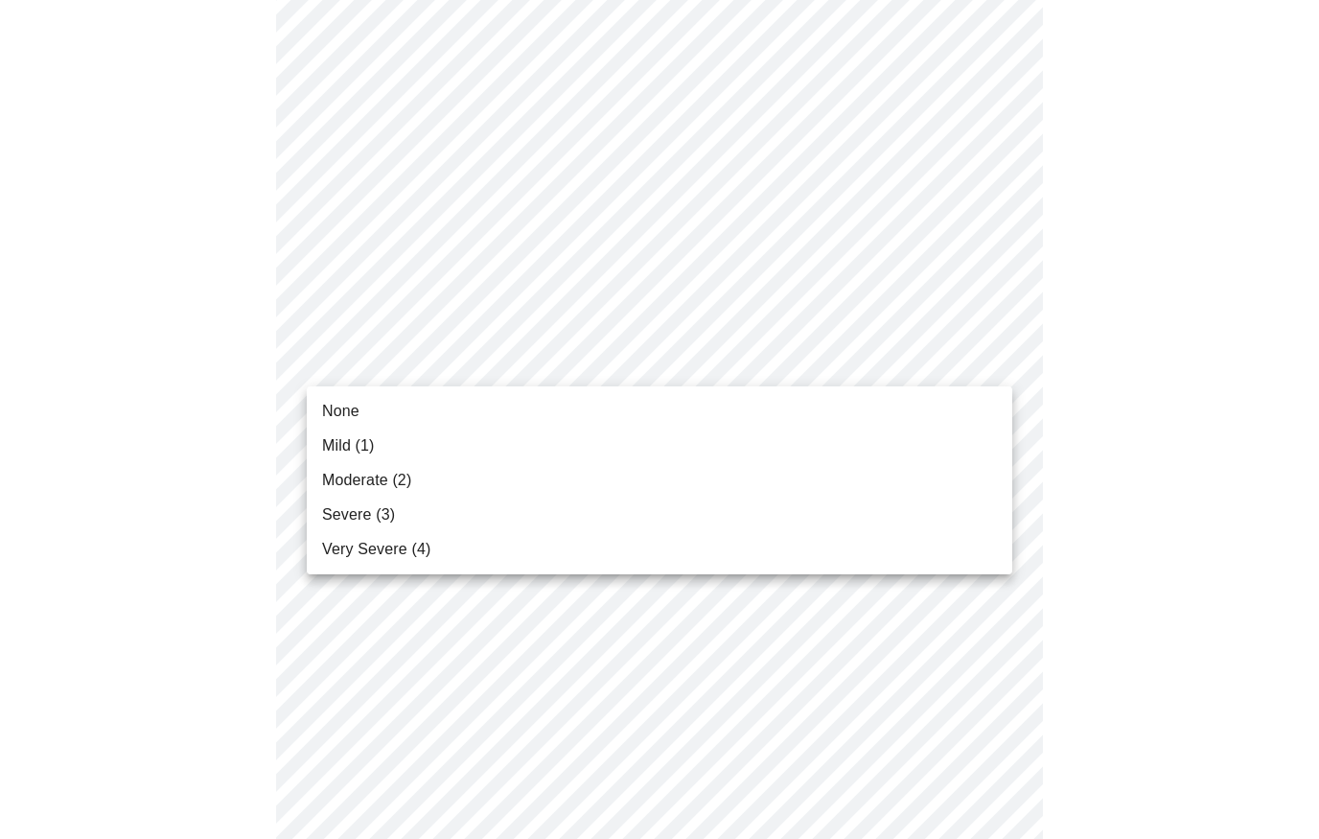
click at [453, 547] on li "Very Severe (4)" at bounding box center [660, 549] width 706 height 35
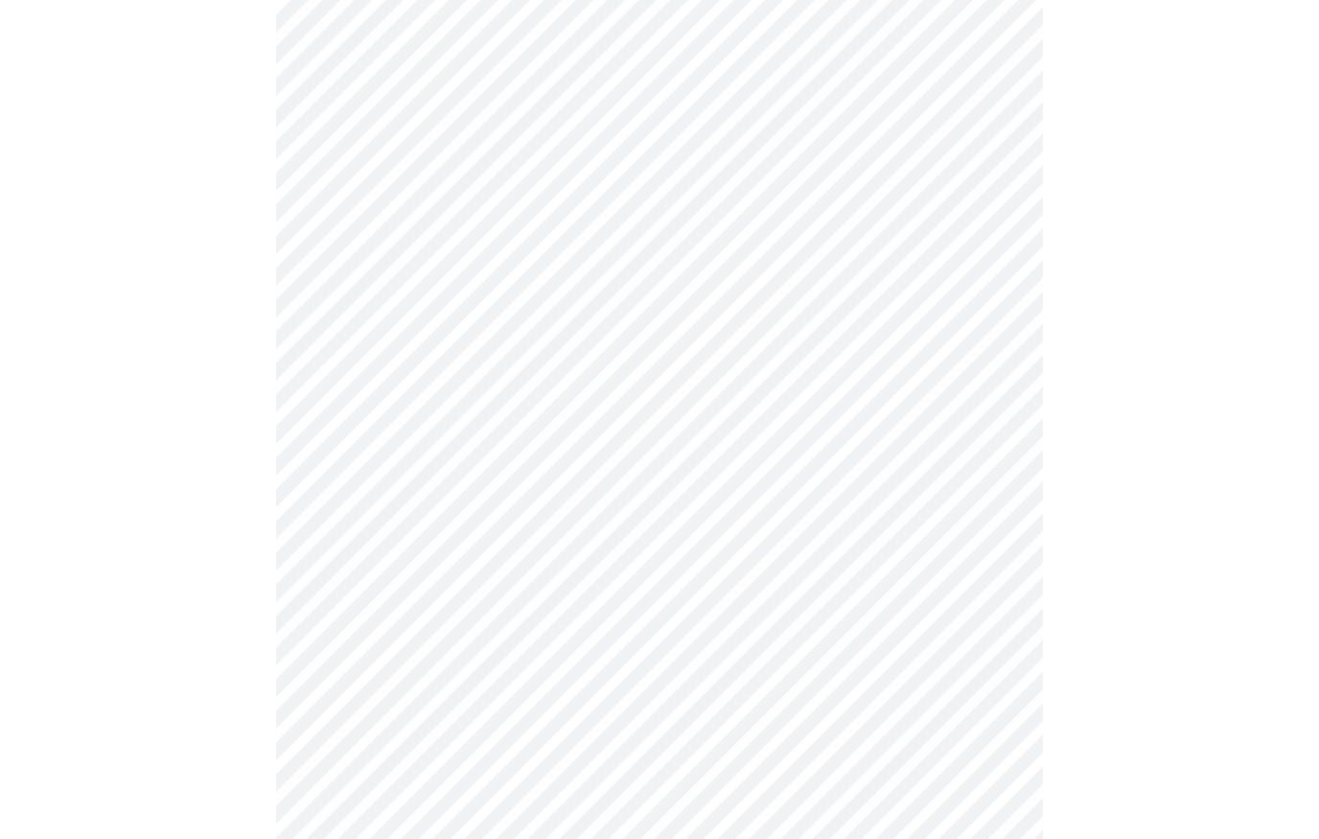
scroll to position [1348, 0]
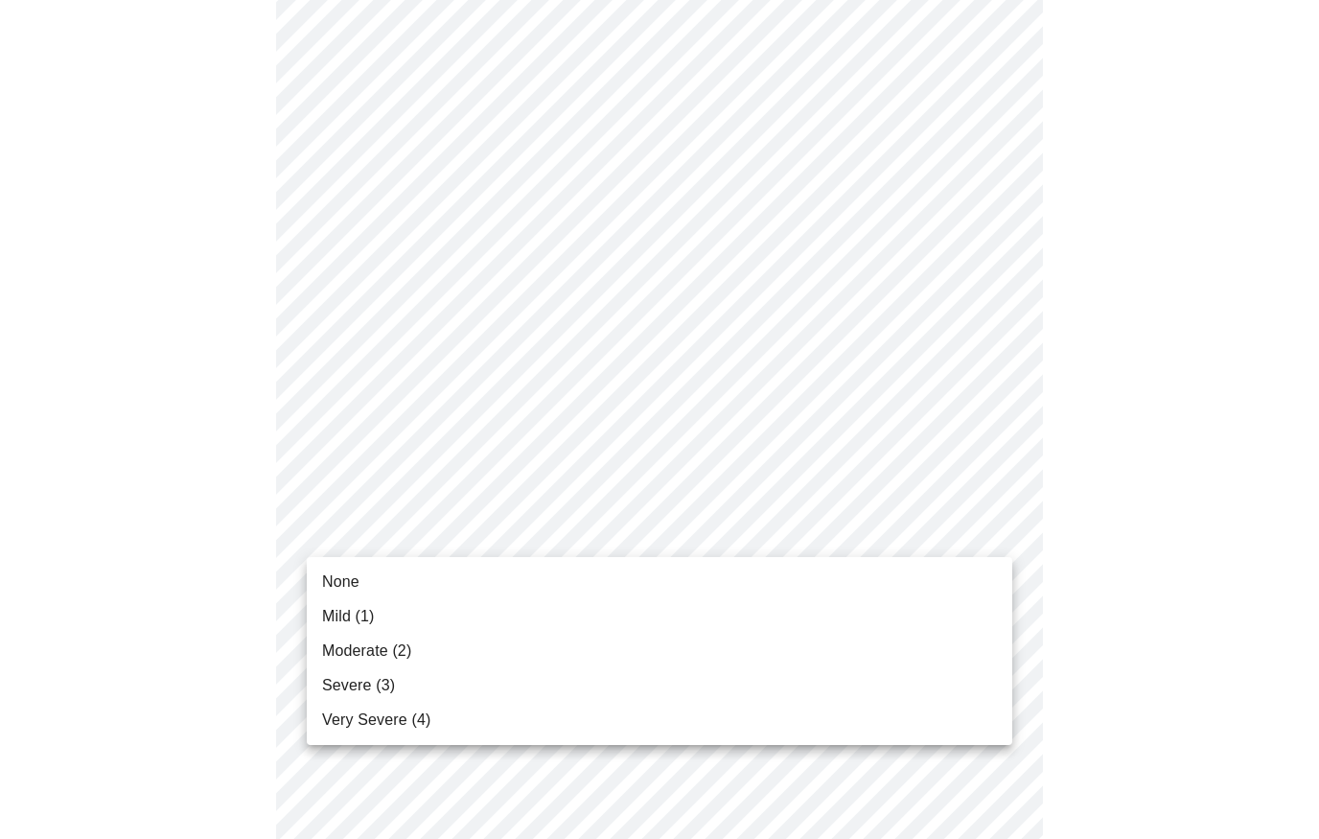
click at [438, 723] on li "Very Severe (4)" at bounding box center [660, 720] width 706 height 35
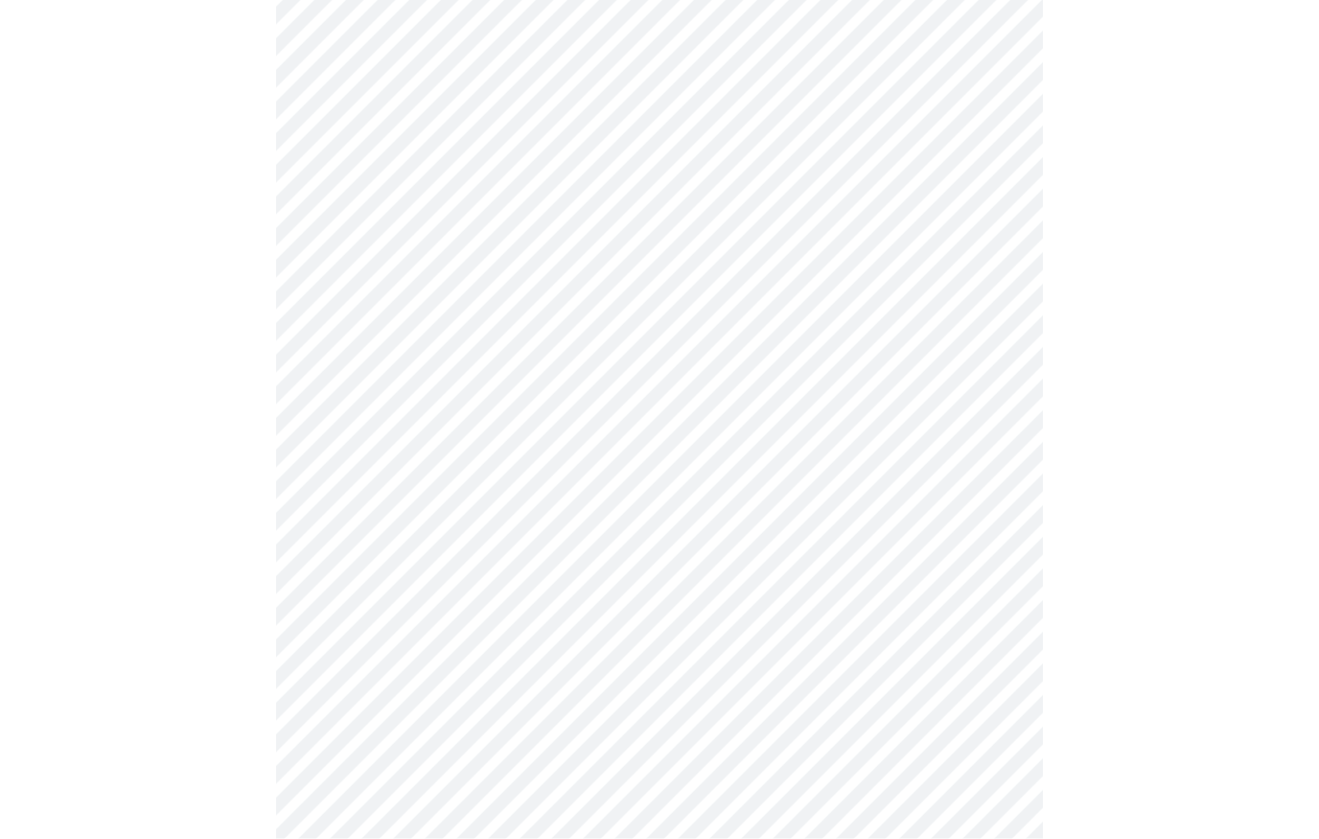
scroll to position [933, 0]
click at [965, 239] on body "MyMenopauseRx Intake Questions 4 / 13" at bounding box center [660, 18] width 1304 height 1887
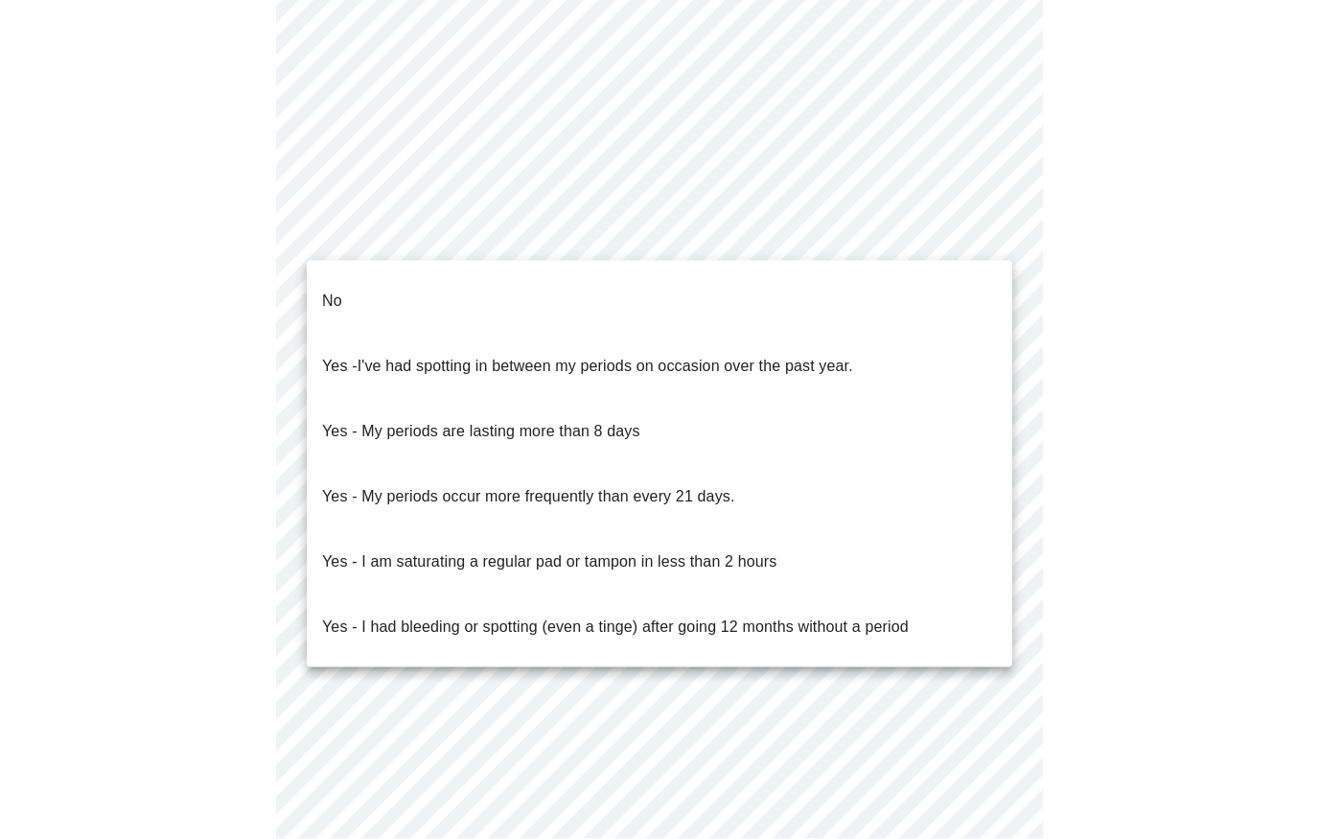
scroll to position [934, 0]
click at [598, 307] on li "No" at bounding box center [660, 300] width 706 height 65
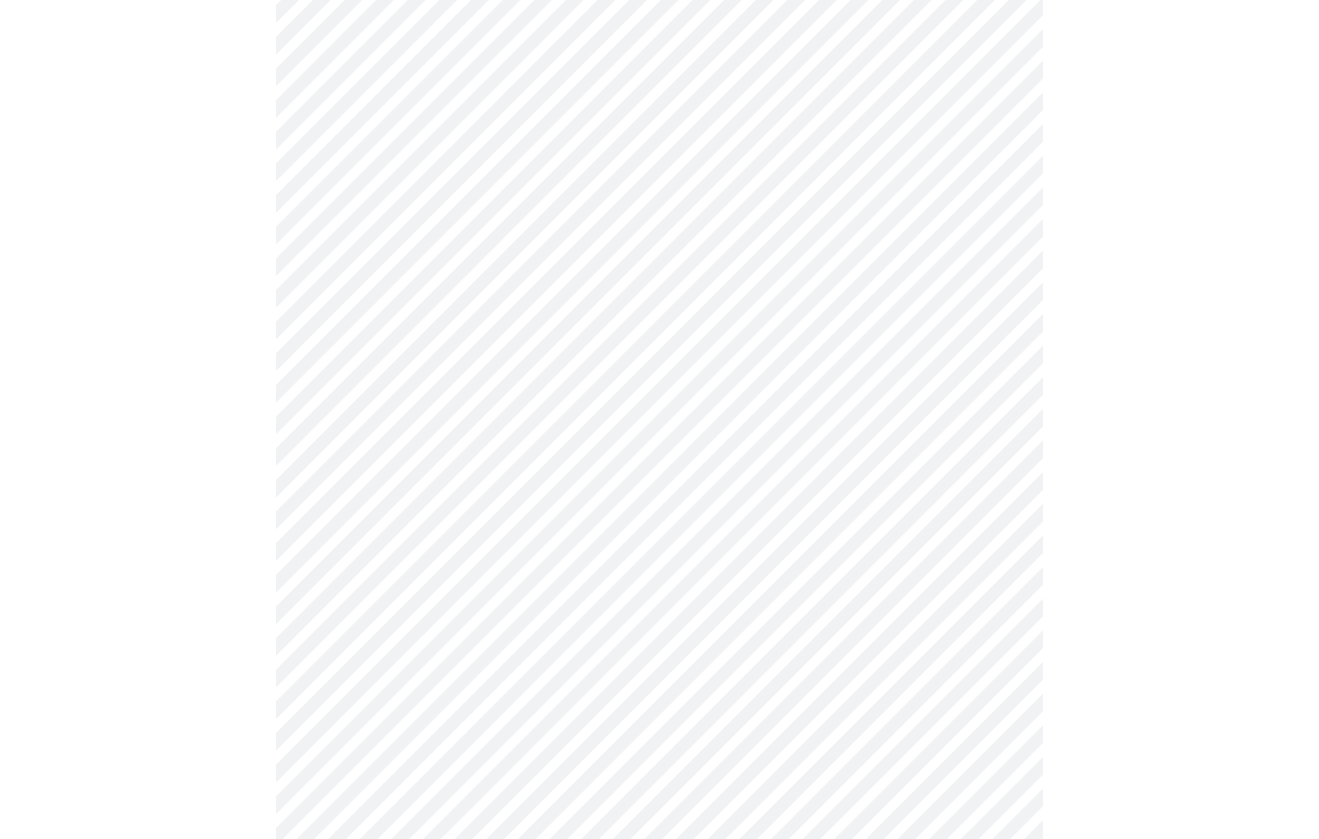
click at [809, 367] on body "MyMenopauseRx Intake Questions 4 / 13" at bounding box center [660, 12] width 1304 height 1877
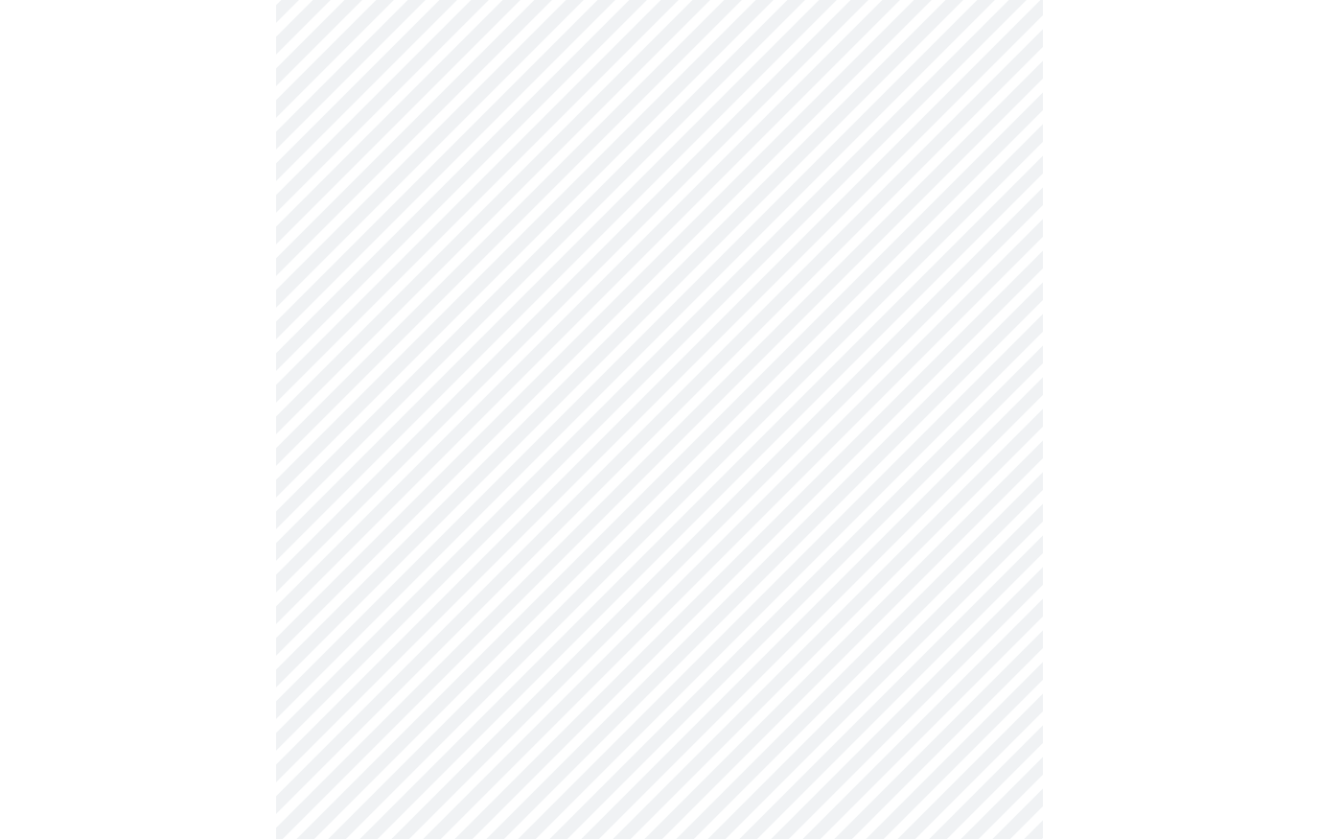
click at [693, 522] on body "MyMenopauseRx Intake Questions 4 / 13" at bounding box center [660, 7] width 1304 height 1866
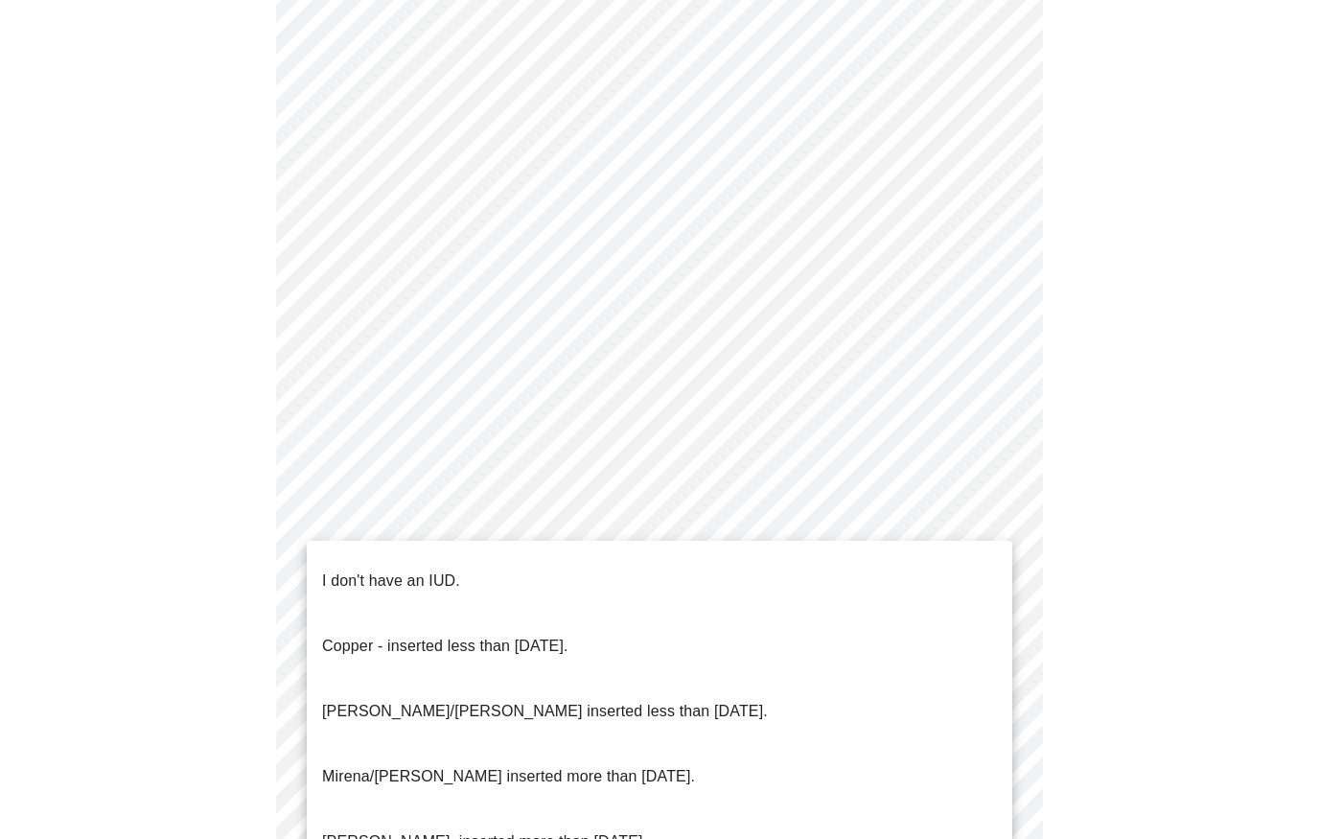
click at [448, 575] on p "I don't have an IUD." at bounding box center [391, 580] width 138 height 23
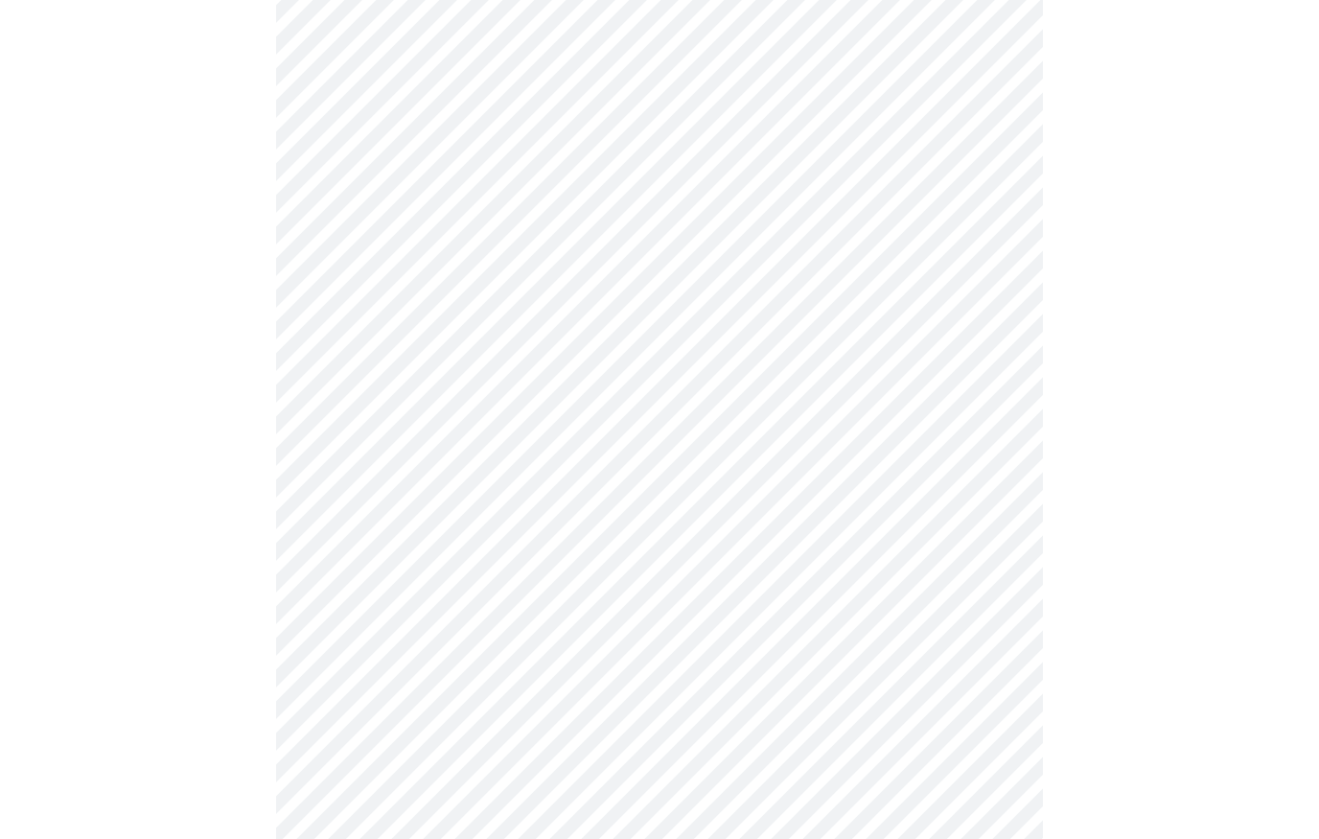
scroll to position [923, 0]
click at [590, 672] on body "MyMenopauseRx Intake Questions 4 / 13" at bounding box center [660, 13] width 1304 height 1856
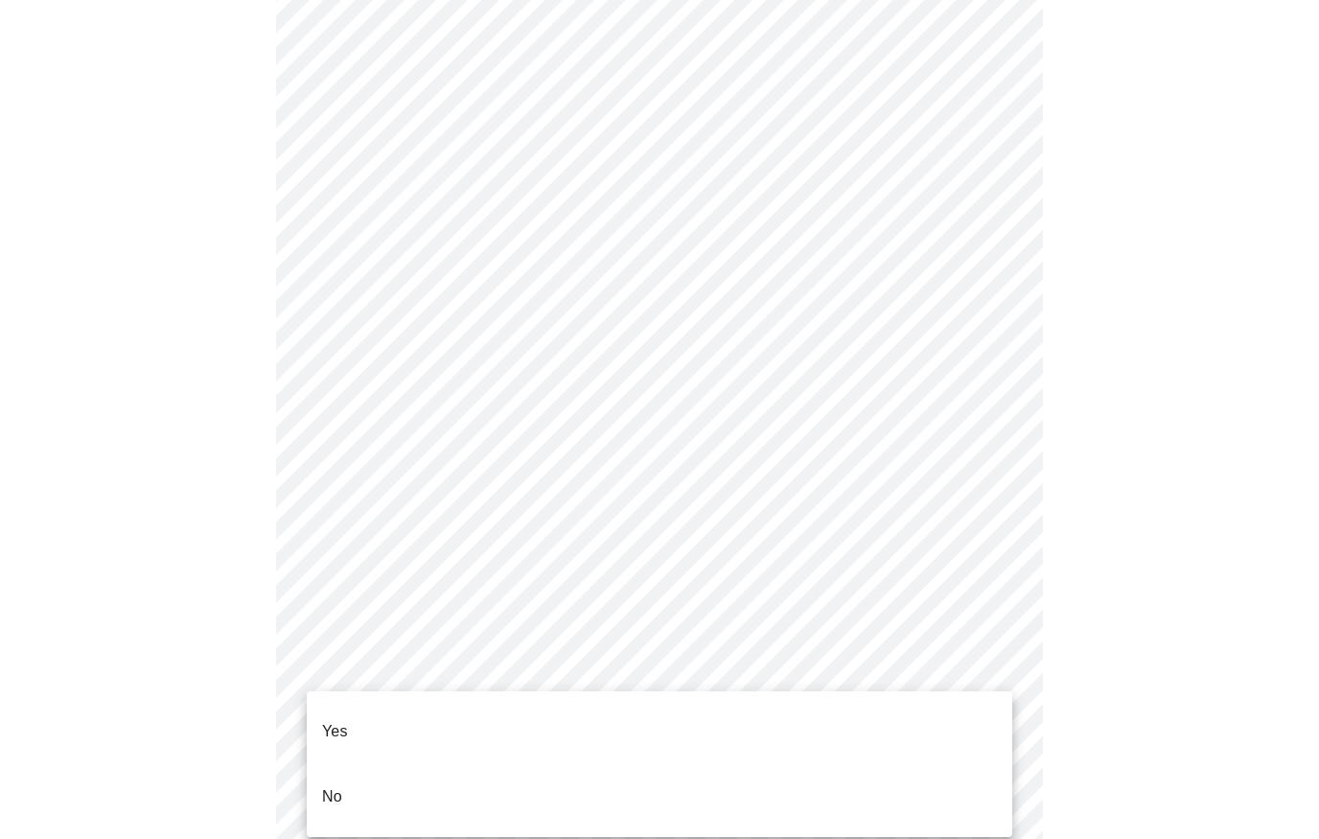
click at [437, 725] on li "Yes" at bounding box center [660, 731] width 706 height 65
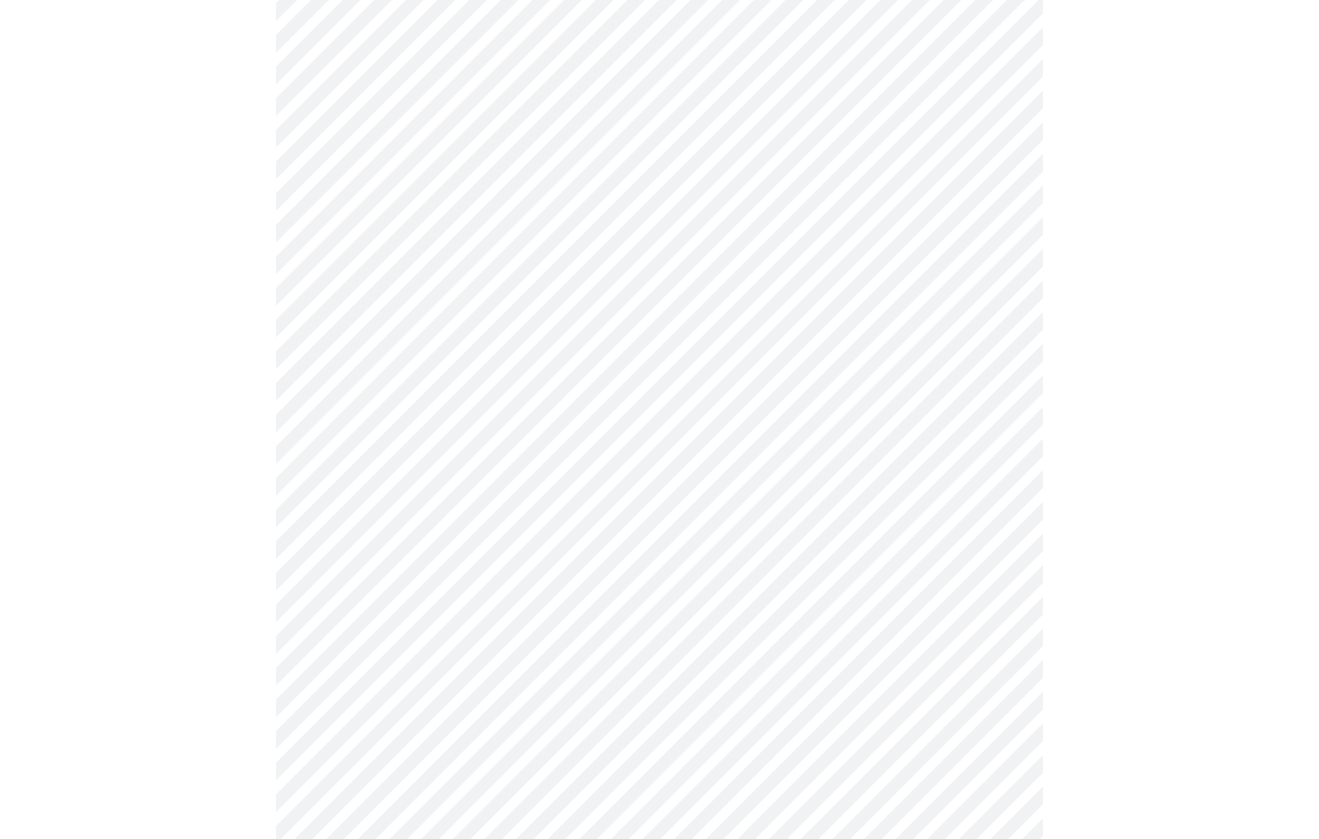
scroll to position [302, 0]
click at [1278, 174] on div at bounding box center [660, 695] width 1304 height 1712
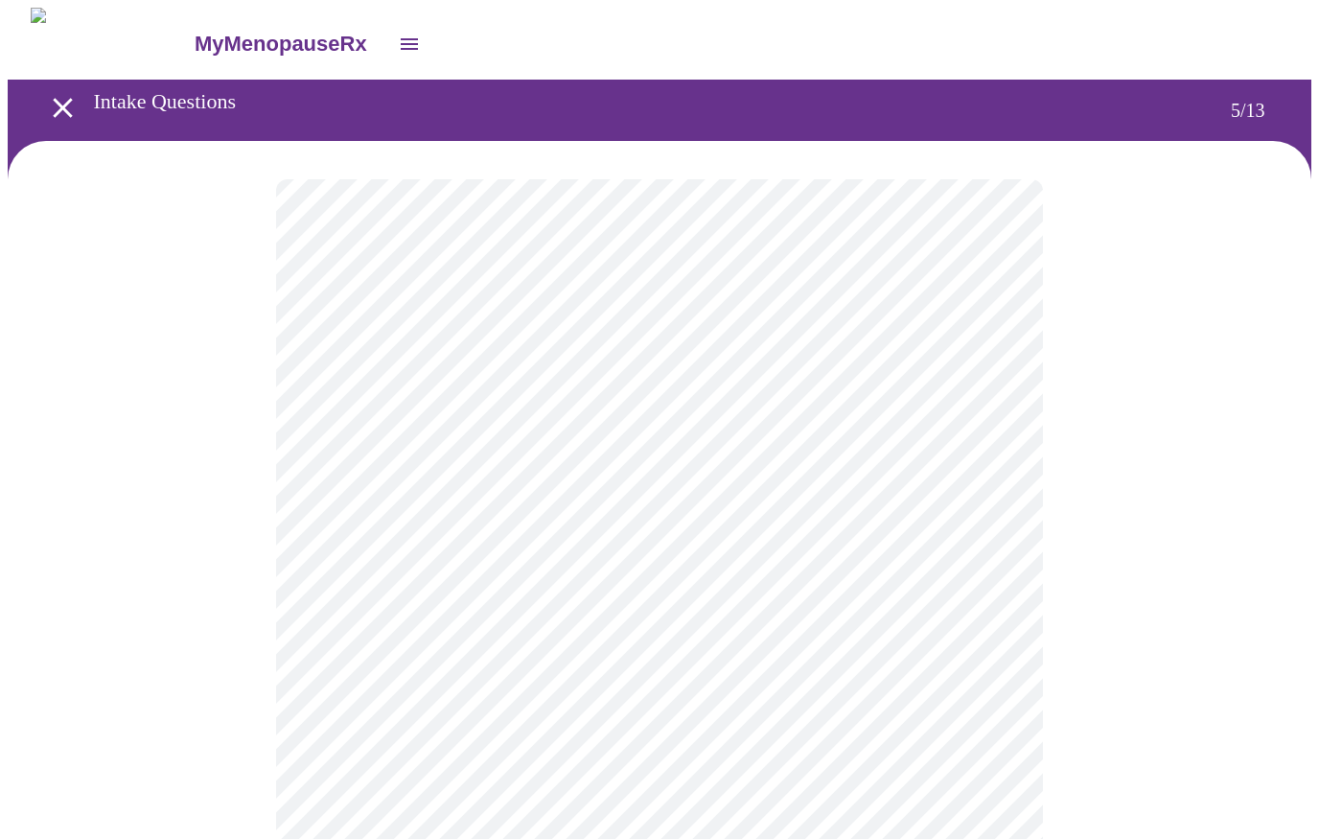
click at [984, 668] on body "MyMenopauseRx Intake Questions 5 / 13" at bounding box center [660, 716] width 1304 height 1416
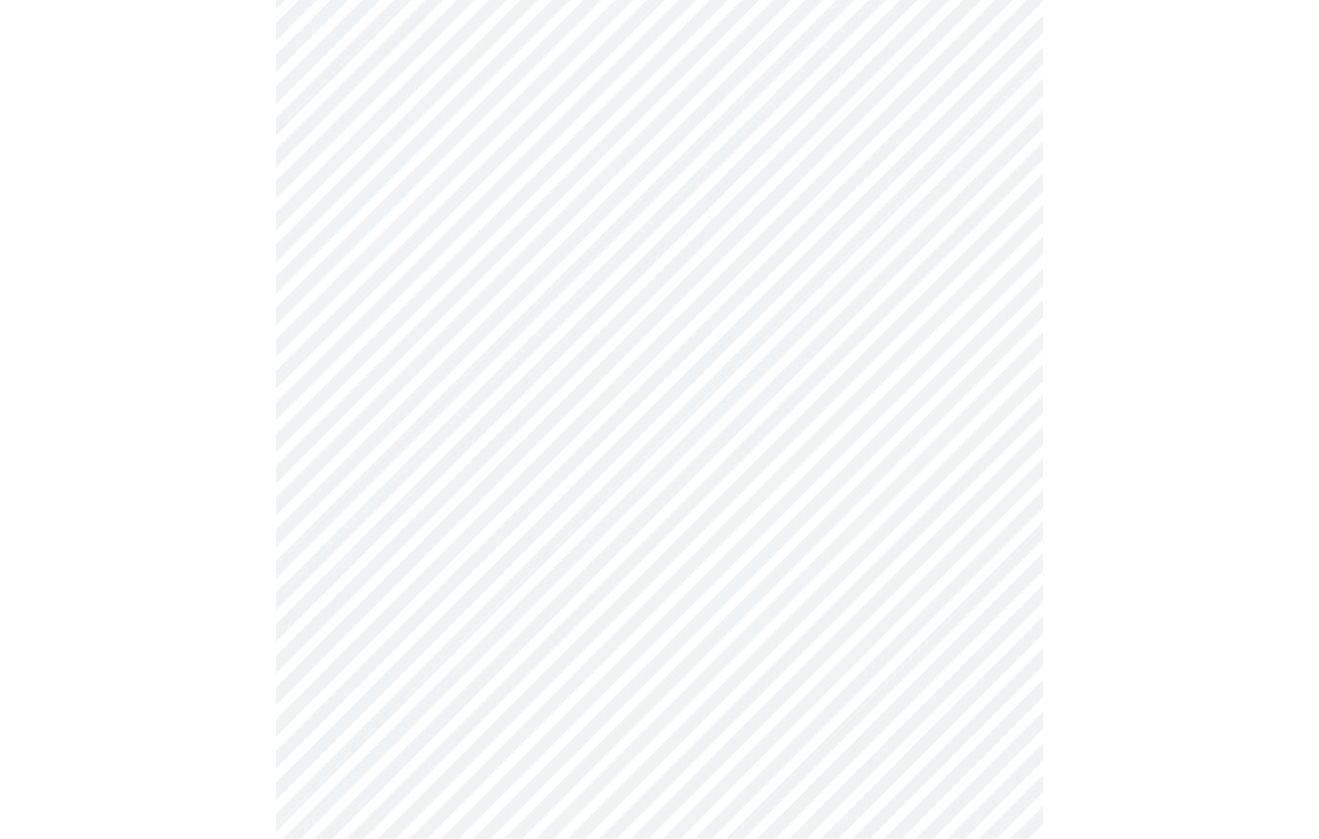
scroll to position [4951, 0]
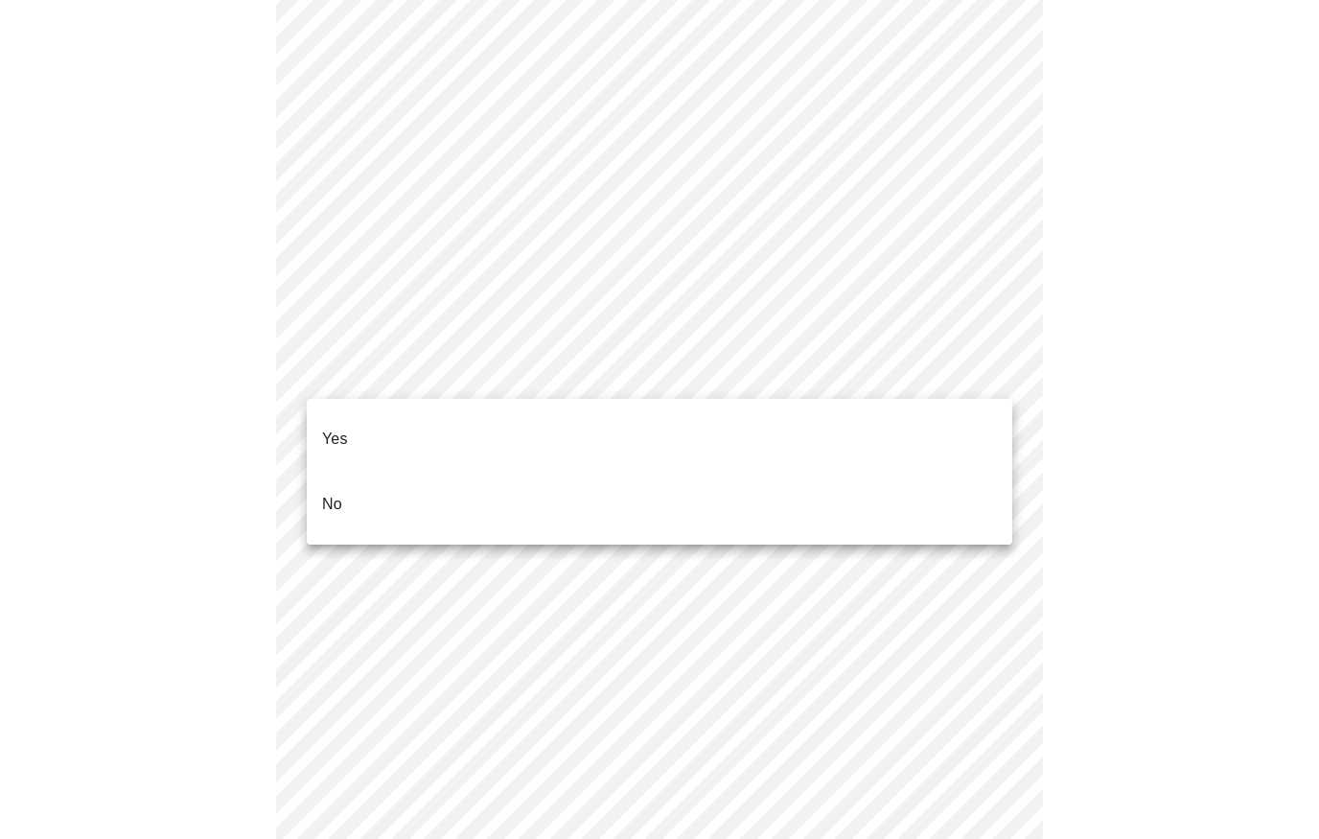
click at [416, 487] on li "No" at bounding box center [660, 504] width 706 height 65
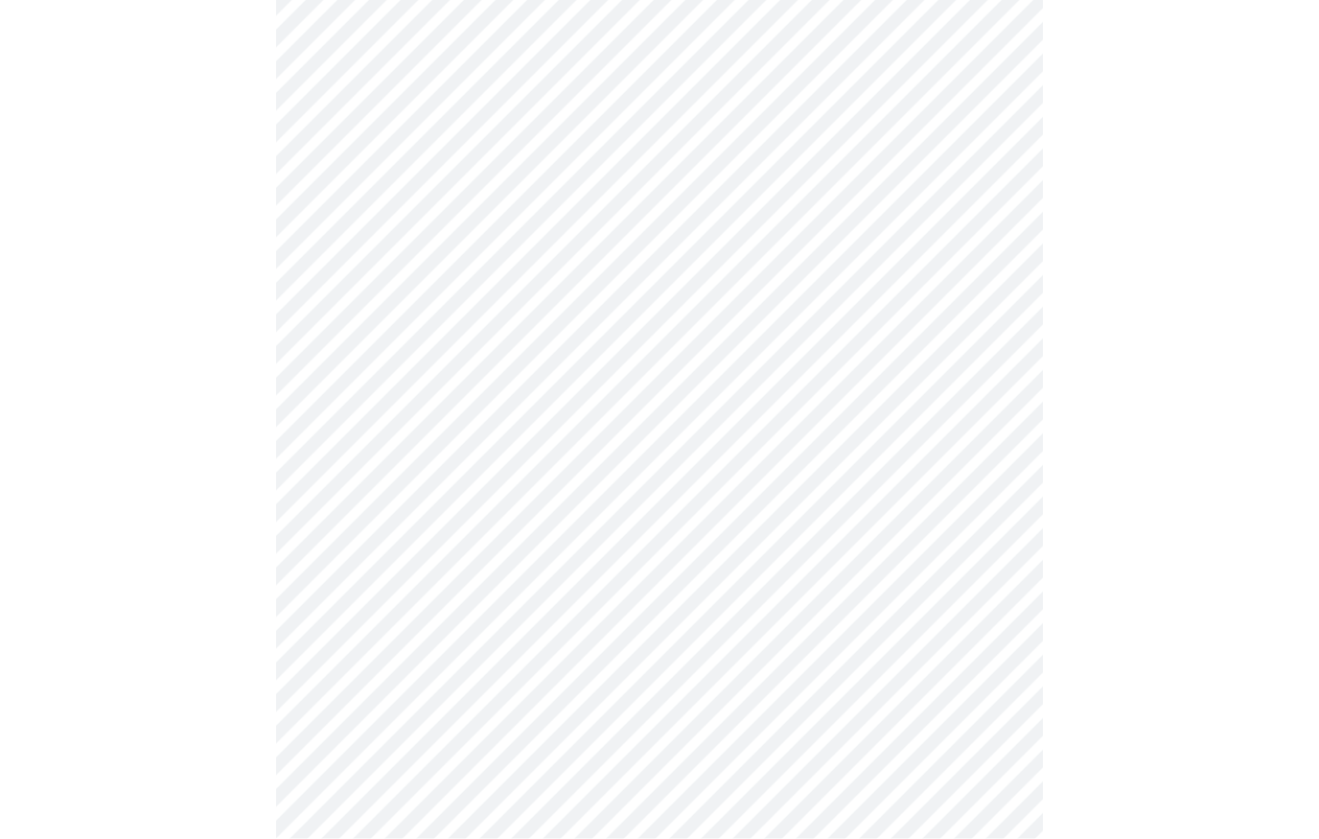
scroll to position [0, 0]
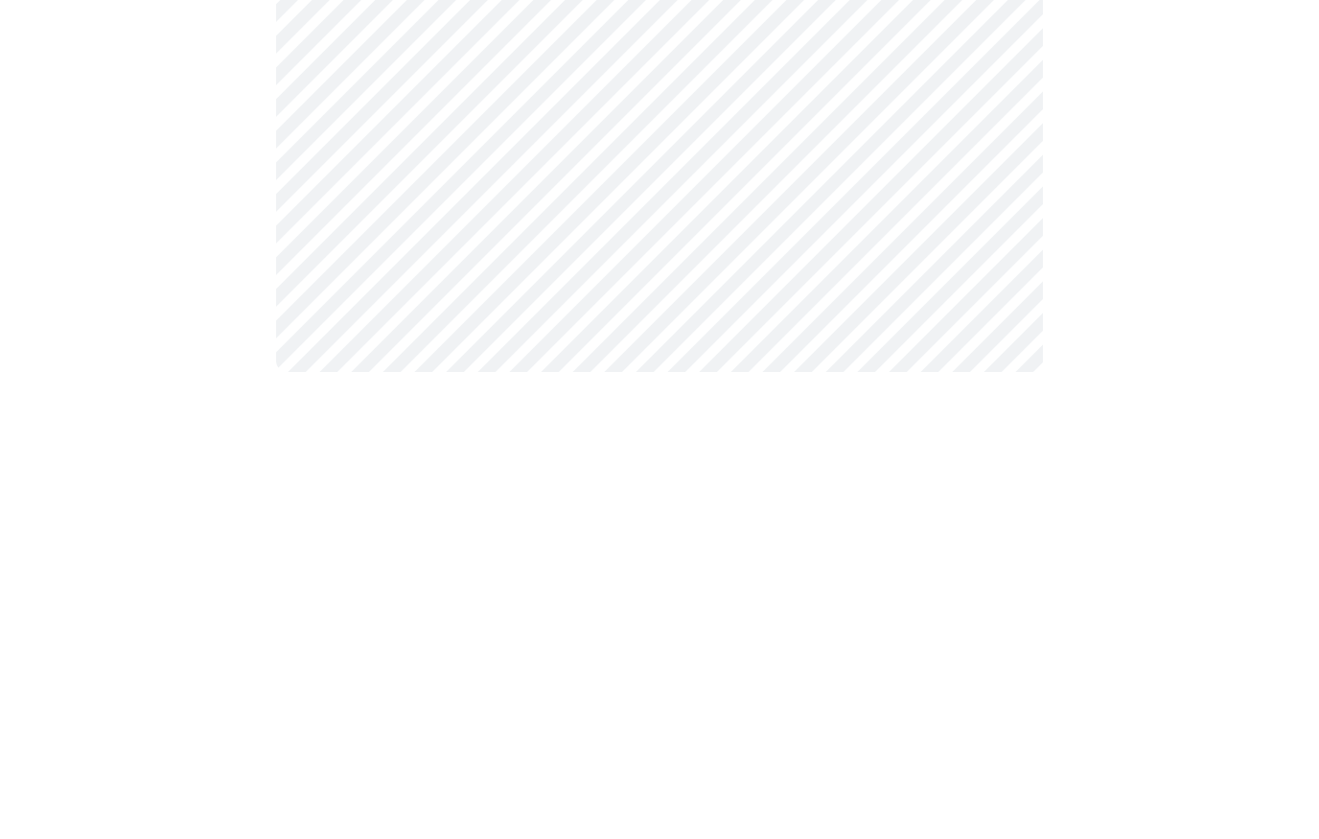
click at [1144, 141] on div at bounding box center [660, 411] width 1304 height 540
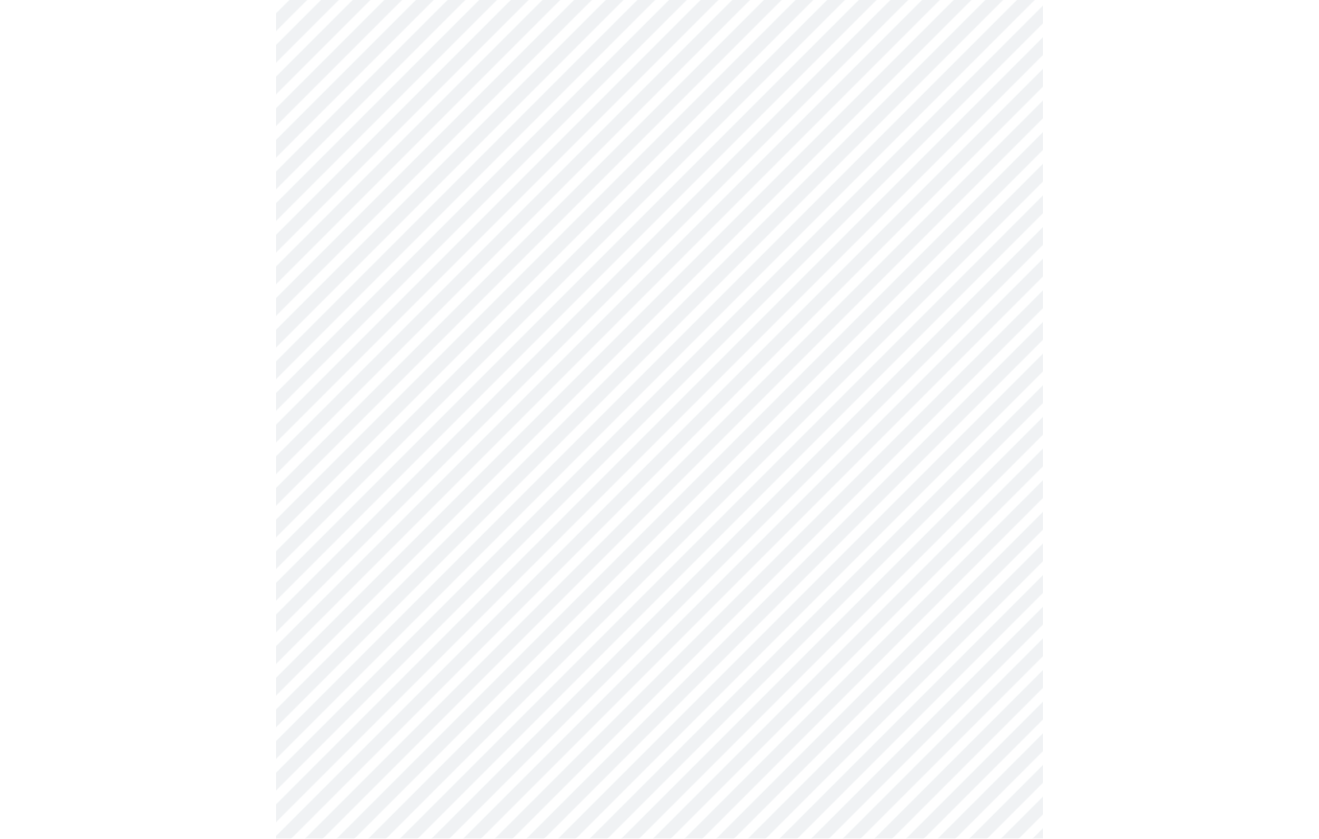
scroll to position [230, 0]
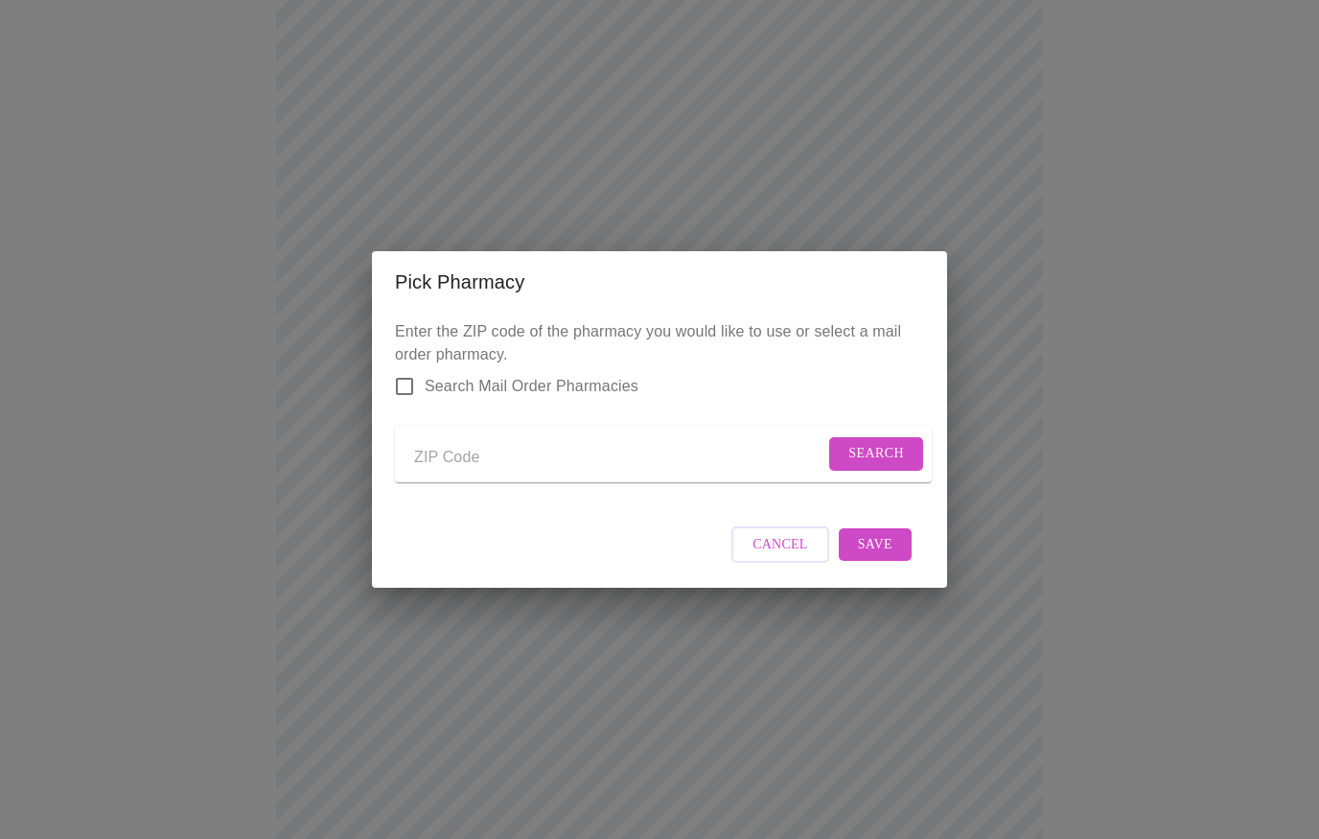
click at [1097, 266] on div "Pick Pharmacy Enter the ZIP code of the pharmacy you would like to use or selec…" at bounding box center [659, 419] width 1319 height 839
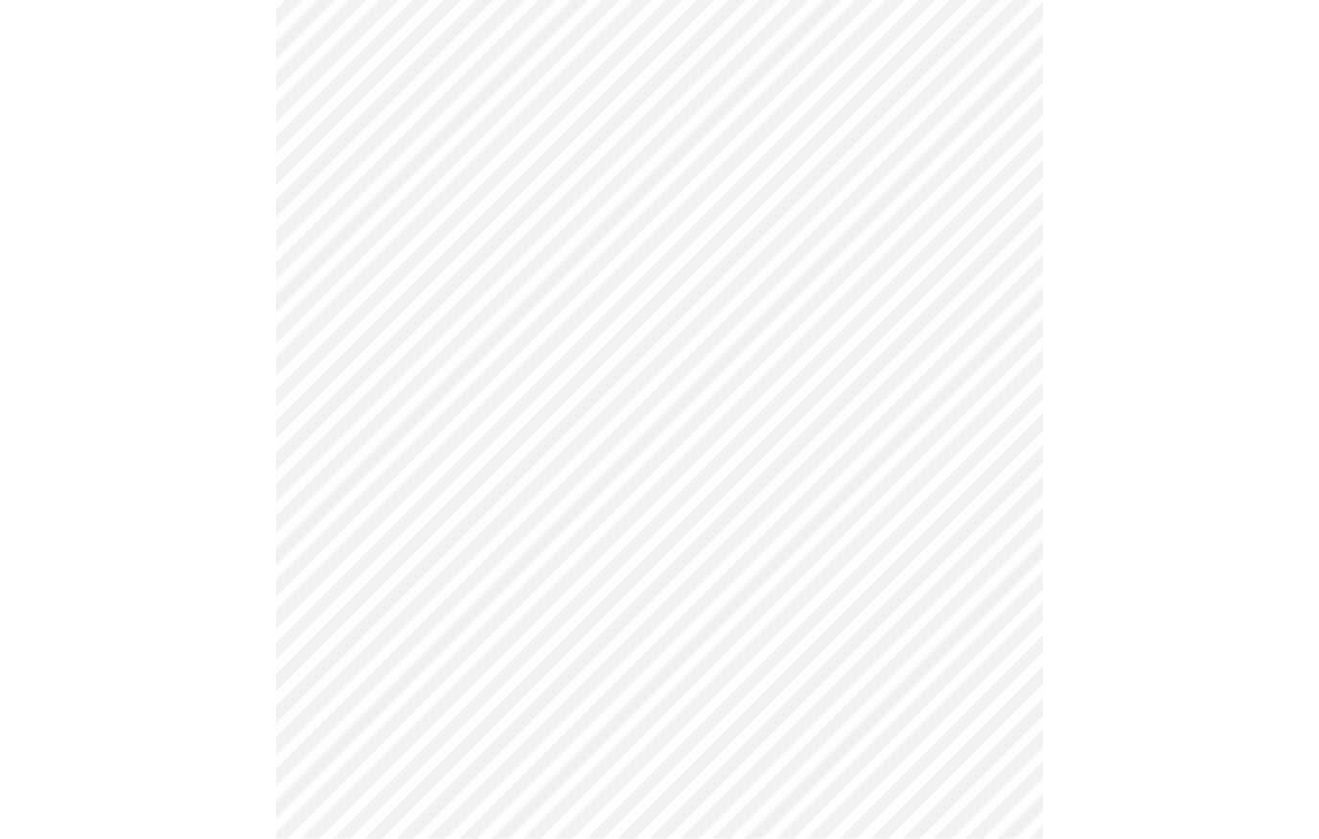
scroll to position [1656, 0]
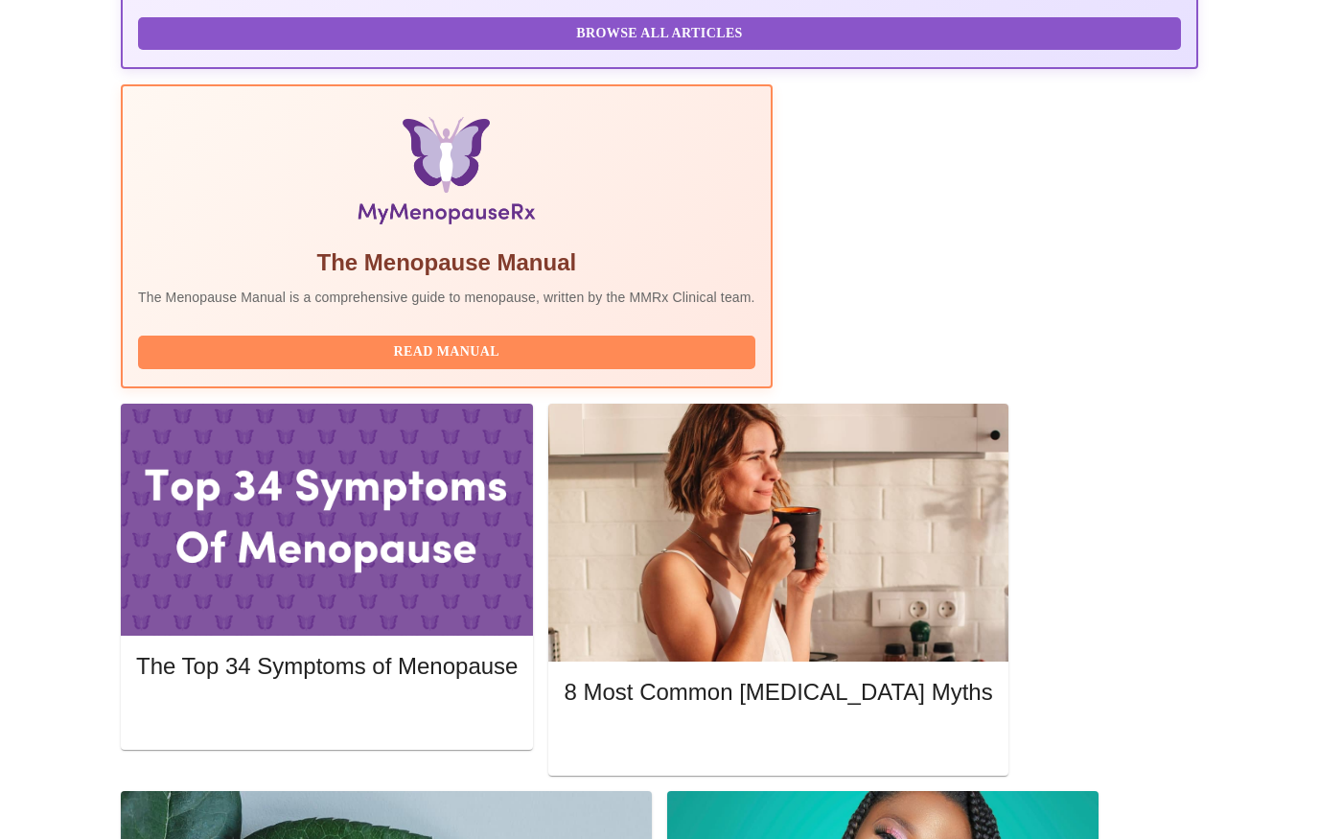
scroll to position [577, 0]
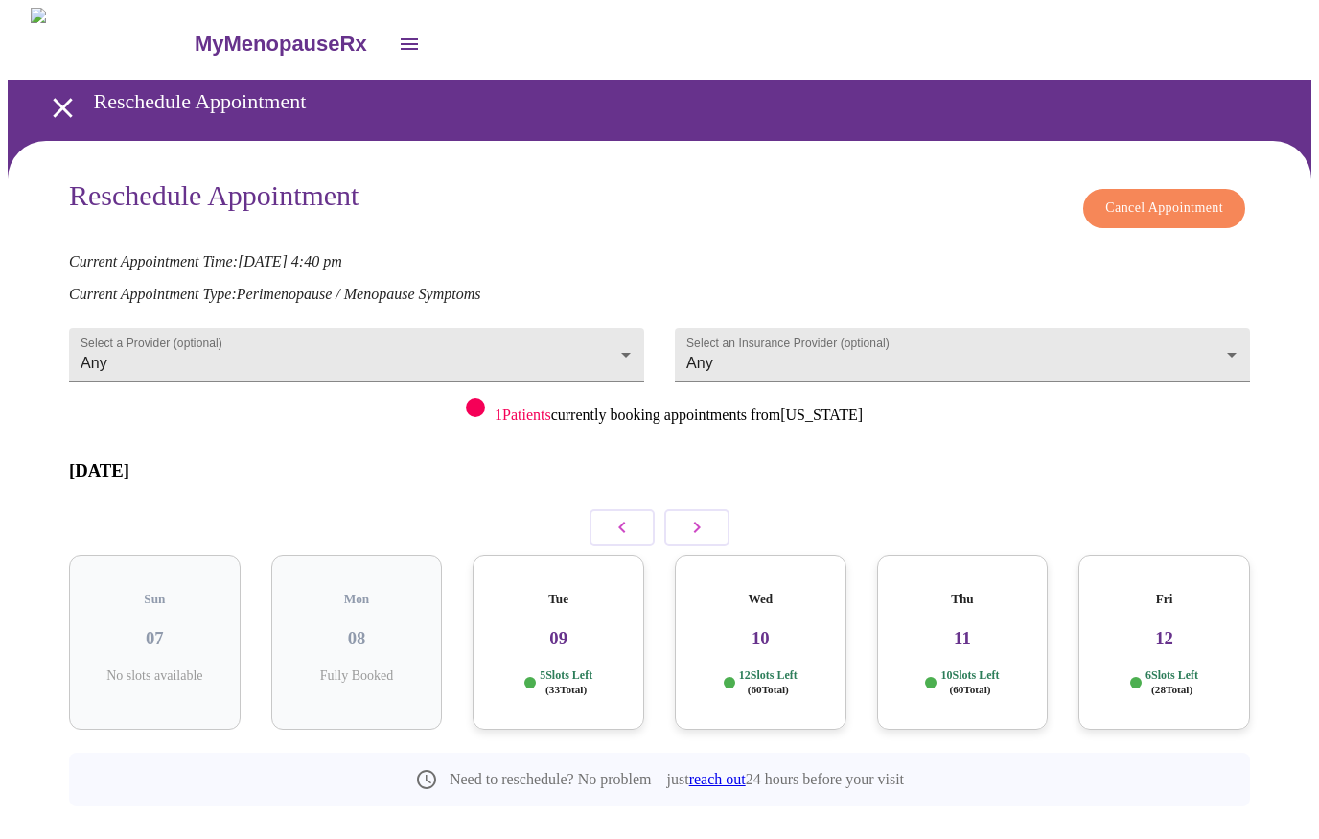
click at [63, 91] on icon "open drawer" at bounding box center [63, 108] width 34 height 34
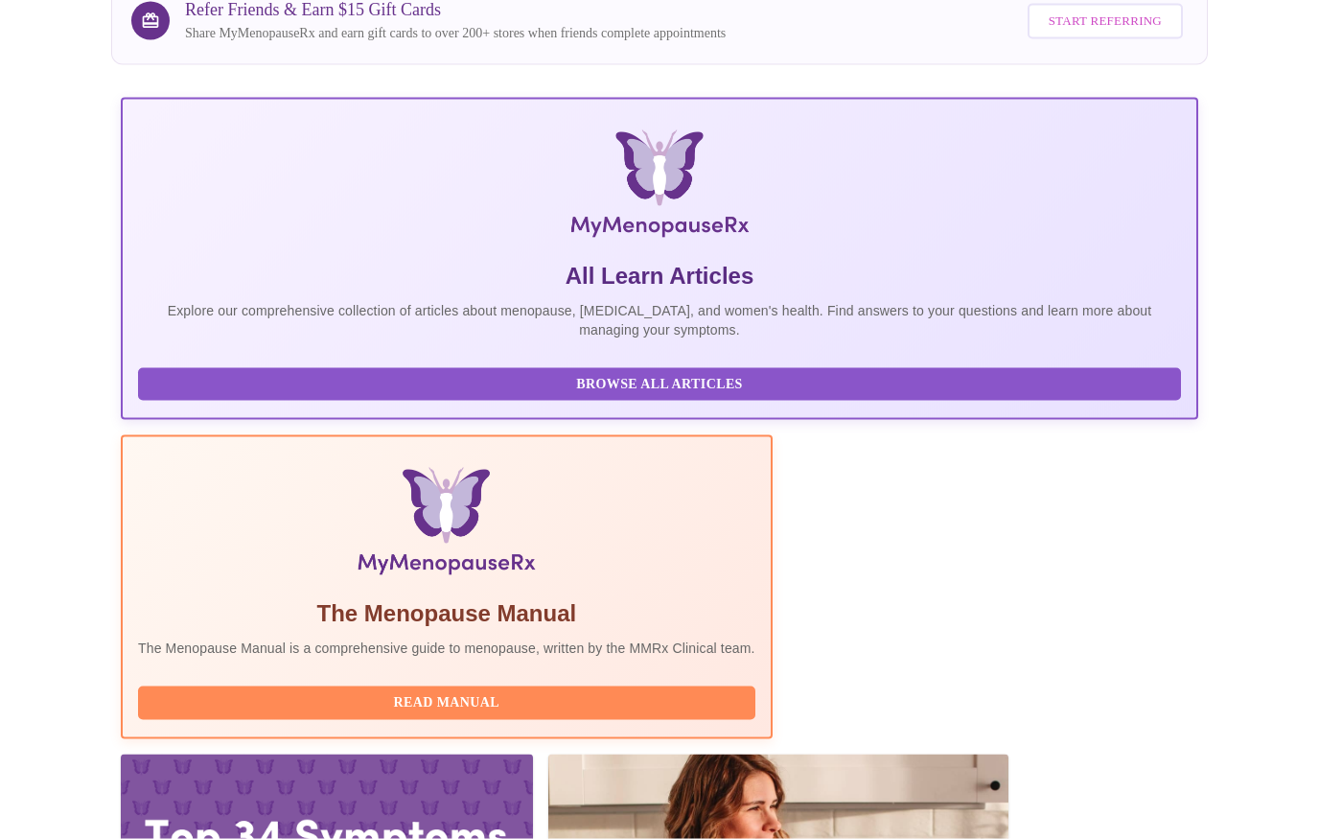
scroll to position [230, 0]
